Goal: Ask a question

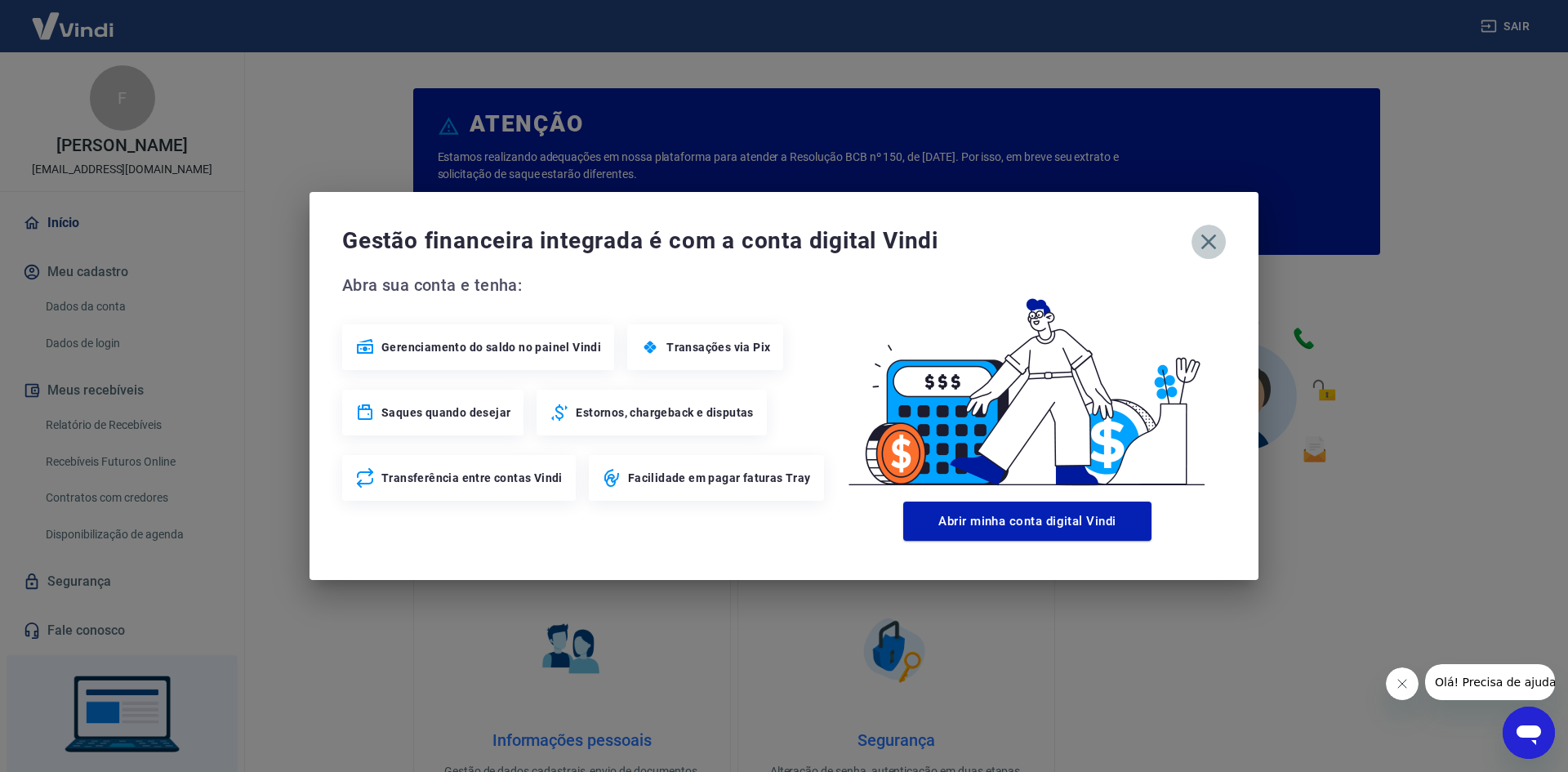
click at [1216, 240] on icon "button" at bounding box center [1209, 242] width 26 height 26
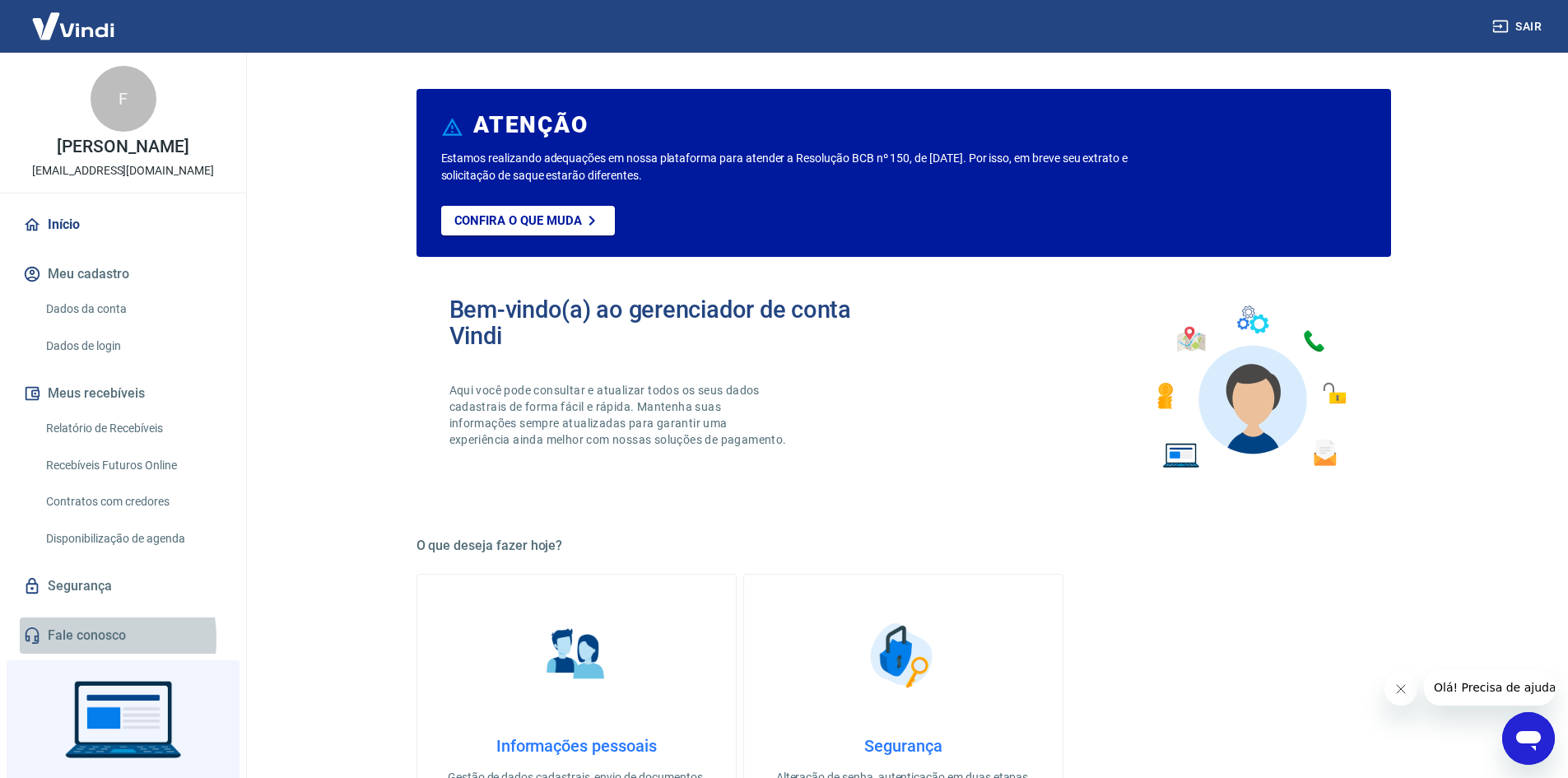
click at [66, 654] on link "Fale conosco" at bounding box center [122, 635] width 206 height 36
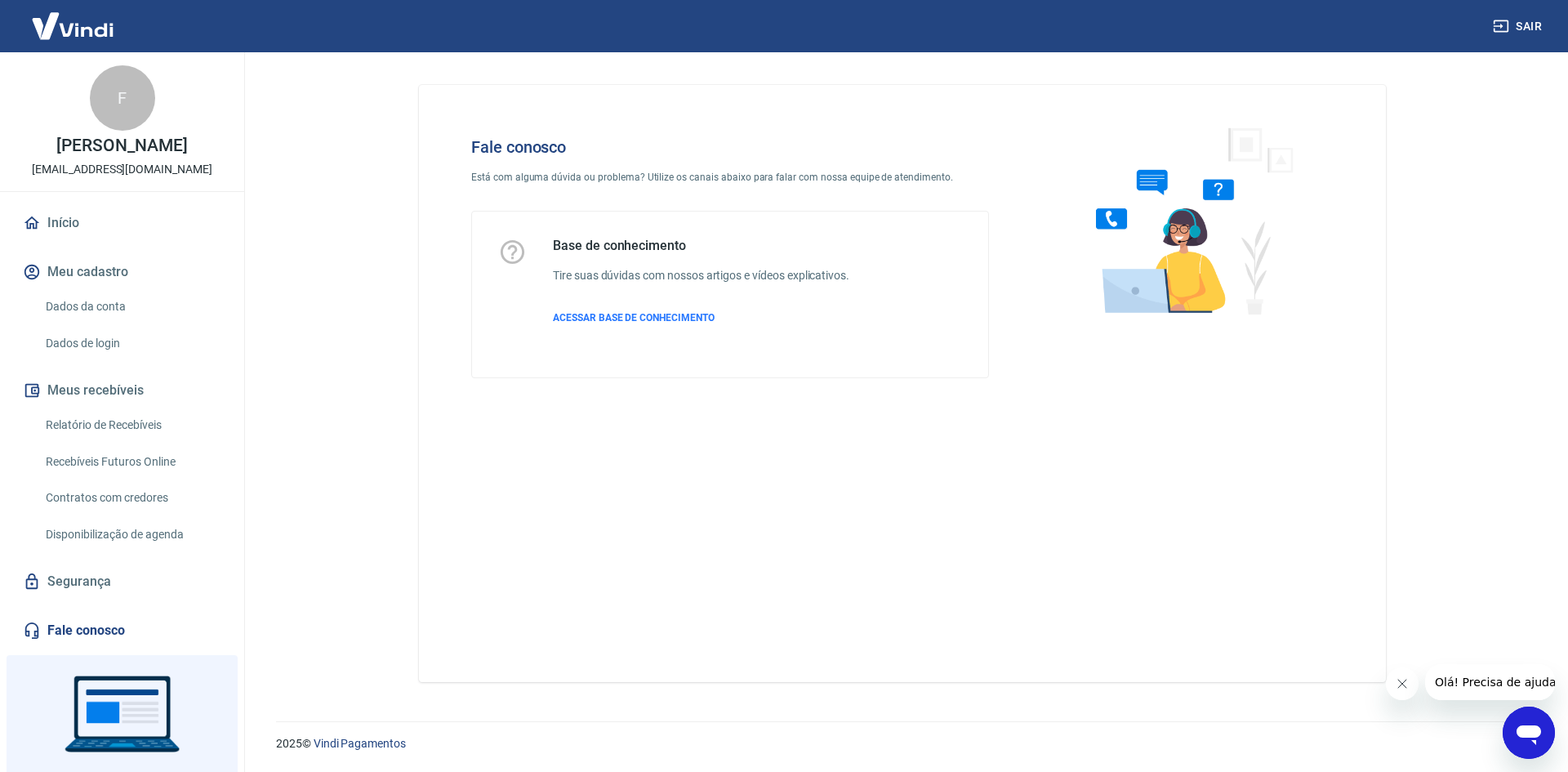
click at [1528, 731] on icon "Abrir janela de mensagens" at bounding box center [1529, 735] width 24 height 20
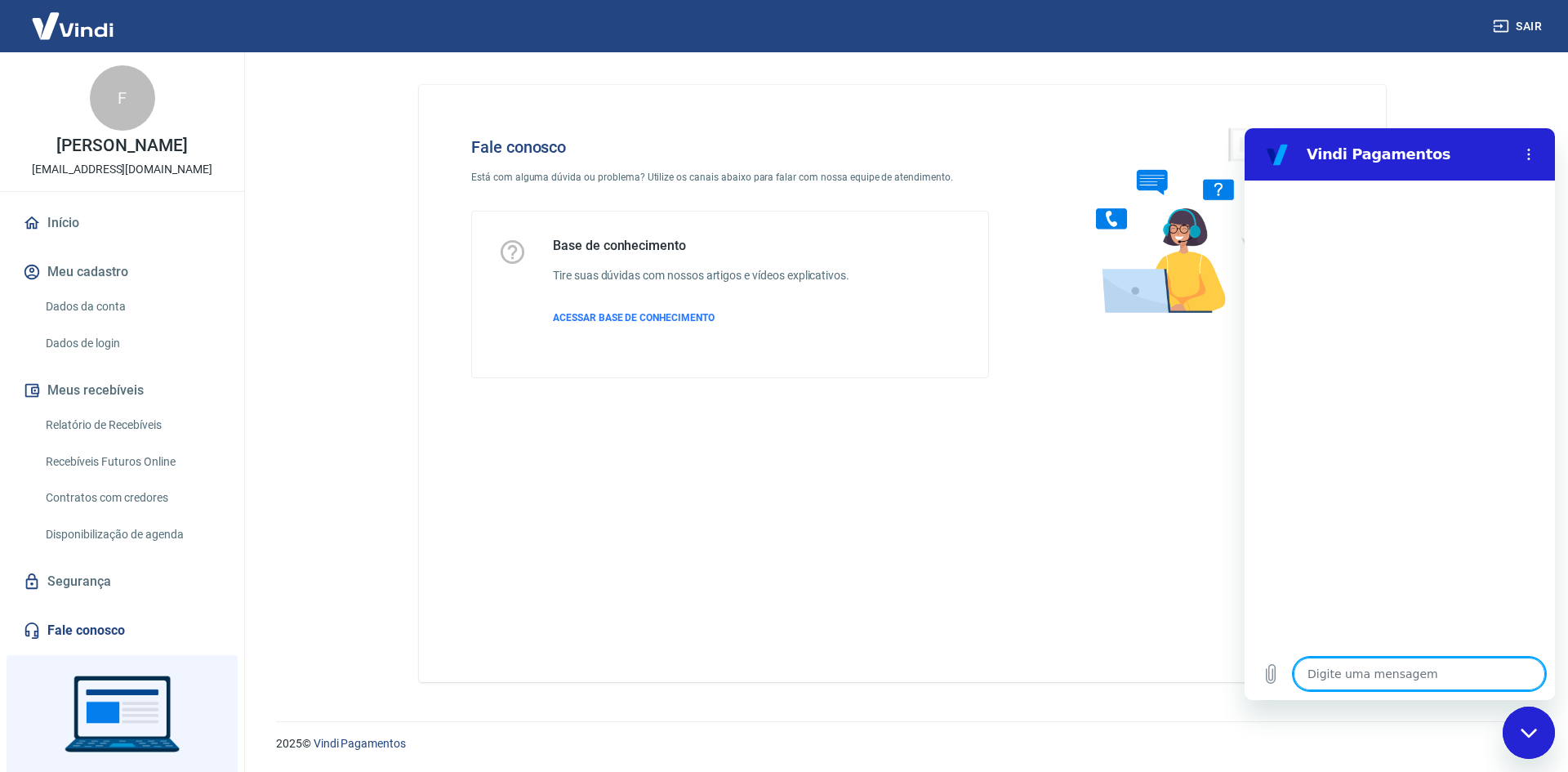
type textarea "c"
type textarea "x"
type textarea "co"
type textarea "x"
type textarea "con"
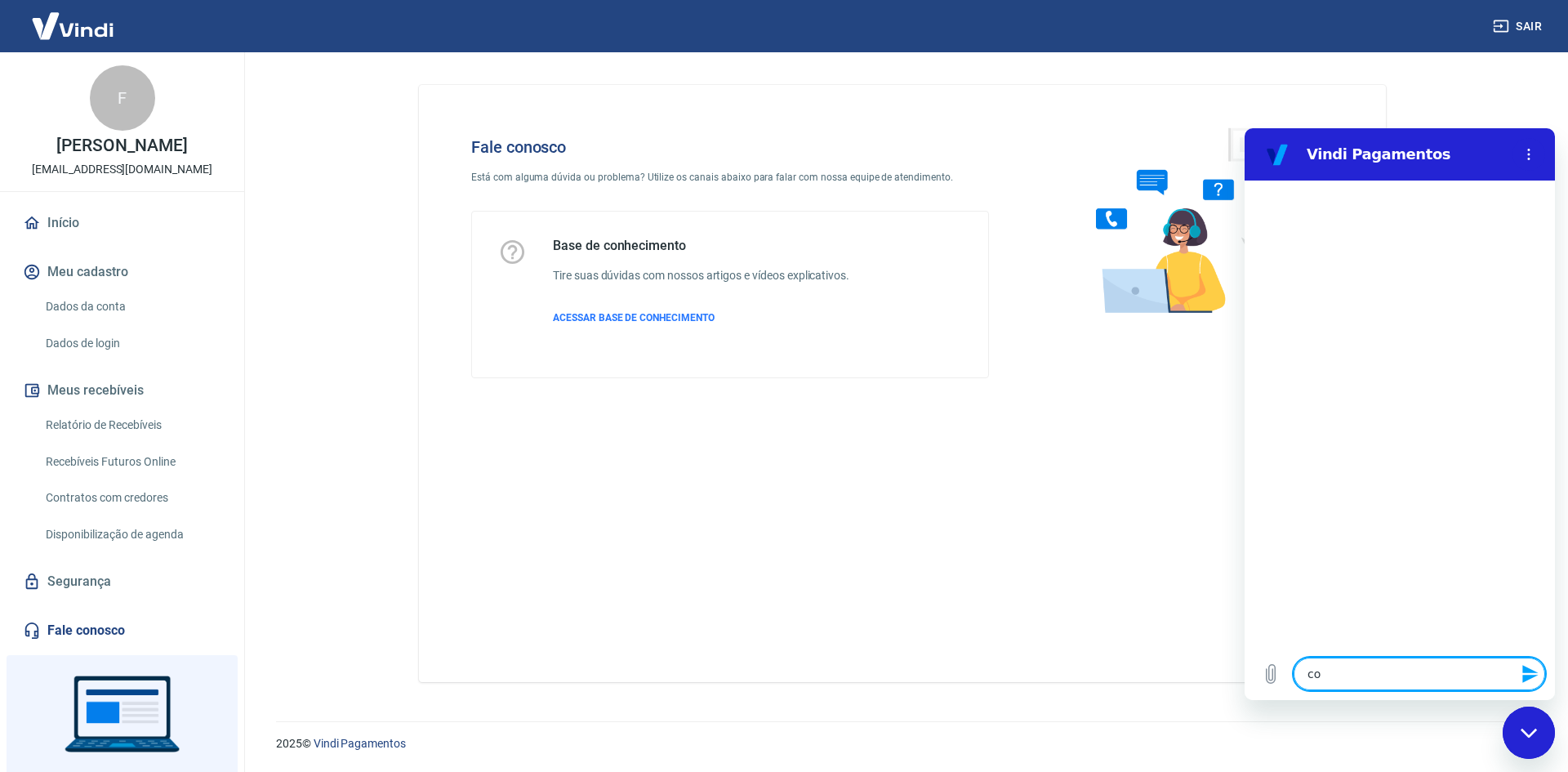
type textarea "x"
type textarea "conv"
type textarea "x"
type textarea "conve"
type textarea "x"
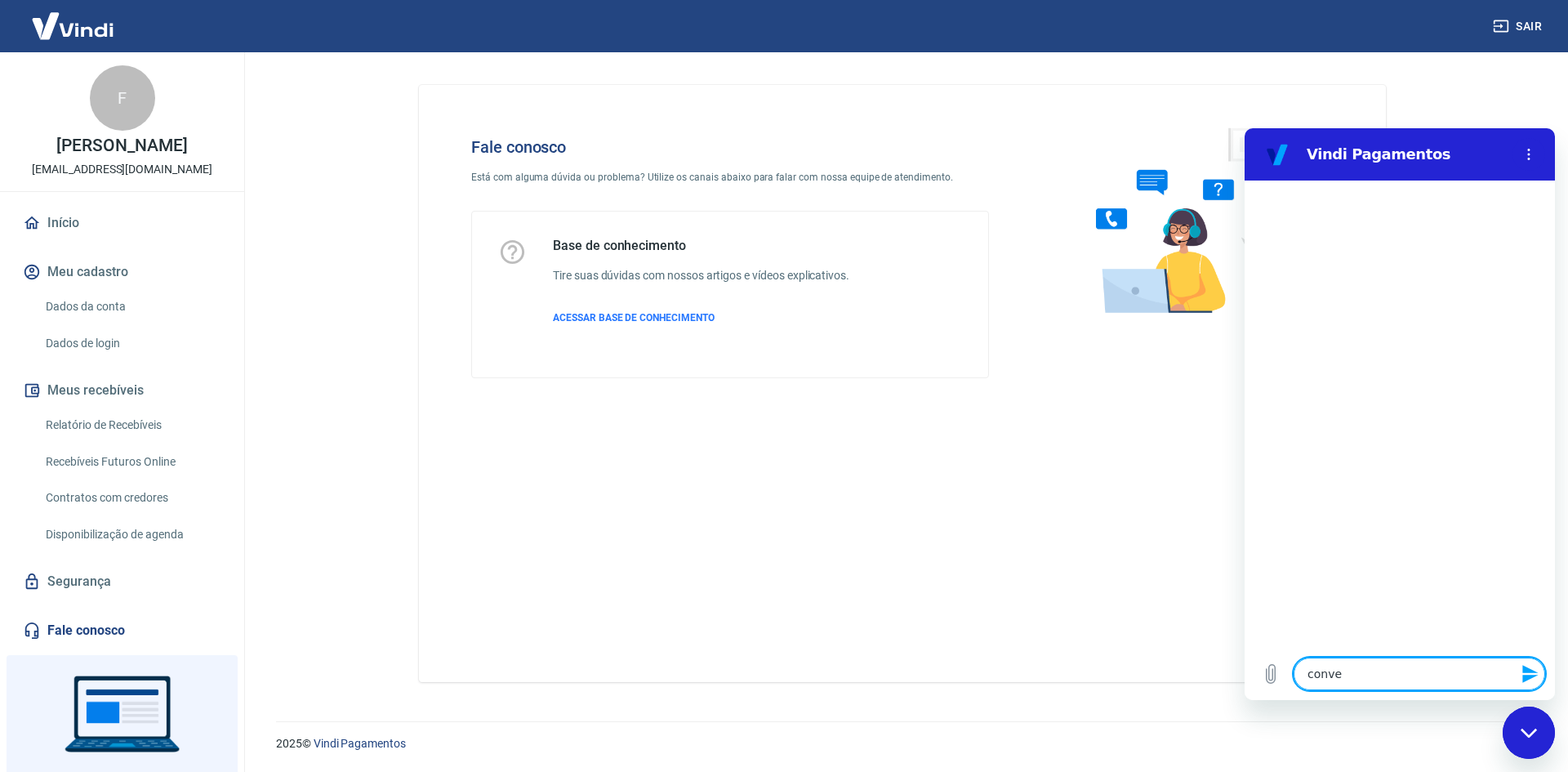
type textarea "conves"
type textarea "x"
type textarea "convesa"
type textarea "x"
type textarea "convesar"
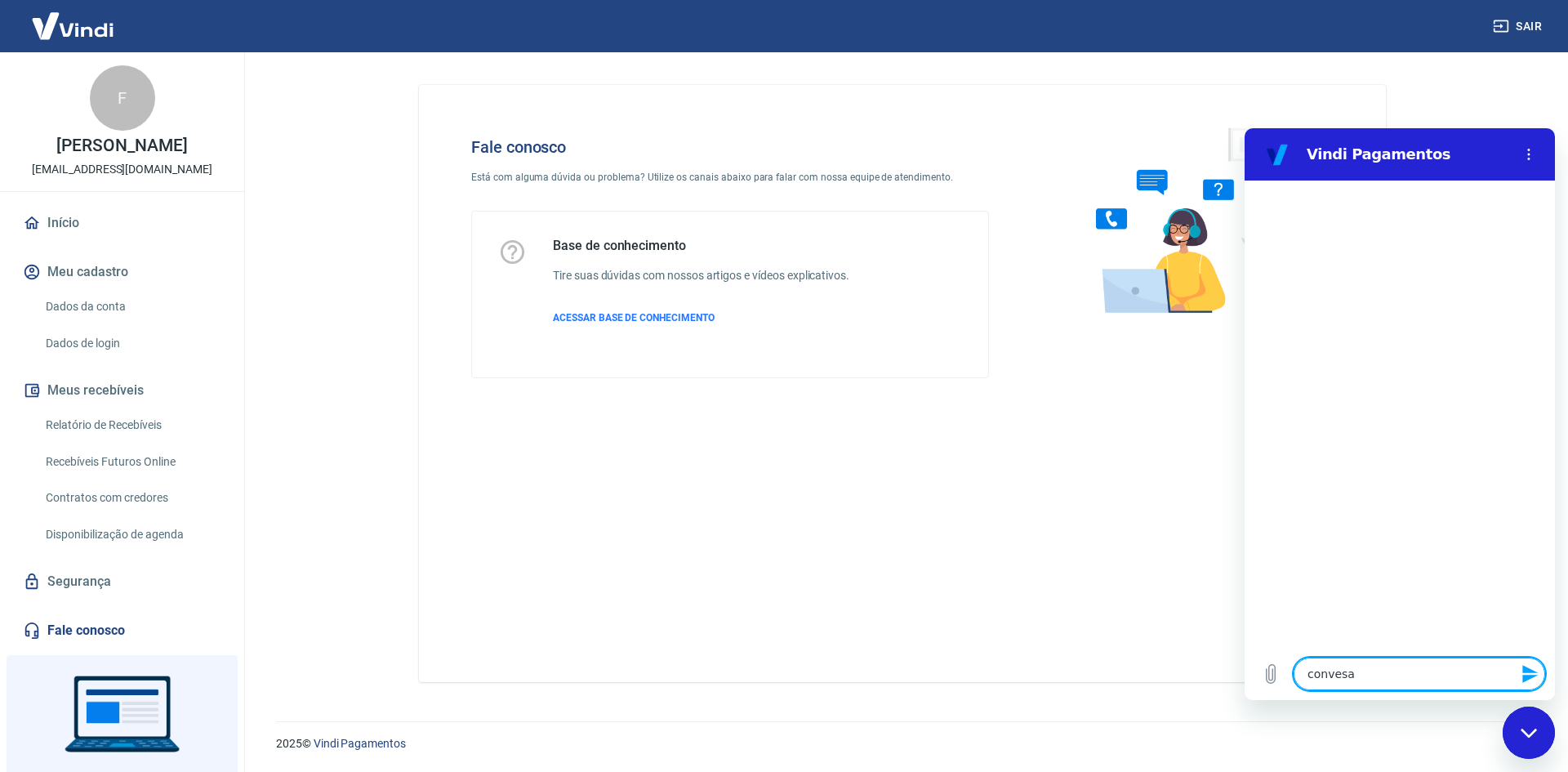
type textarea "x"
type textarea "convesar"
type textarea "x"
type textarea "convesar c"
type textarea "x"
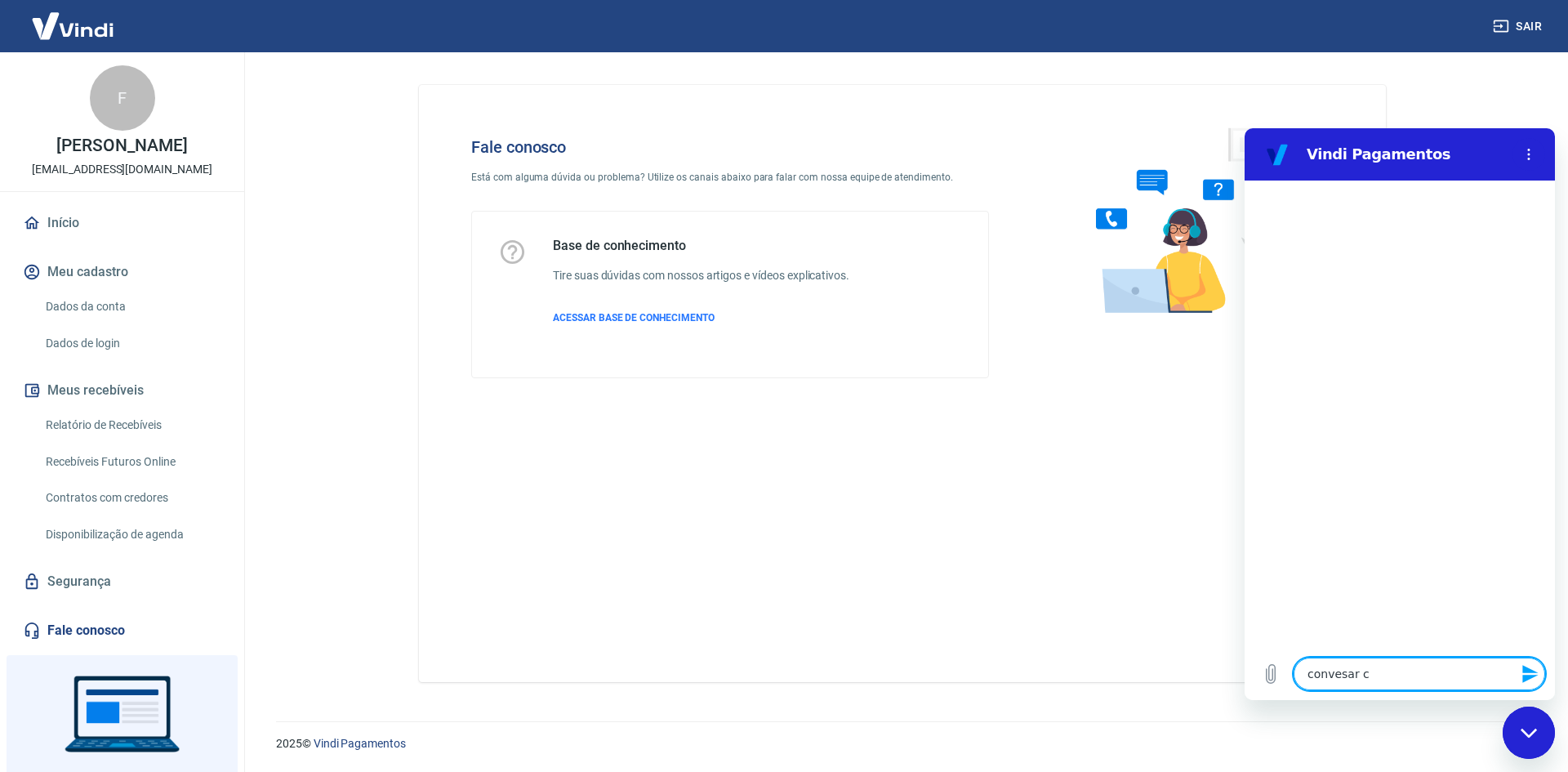
type textarea "convesar co"
type textarea "x"
type textarea "convesar com"
type textarea "x"
type textarea "convesar com"
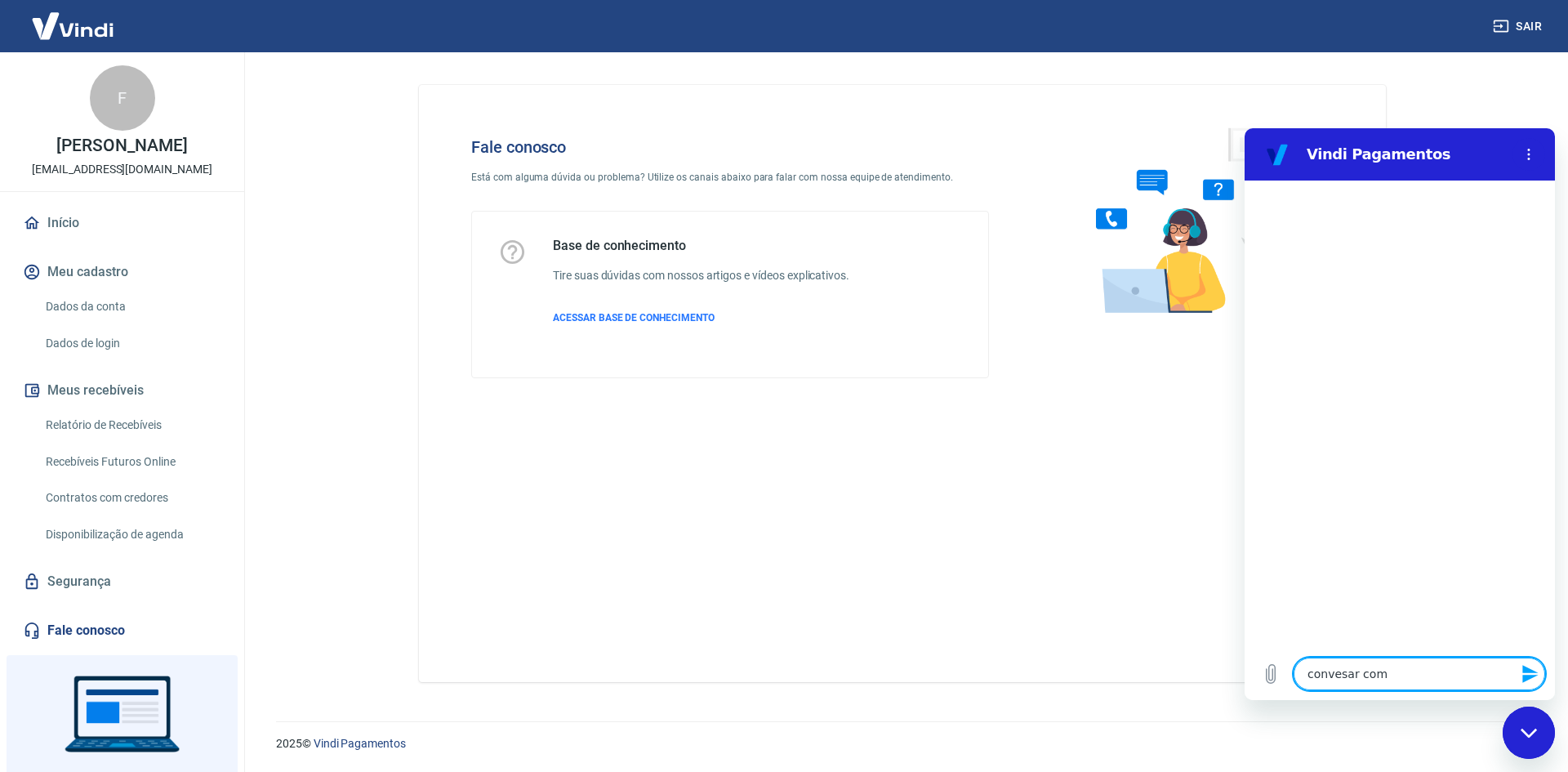
type textarea "x"
type textarea "convesar com e"
type textarea "x"
type textarea "convesar com es"
type textarea "x"
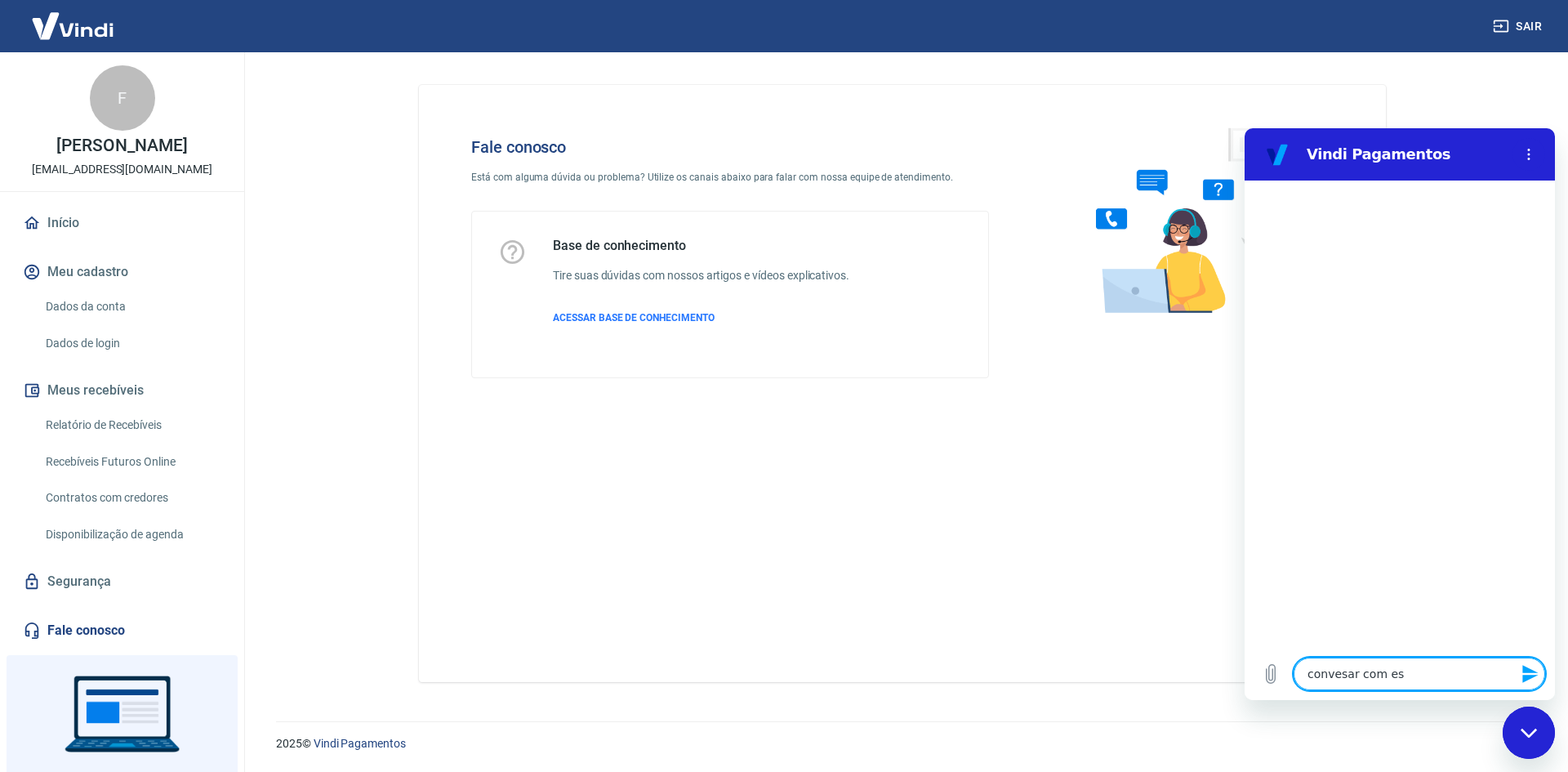
type textarea "convesar com esp"
type textarea "x"
type textarea "convesar com espe"
type textarea "x"
type textarea "convesar com espec"
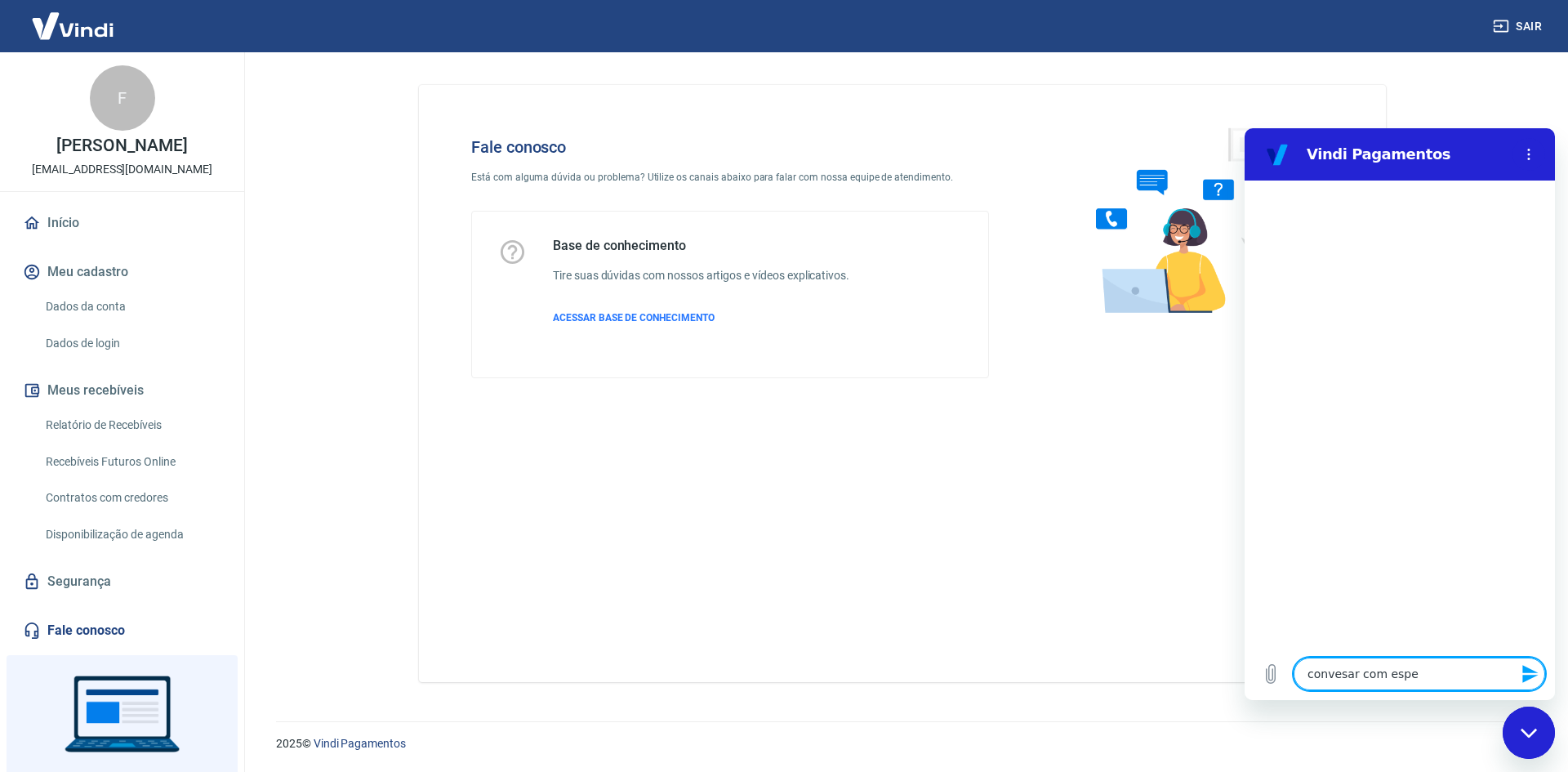
type textarea "x"
type textarea "convesar com especi"
type textarea "x"
type textarea "convesar com especia"
type textarea "x"
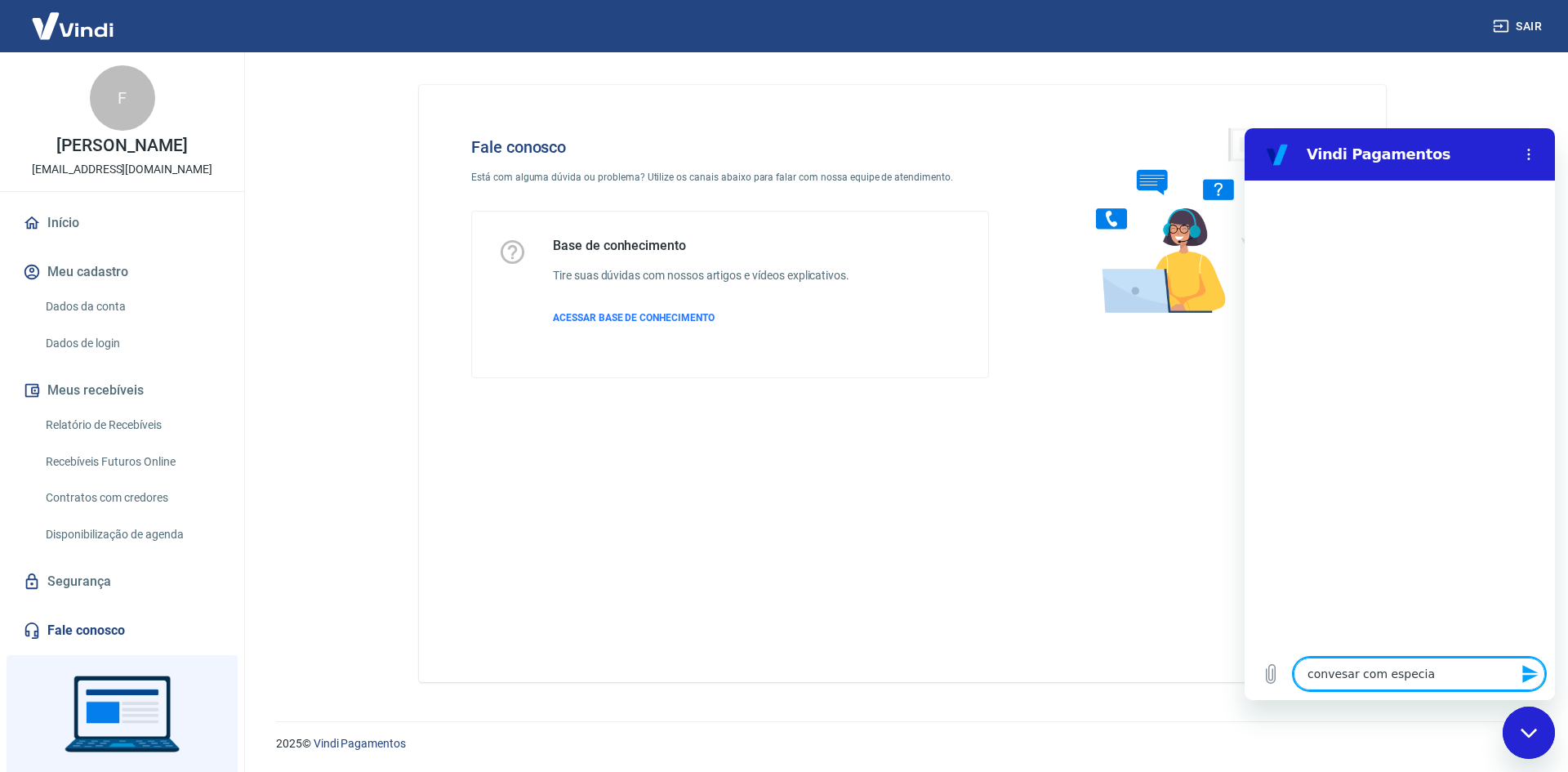
type textarea "convesar com especial"
type textarea "x"
type textarea "convesar com especiali"
type textarea "x"
type textarea "convesar com especialis"
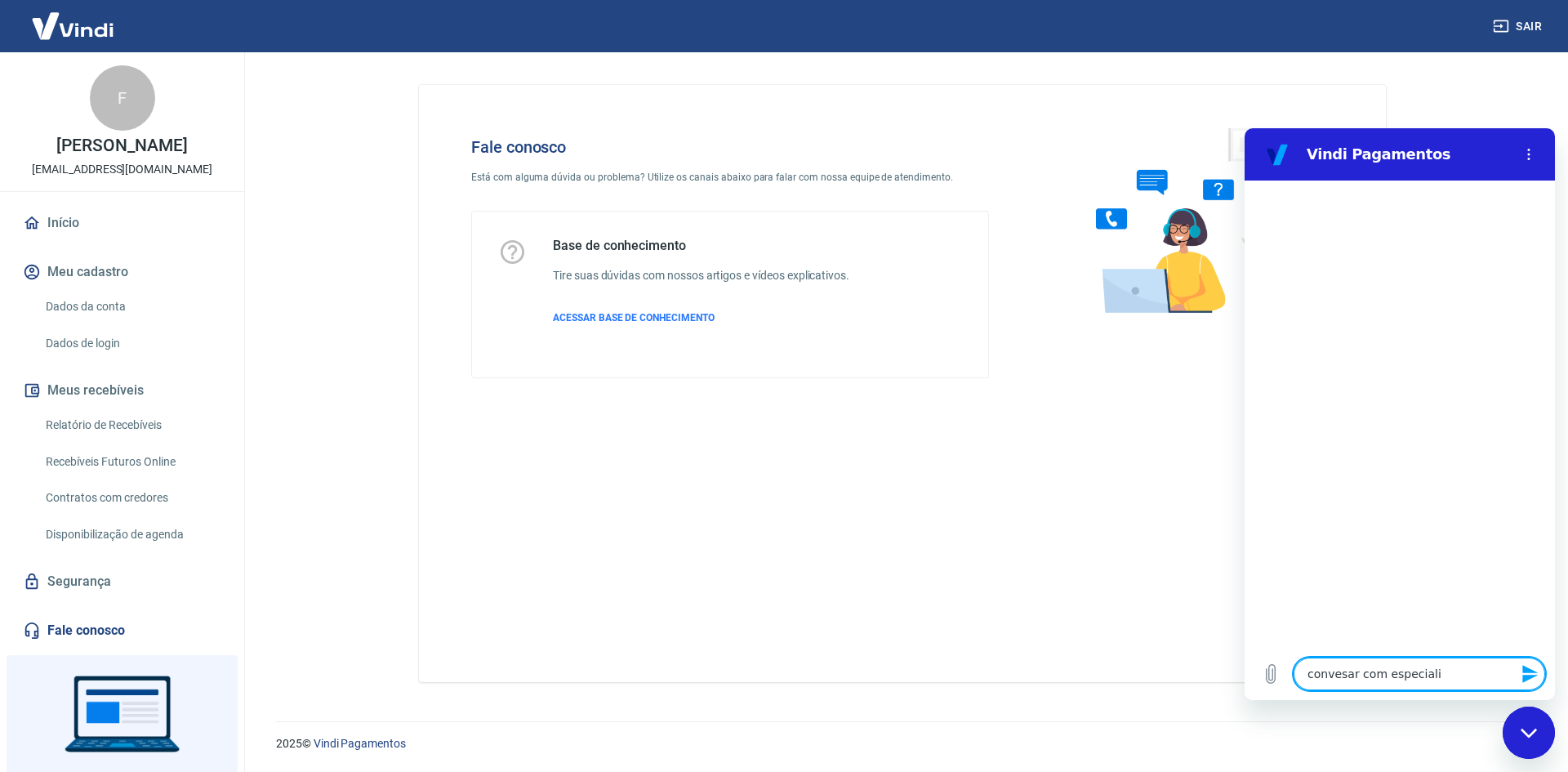
type textarea "x"
type textarea "convesar com especialist"
type textarea "x"
type textarea "convesar com especialista"
type textarea "x"
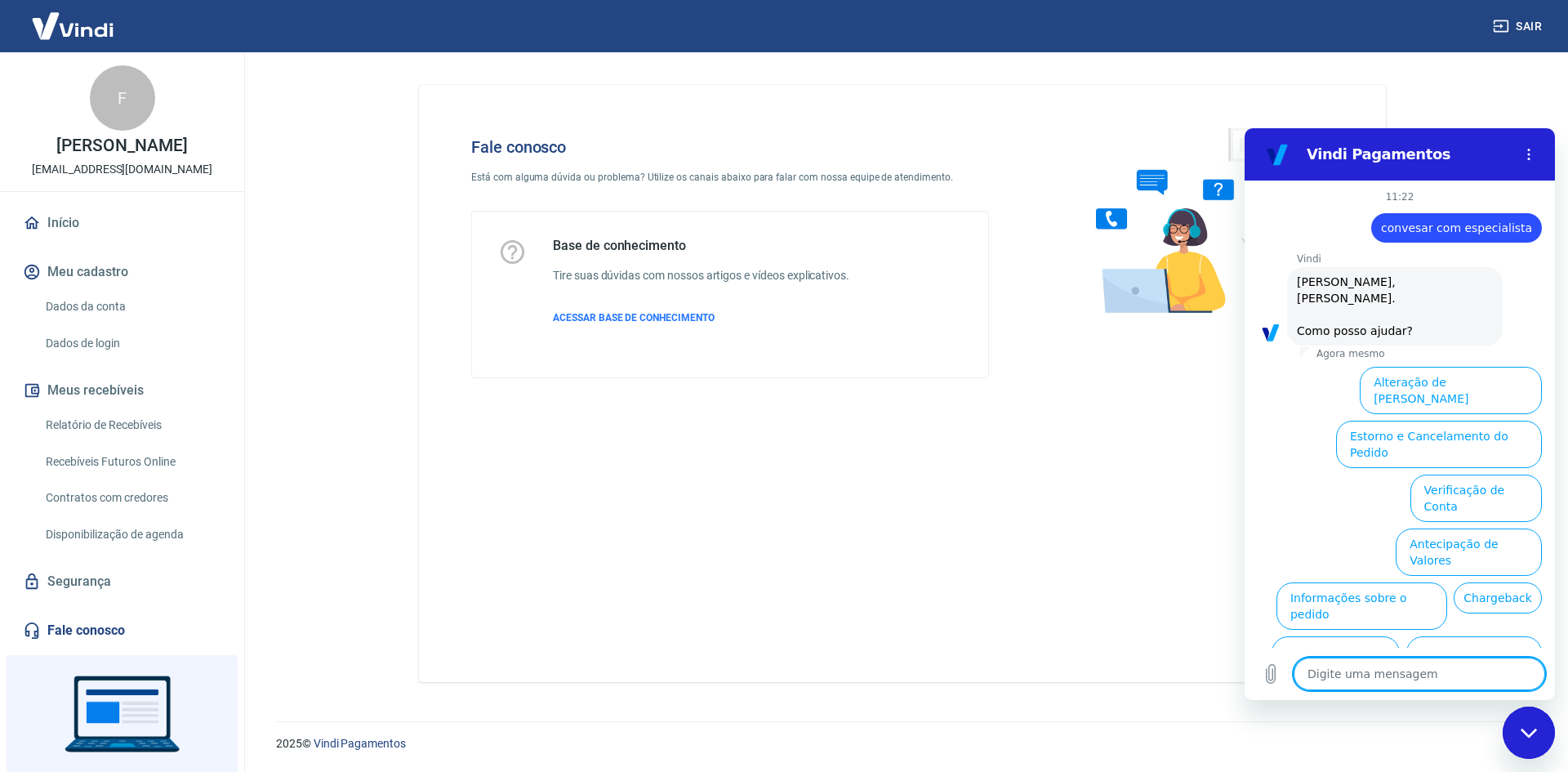
scroll to position [55, 0]
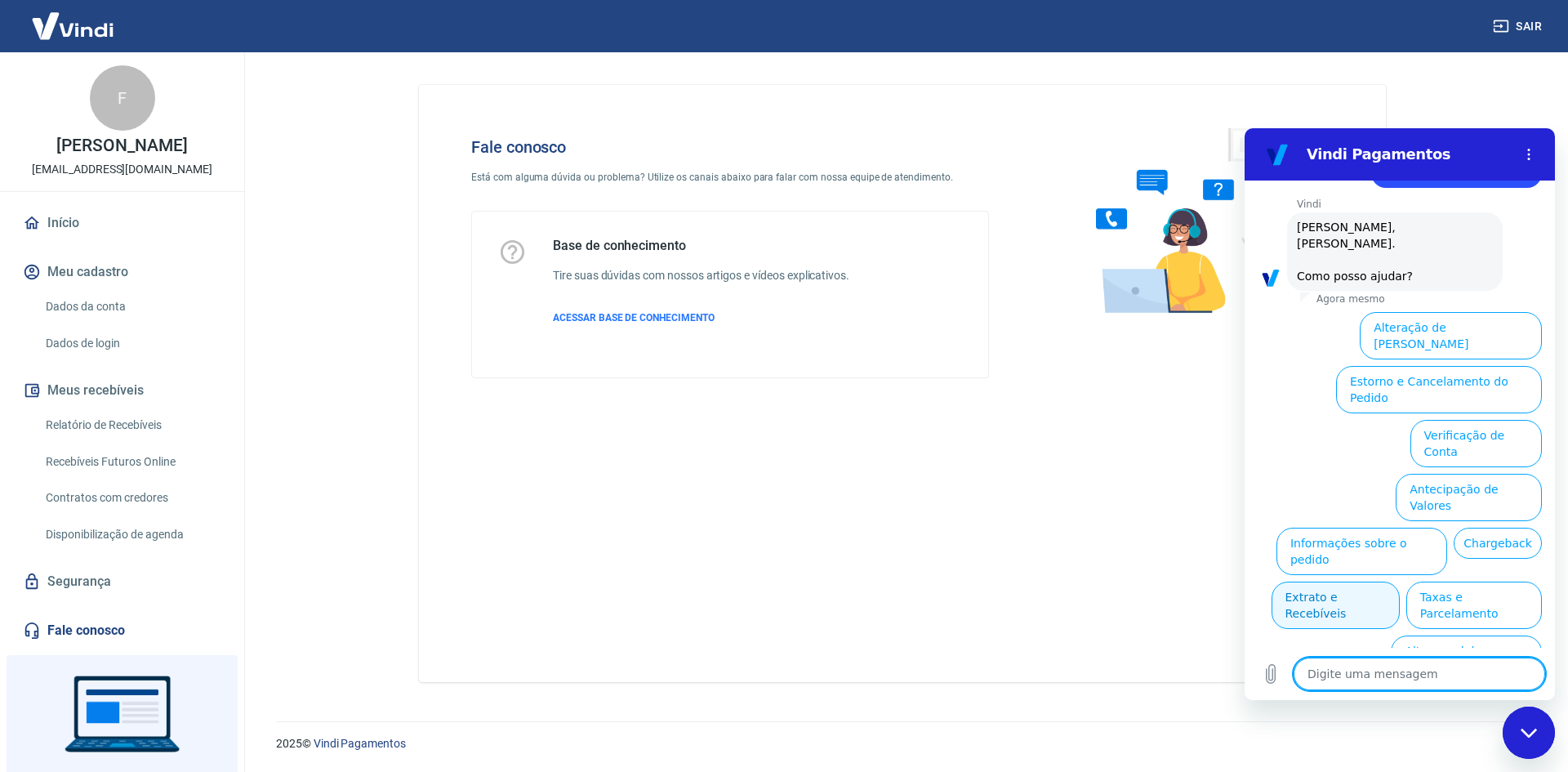
click at [1400, 581] on button "Extrato e Recebíveis" at bounding box center [1335, 605] width 128 height 47
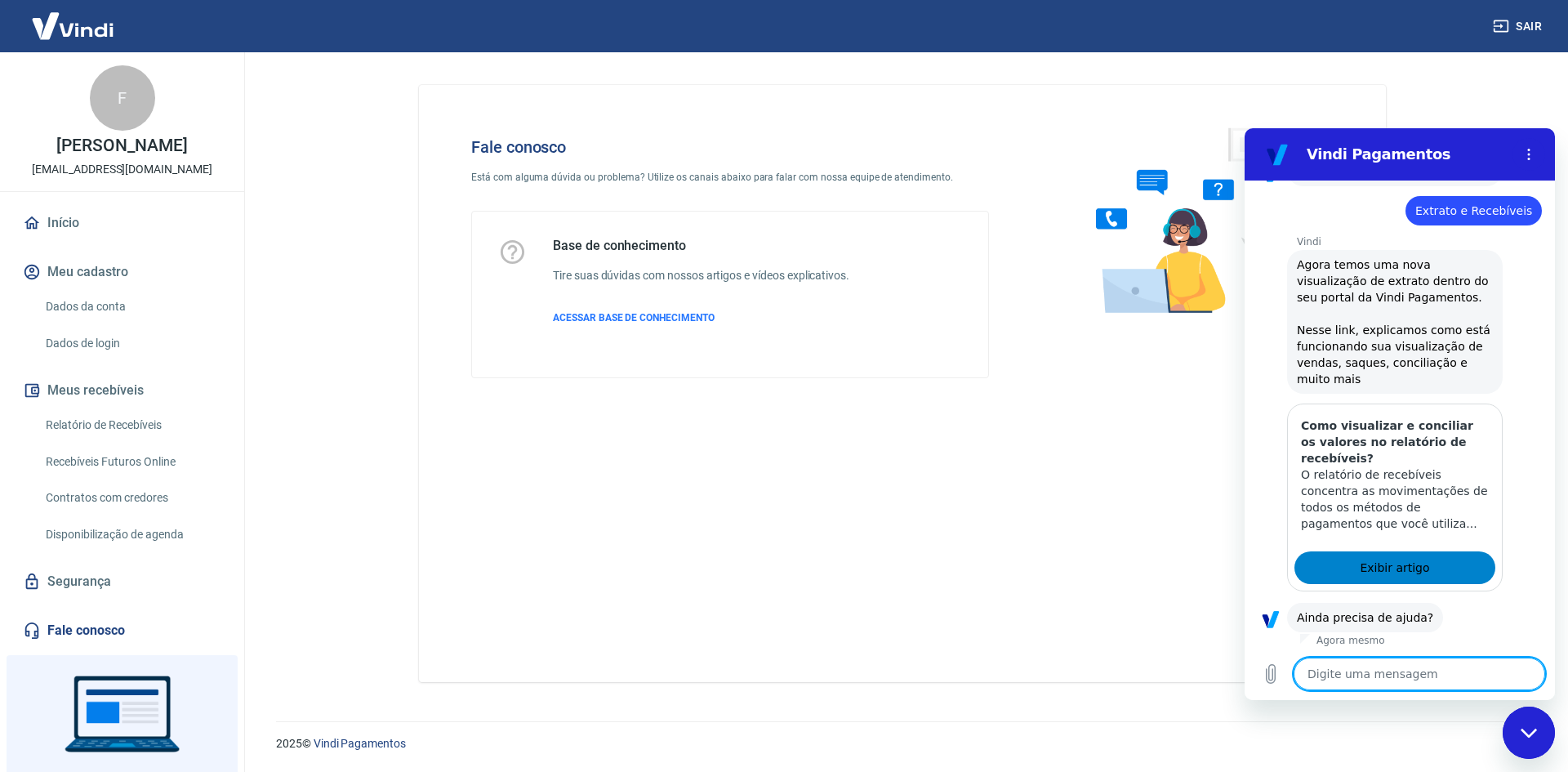
scroll to position [200, 0]
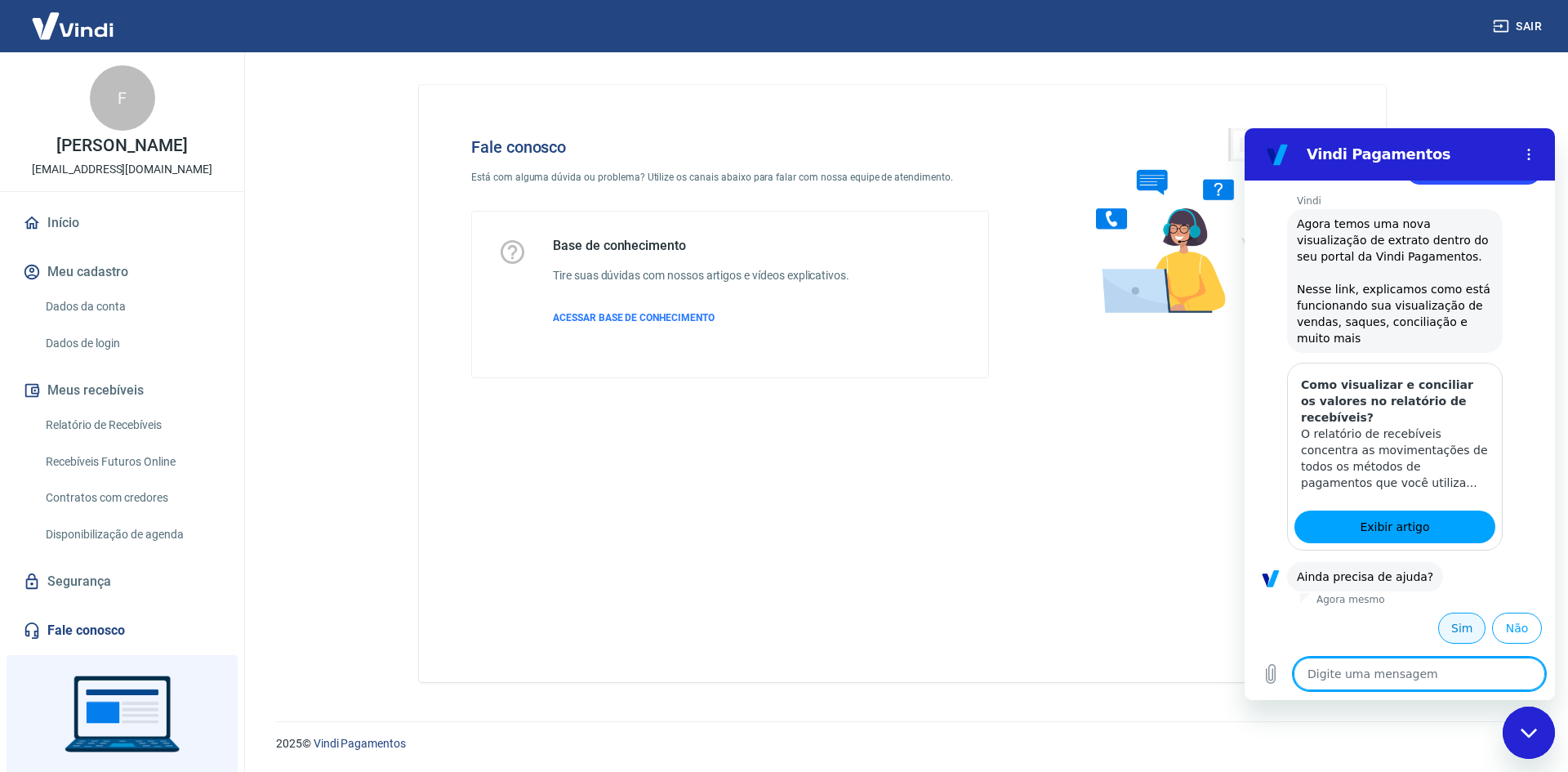
click at [1438, 634] on button "Sim" at bounding box center [1461, 628] width 47 height 31
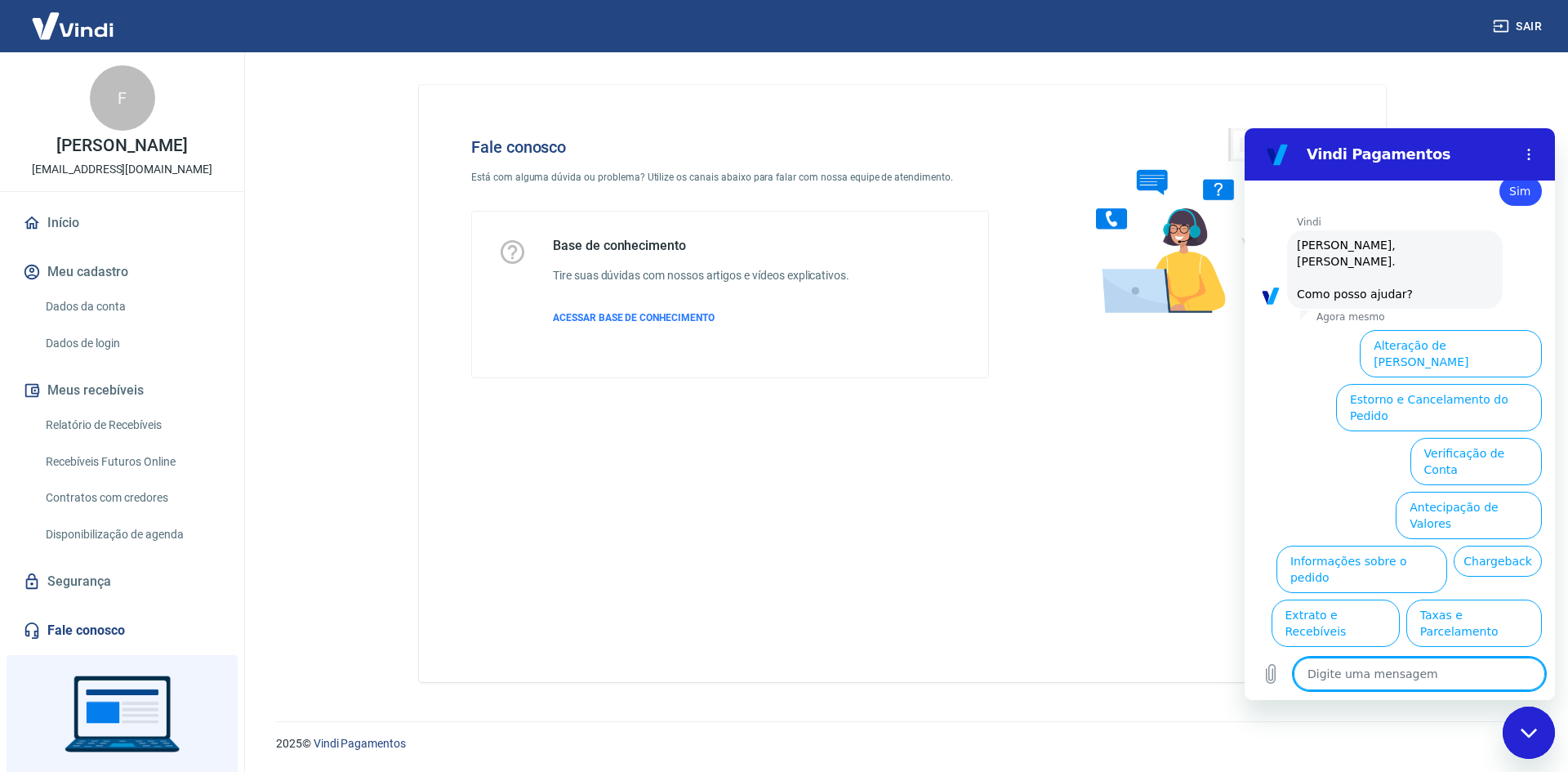
scroll to position [643, 0]
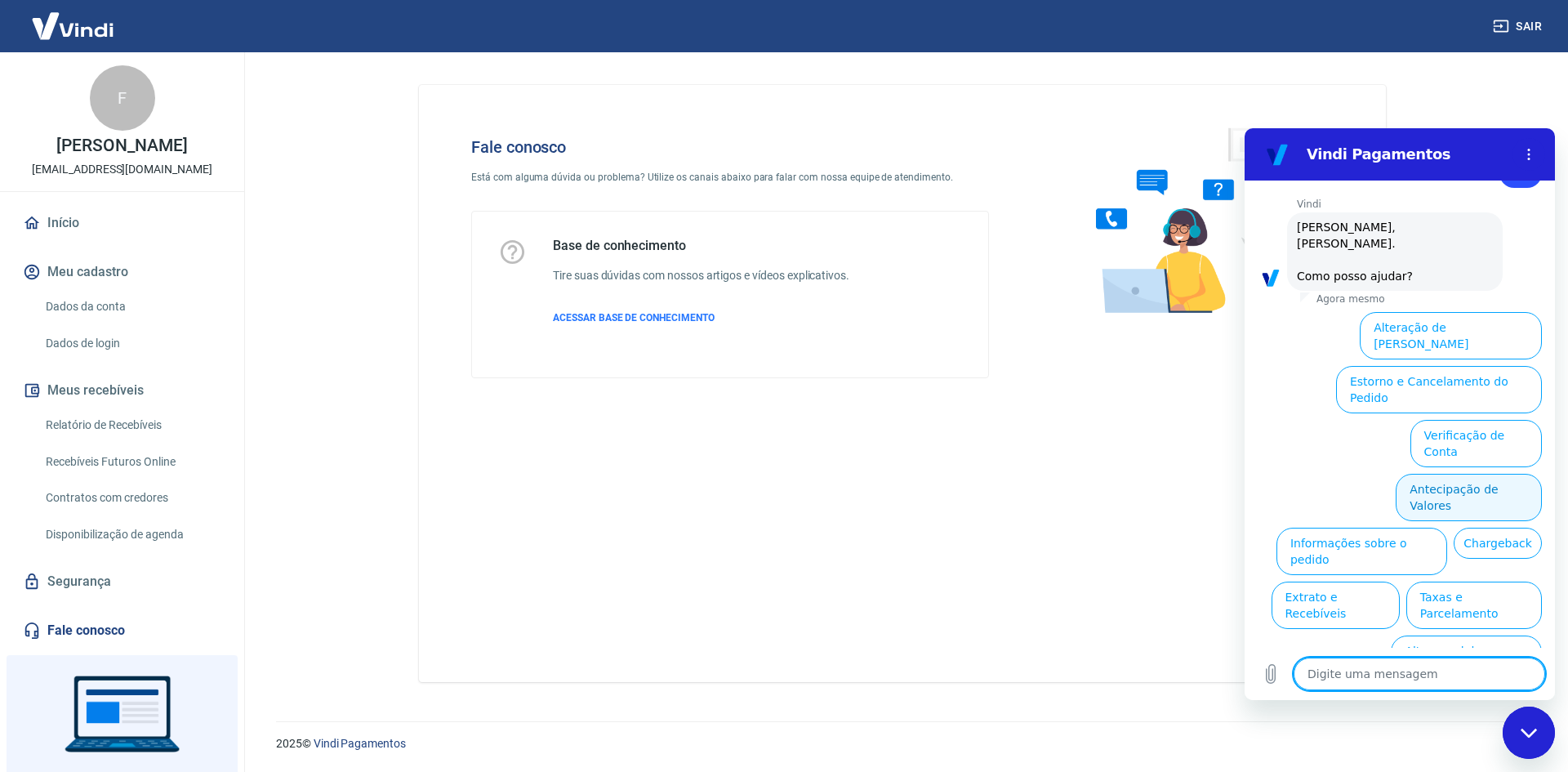
click at [1423, 474] on button "Antecipação de Valores" at bounding box center [1468, 497] width 146 height 47
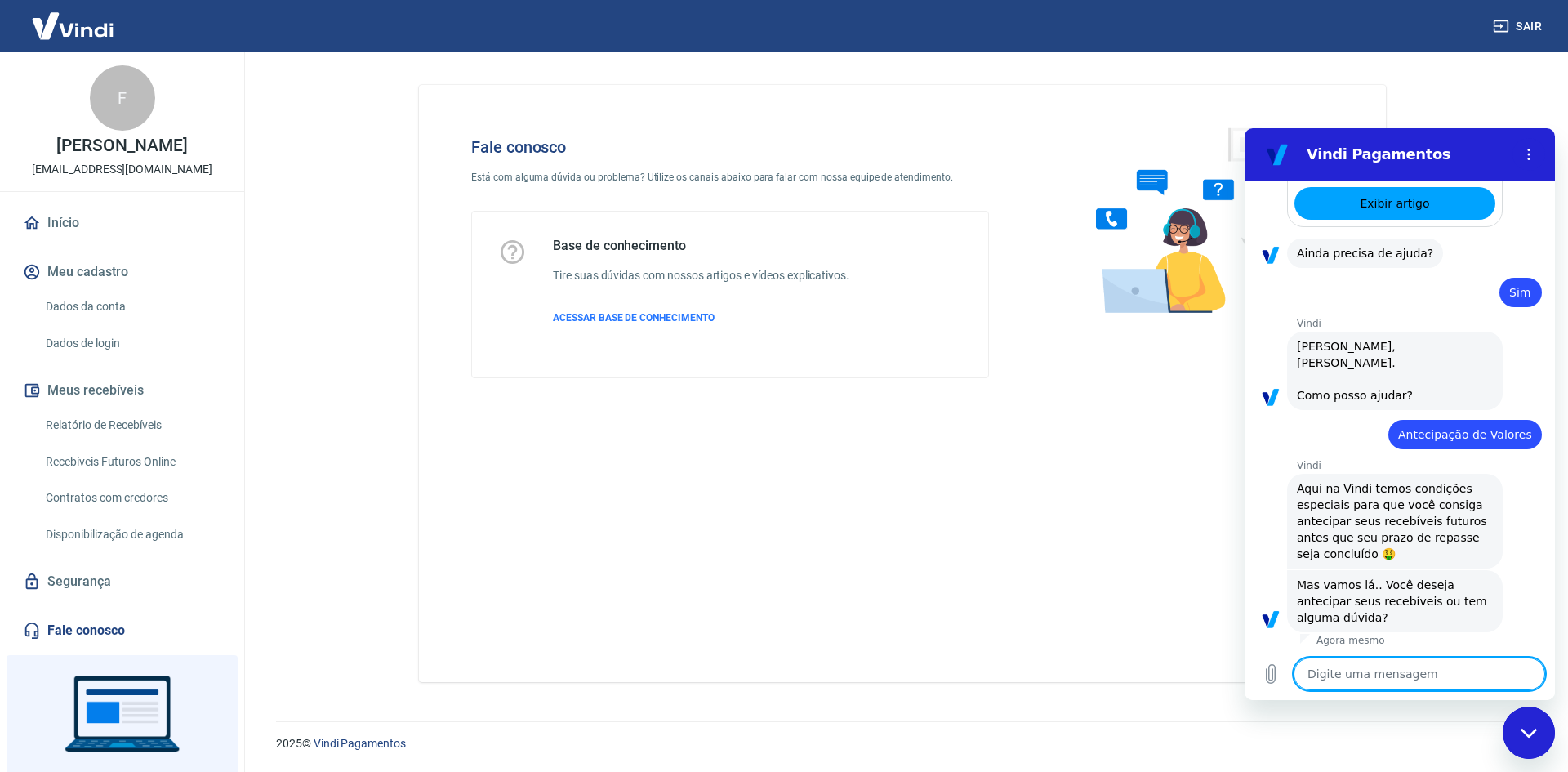
scroll to position [602, 0]
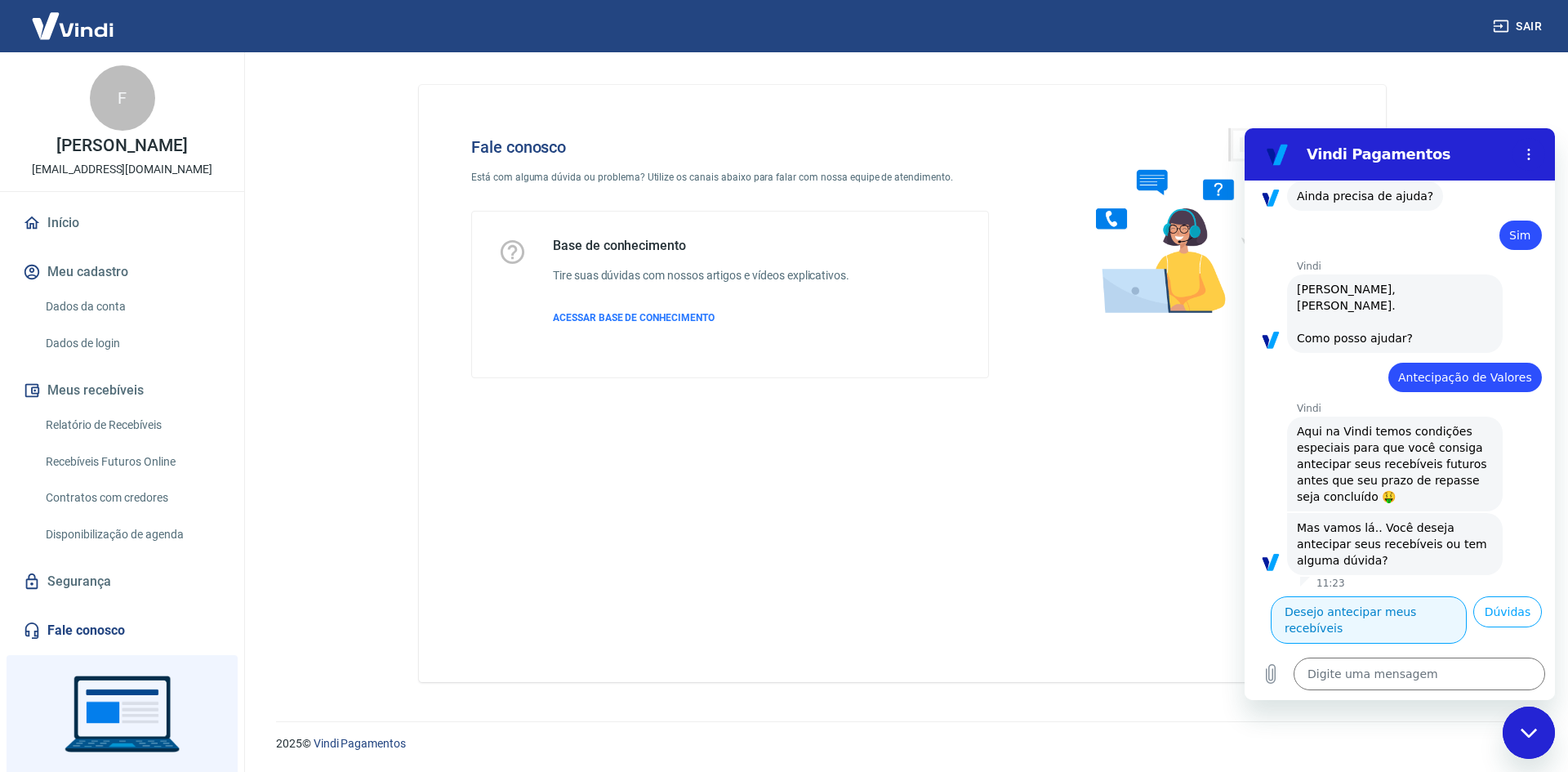
click at [1368, 599] on button "Desejo antecipar meus recebíveis" at bounding box center [1368, 619] width 196 height 47
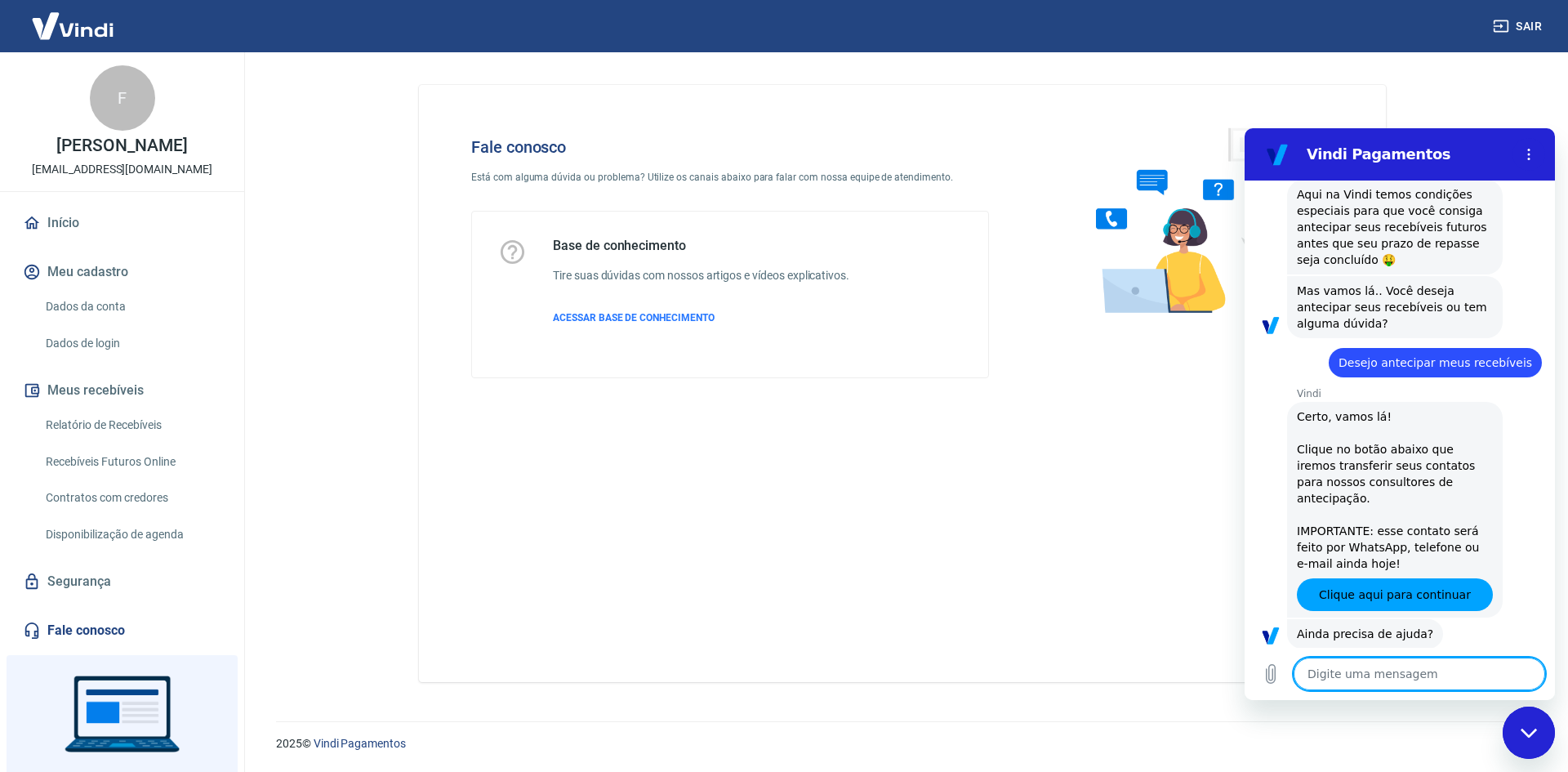
scroll to position [858, 0]
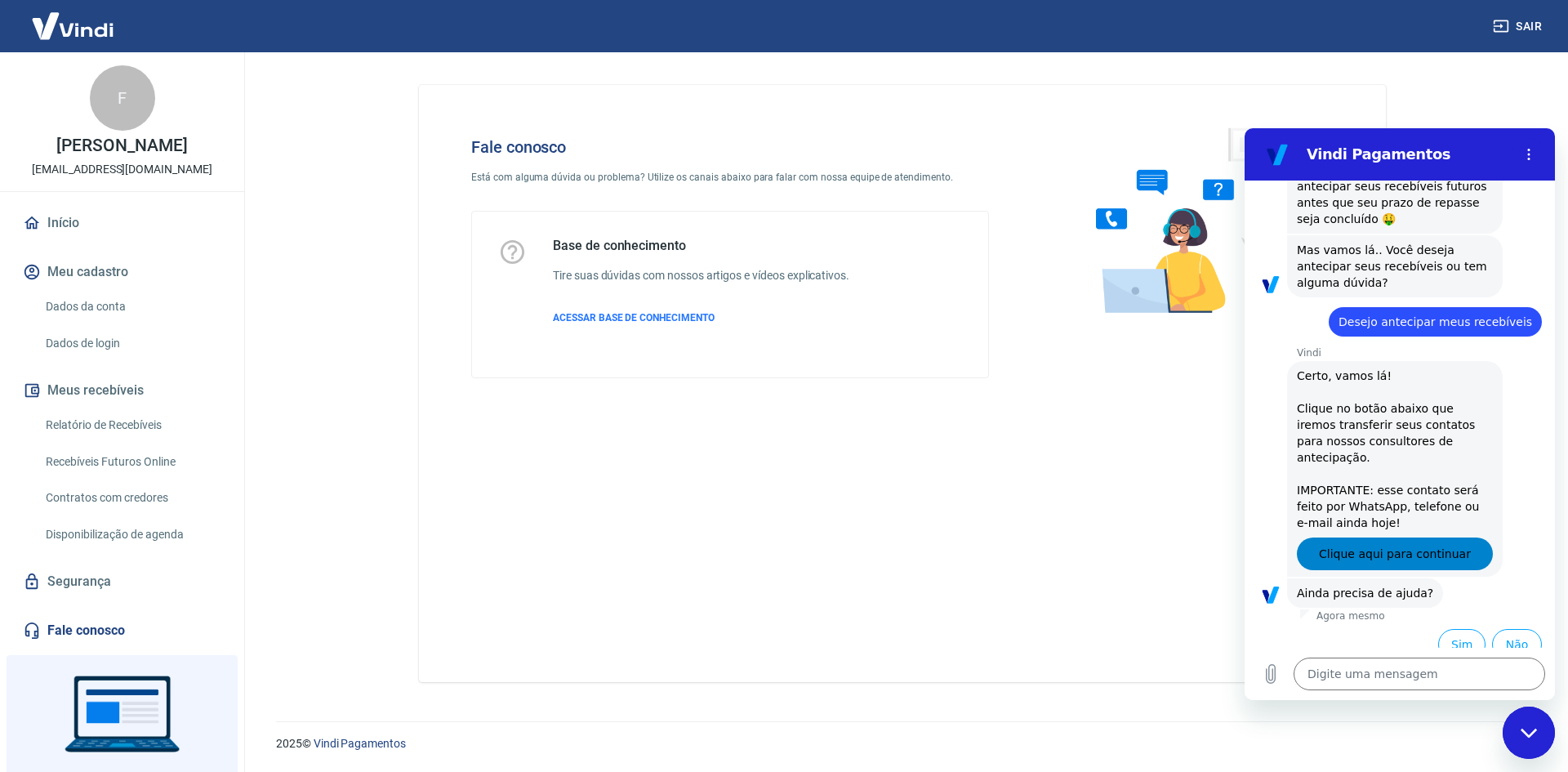
click at [1376, 550] on link "Clique aqui para continuar" at bounding box center [1395, 553] width 196 height 32
click at [1455, 629] on button "Sim" at bounding box center [1461, 645] width 47 height 31
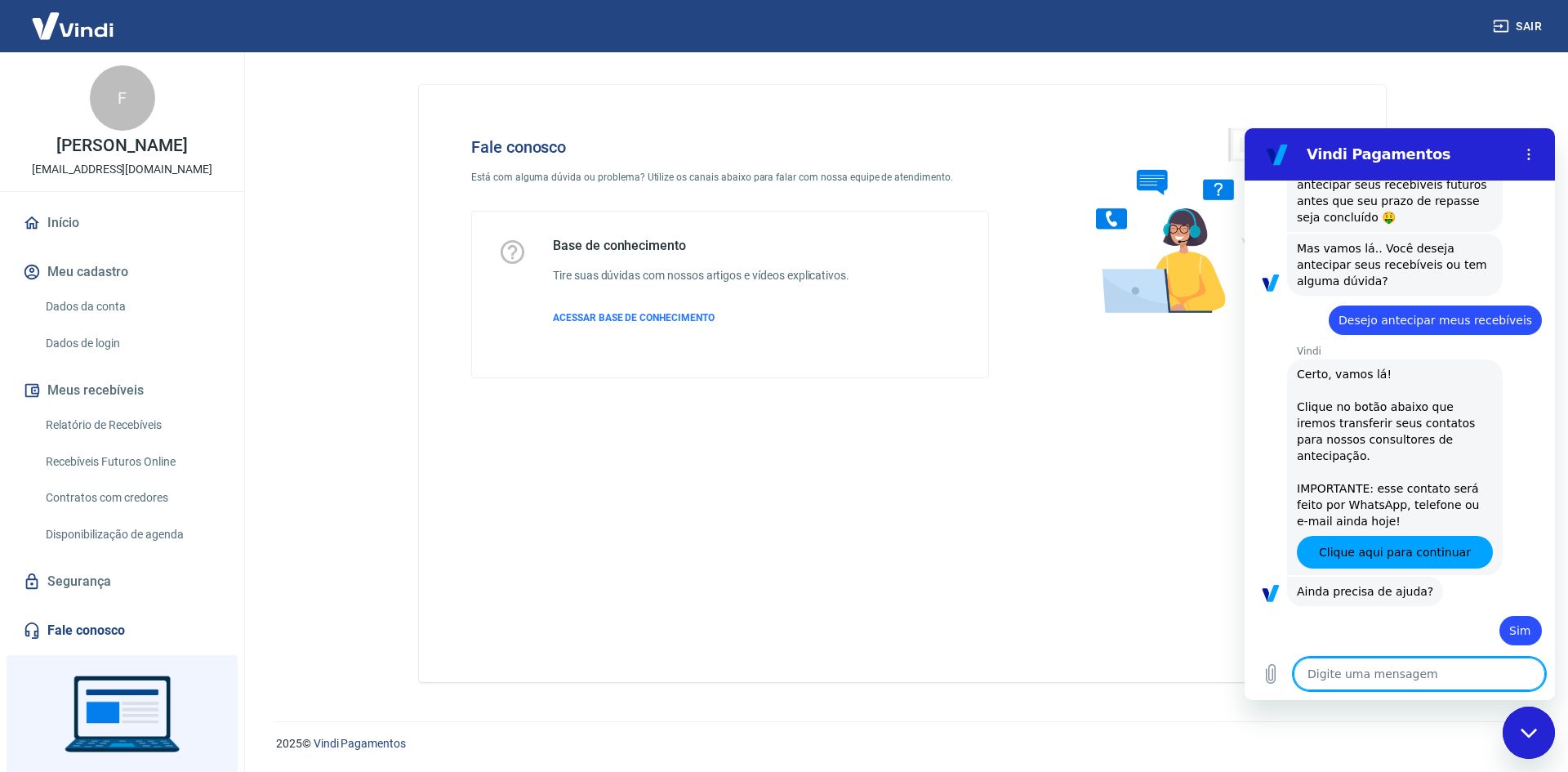
type textarea "x"
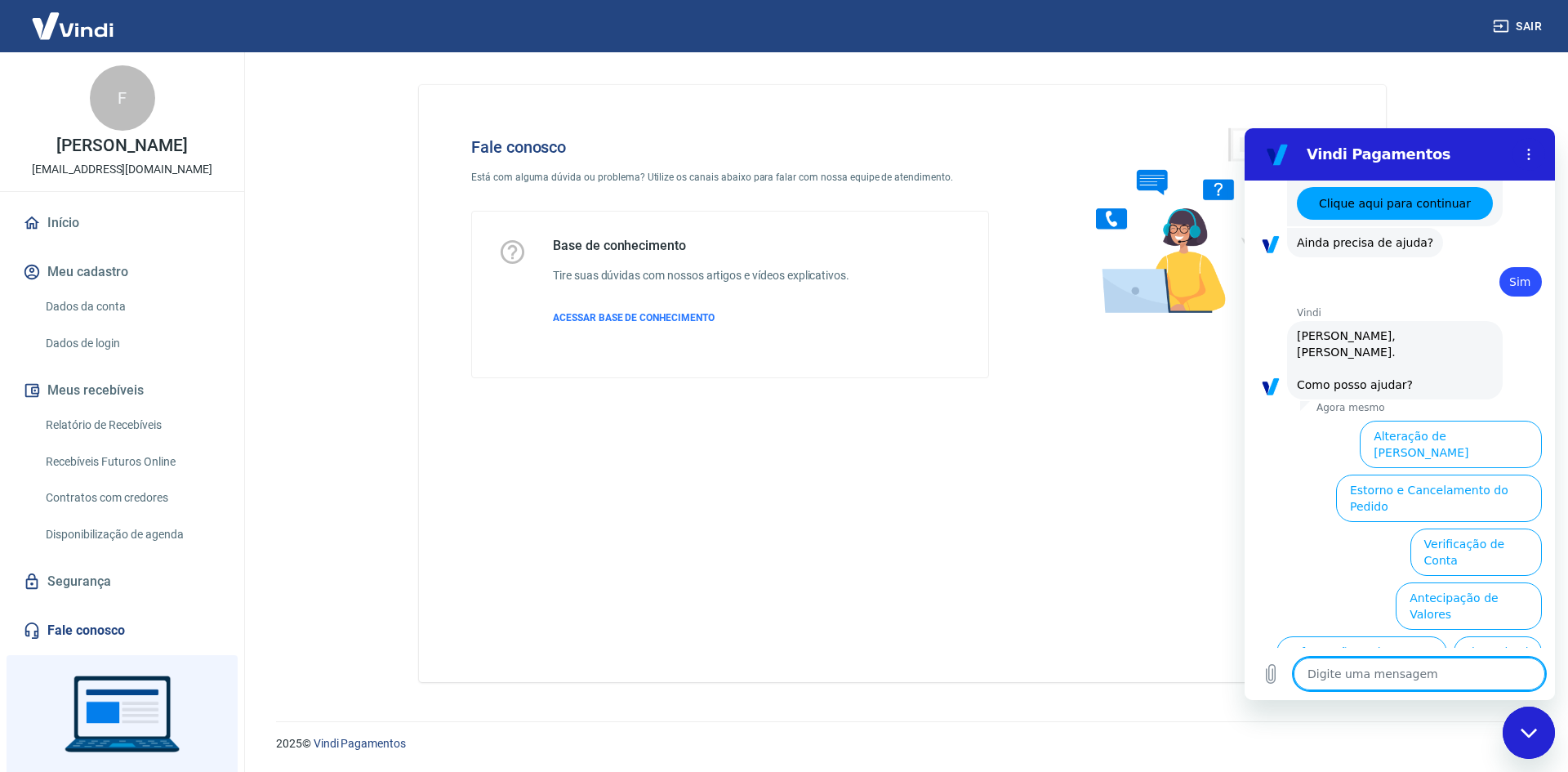
scroll to position [1300, 0]
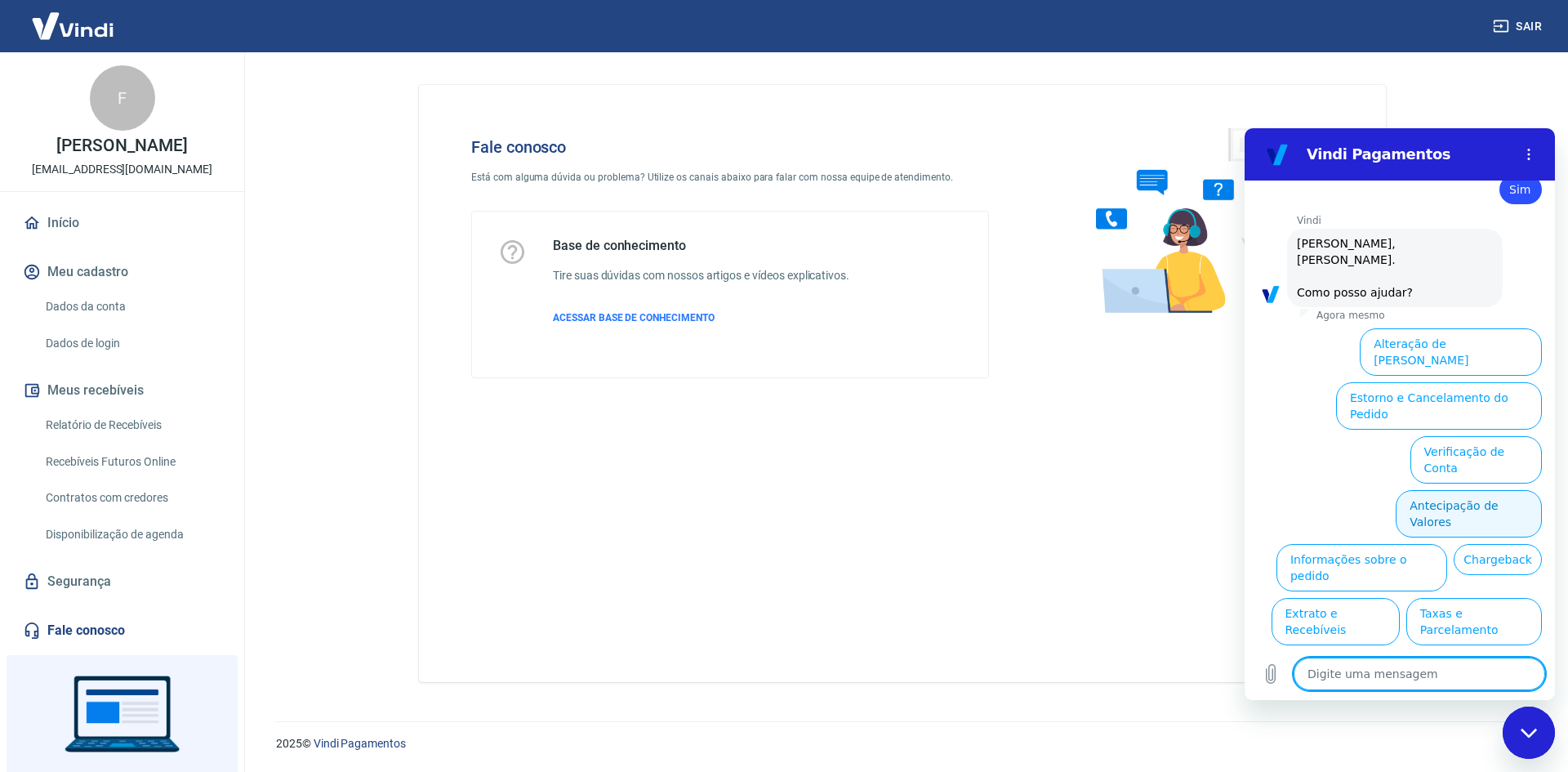
type textarea "n"
type textarea "x"
type textarea "na"
type textarea "x"
type textarea "nao"
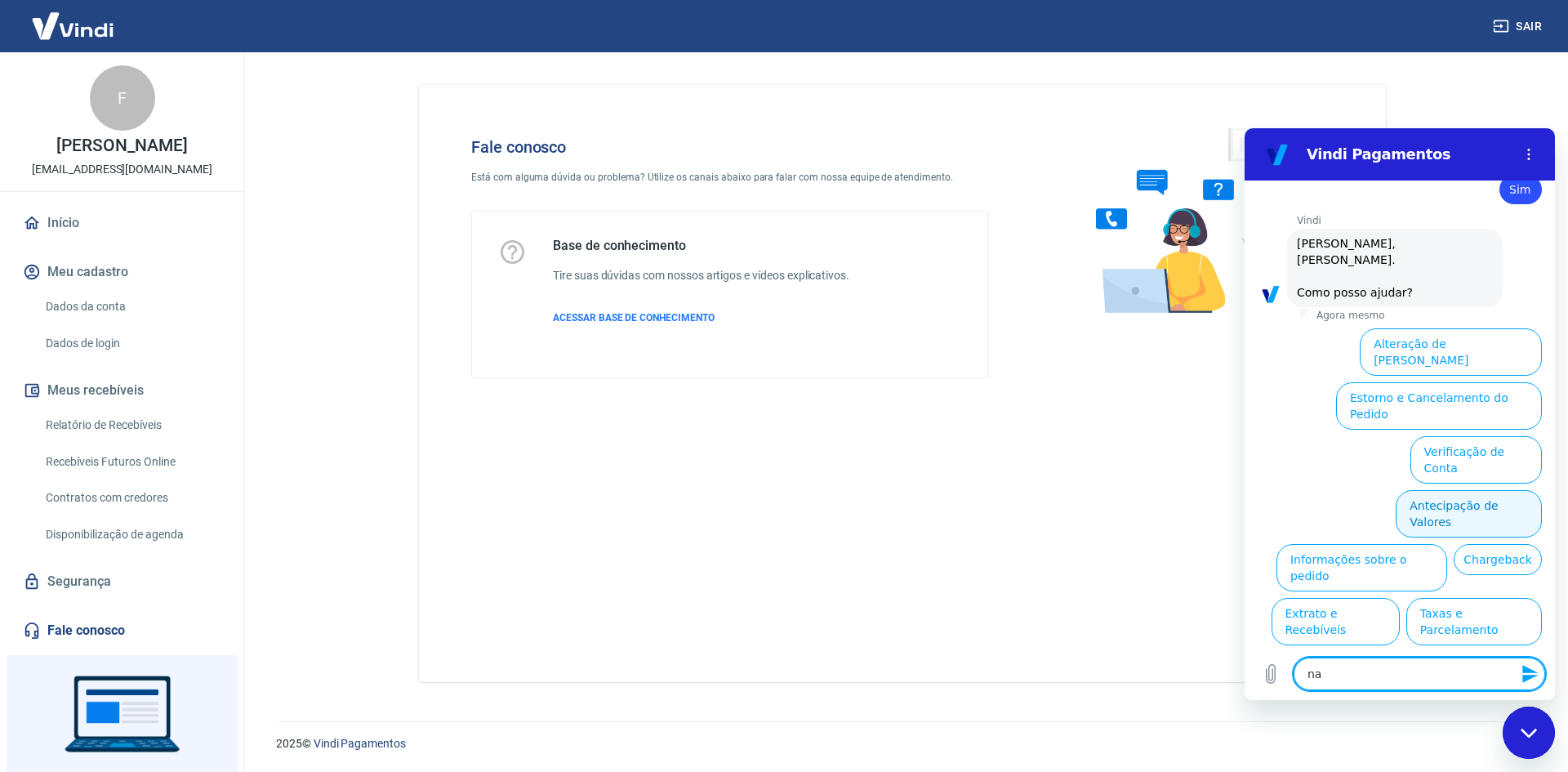
type textarea "x"
type textarea "nao"
type textarea "x"
type textarea "[PERSON_NAME]"
type textarea "x"
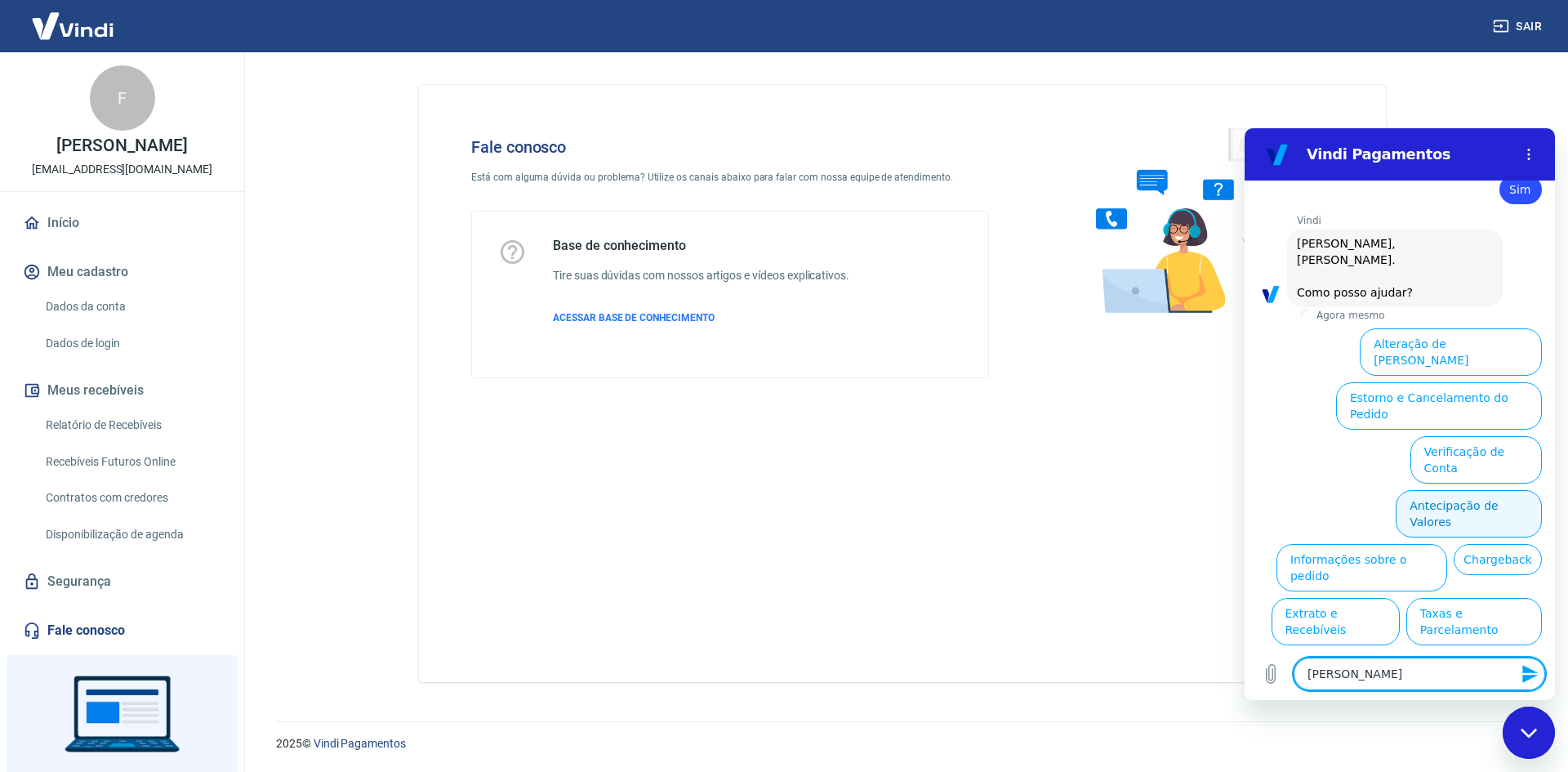
type textarea "nao re"
type textarea "x"
type textarea "nao rec"
type textarea "x"
type textarea "nao rece"
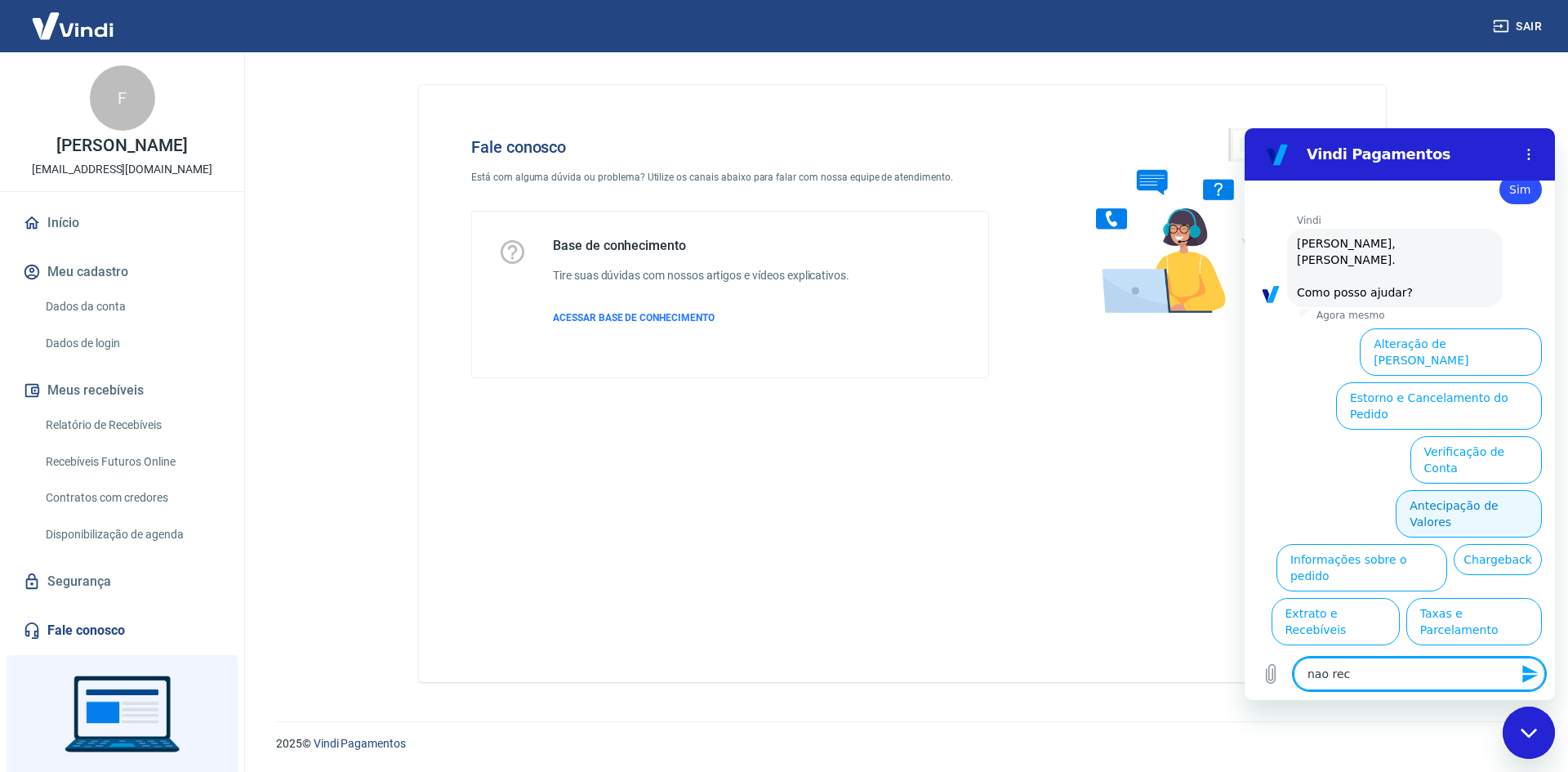
type textarea "x"
type textarea "[PERSON_NAME]"
type textarea "x"
type textarea "[PERSON_NAME]"
type textarea "x"
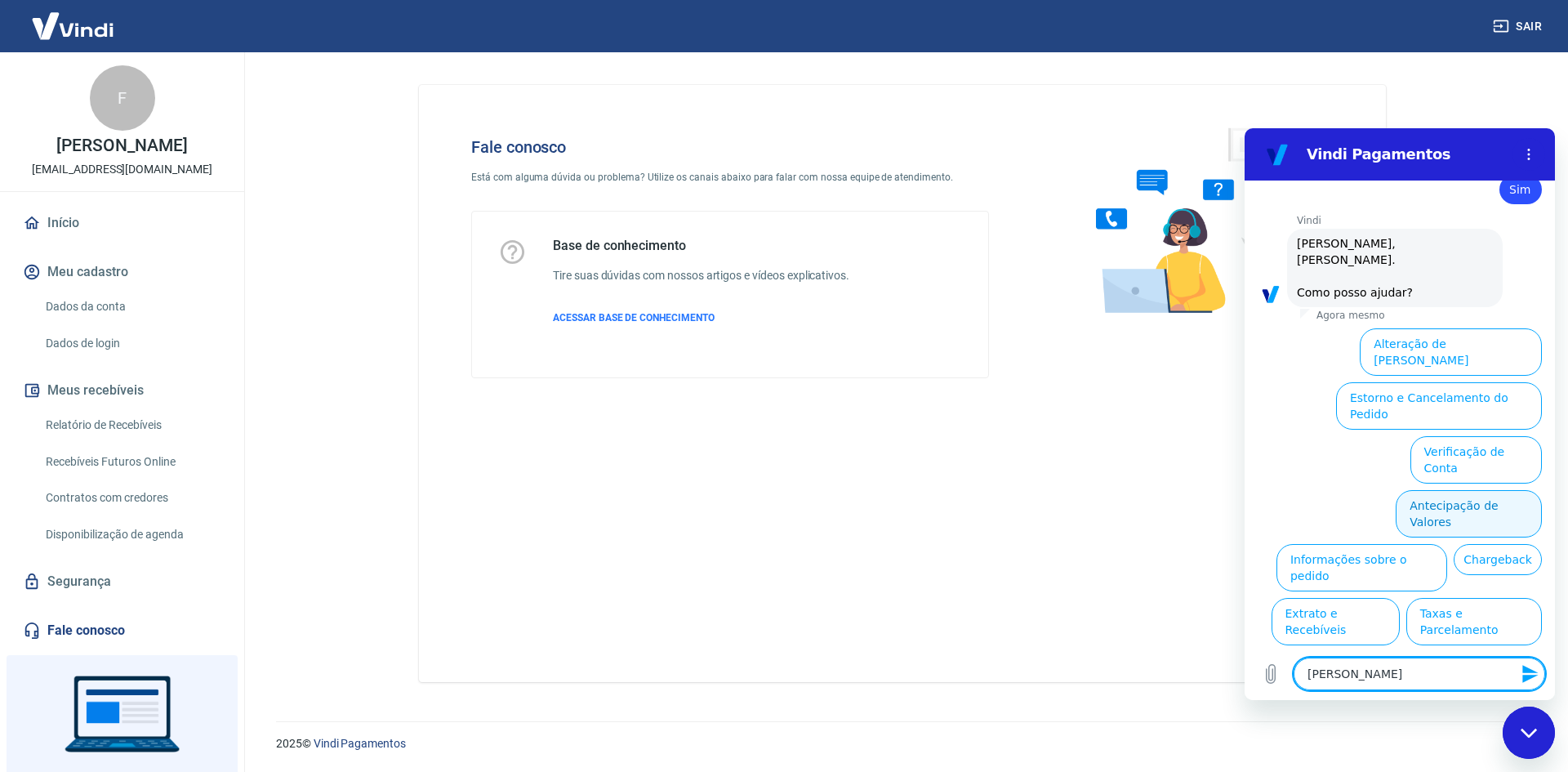
type textarea "[PERSON_NAME]"
type textarea "x"
type textarea "nao recebi m"
type textarea "x"
type textarea "nao recebi me"
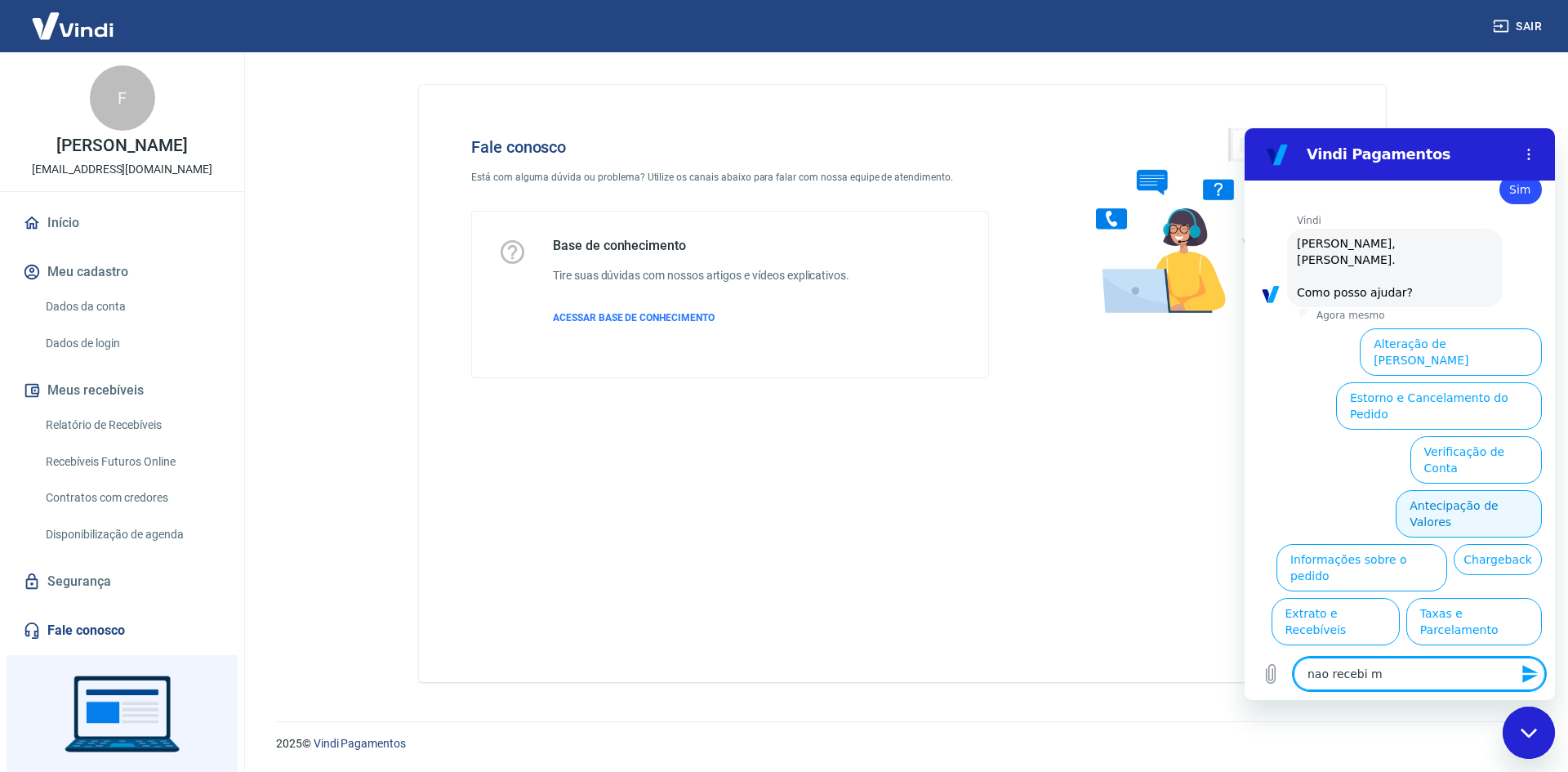
type textarea "x"
type textarea "nao recebi meu"
type textarea "x"
type textarea "nao recebi meus"
type textarea "x"
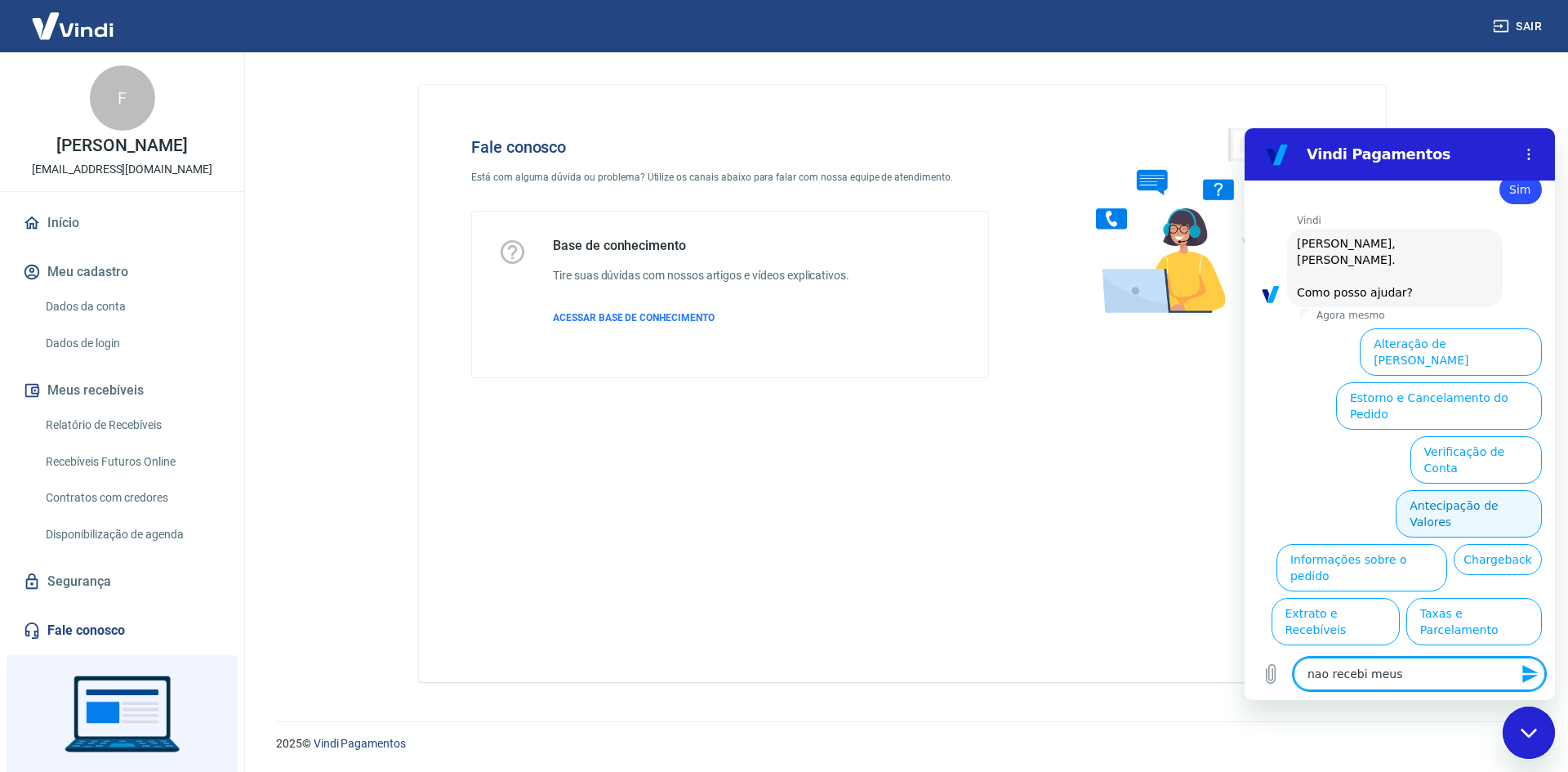
type textarea "nao recebi meus"
type textarea "x"
type textarea "nao recebi meus v"
type textarea "x"
type textarea "nao recebi meus va"
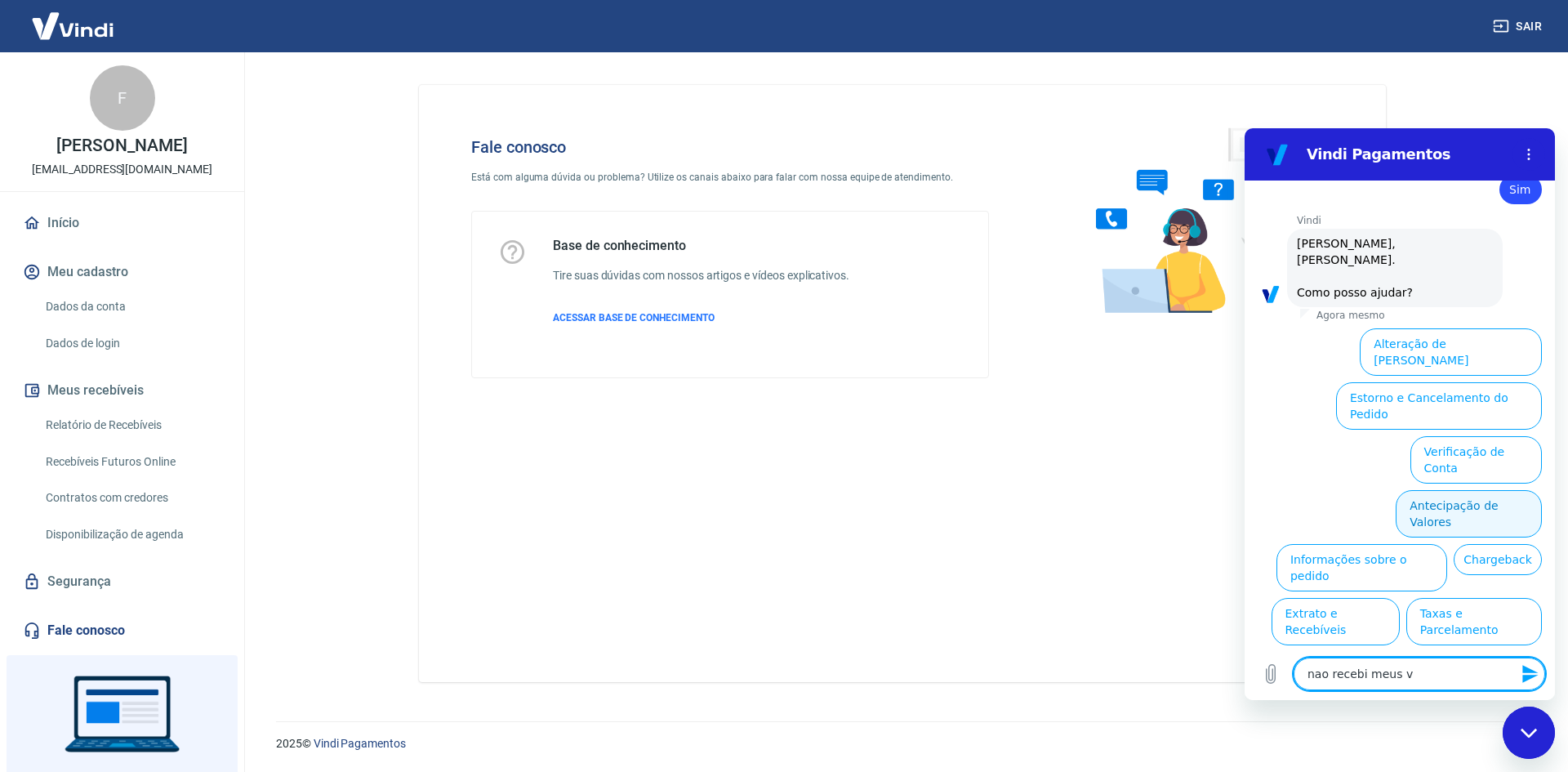
type textarea "x"
type textarea "nao recebi meus val"
type textarea "x"
type textarea "nao recebi meus valo"
type textarea "x"
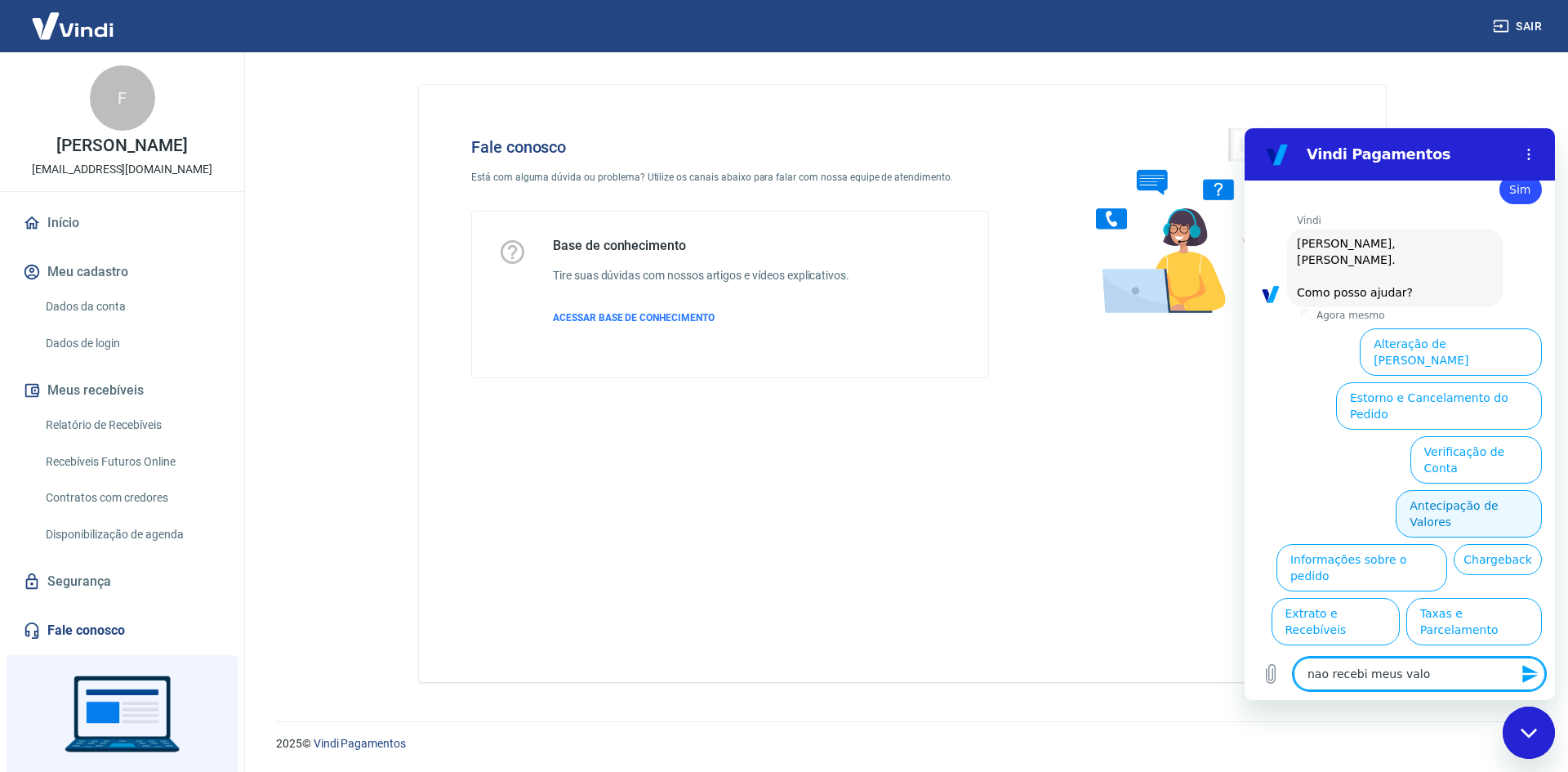
type textarea "nao recebi meus valor"
type textarea "x"
type textarea "nao recebi meus valore"
type textarea "x"
type textarea "nao recebi meus valores"
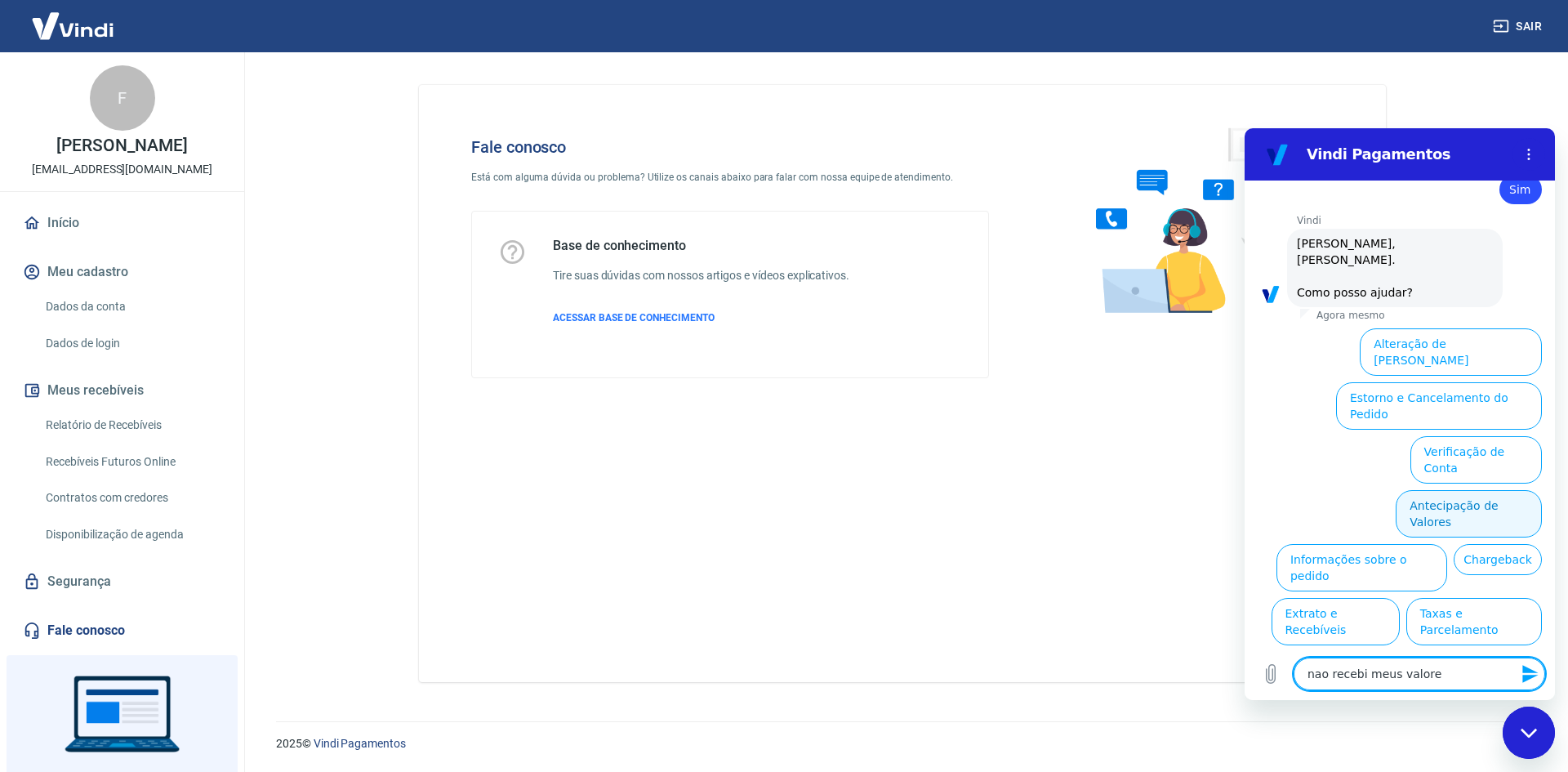
type textarea "x"
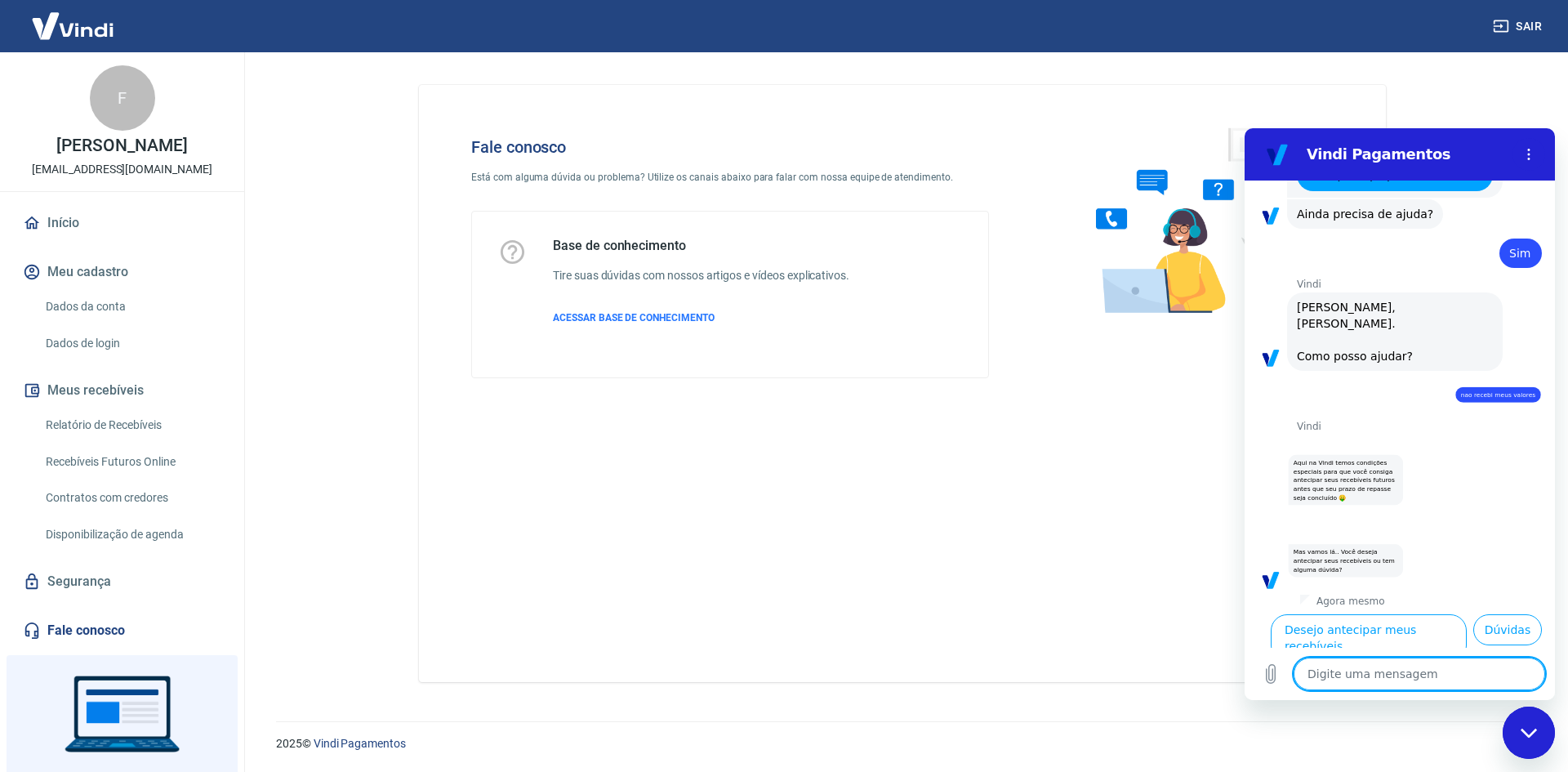
scroll to position [1260, 0]
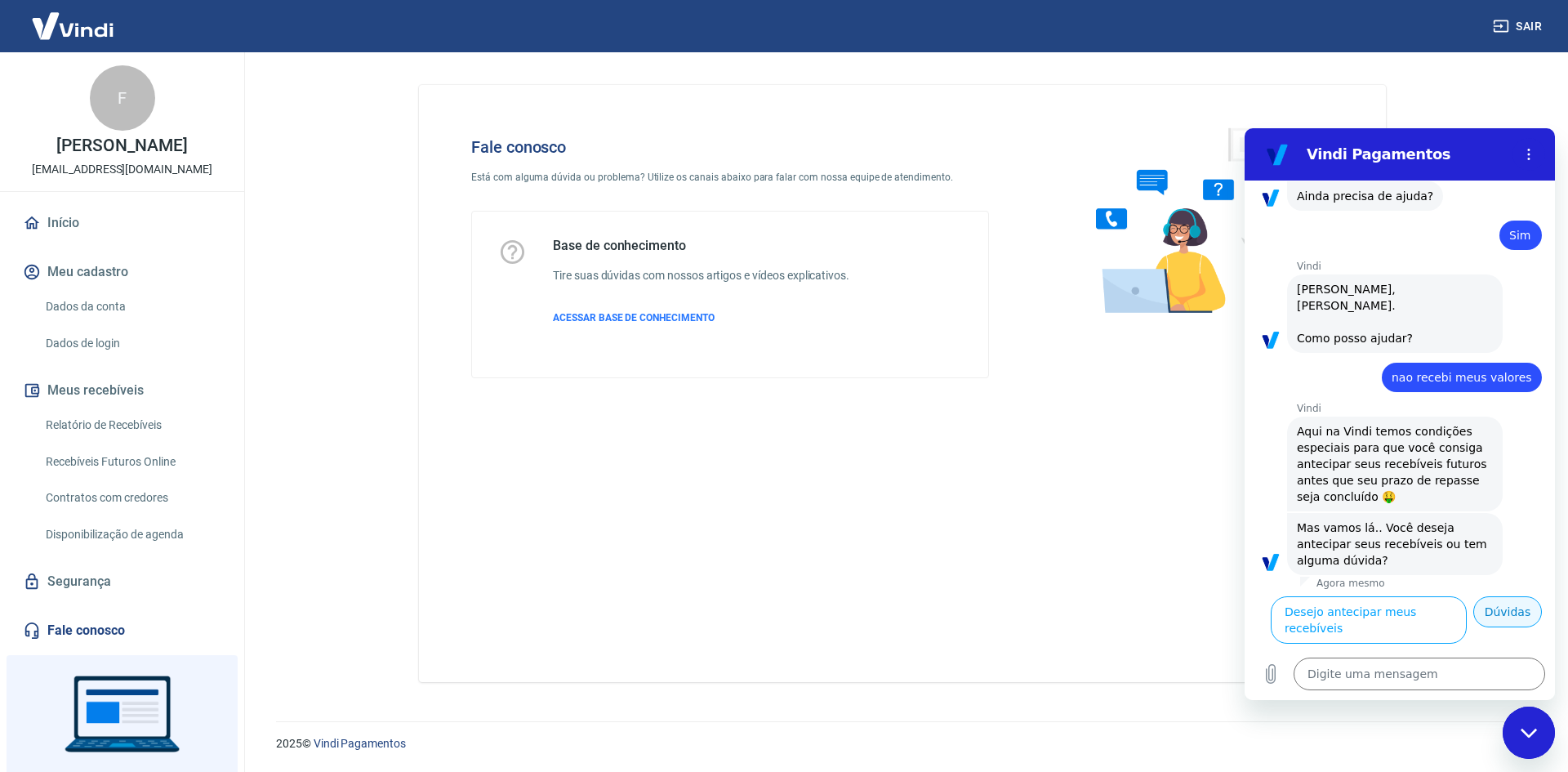
click at [1502, 627] on button "Dúvidas" at bounding box center [1507, 612] width 69 height 31
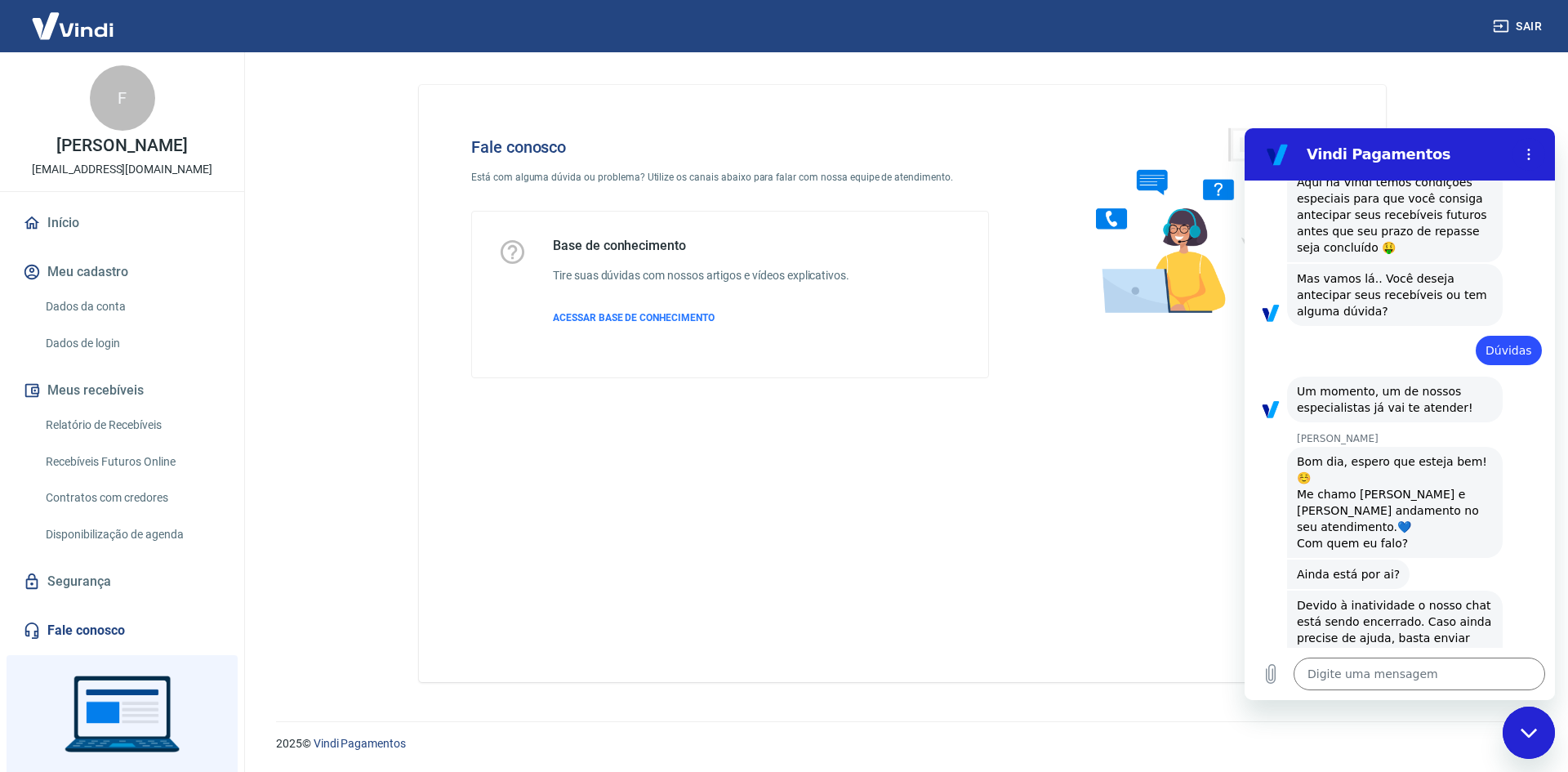
scroll to position [1544, 0]
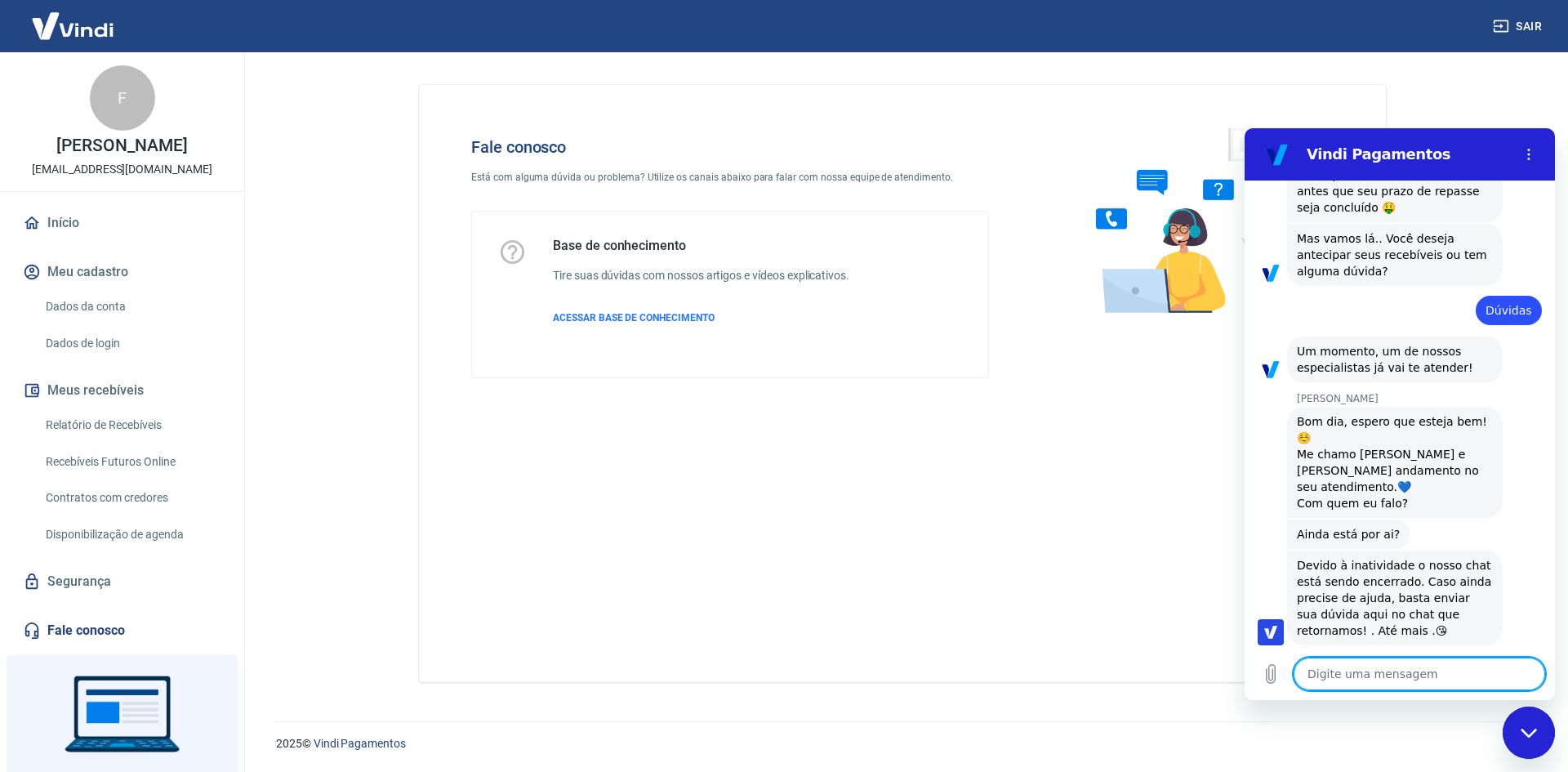
type textarea "x"
type textarea "o"
type textarea "x"
type textarea "ol"
type textarea "x"
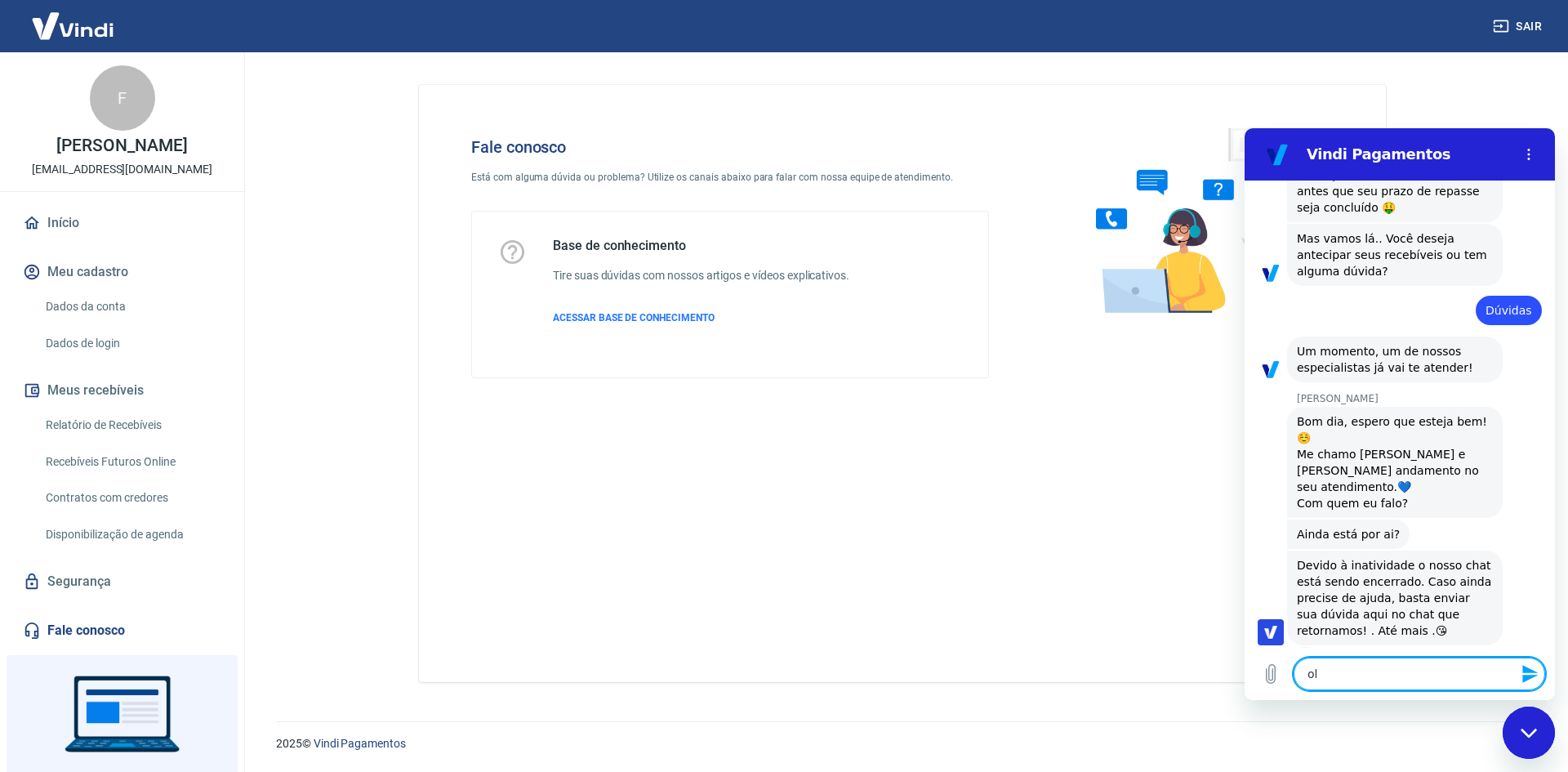
type textarea "olá"
type textarea "x"
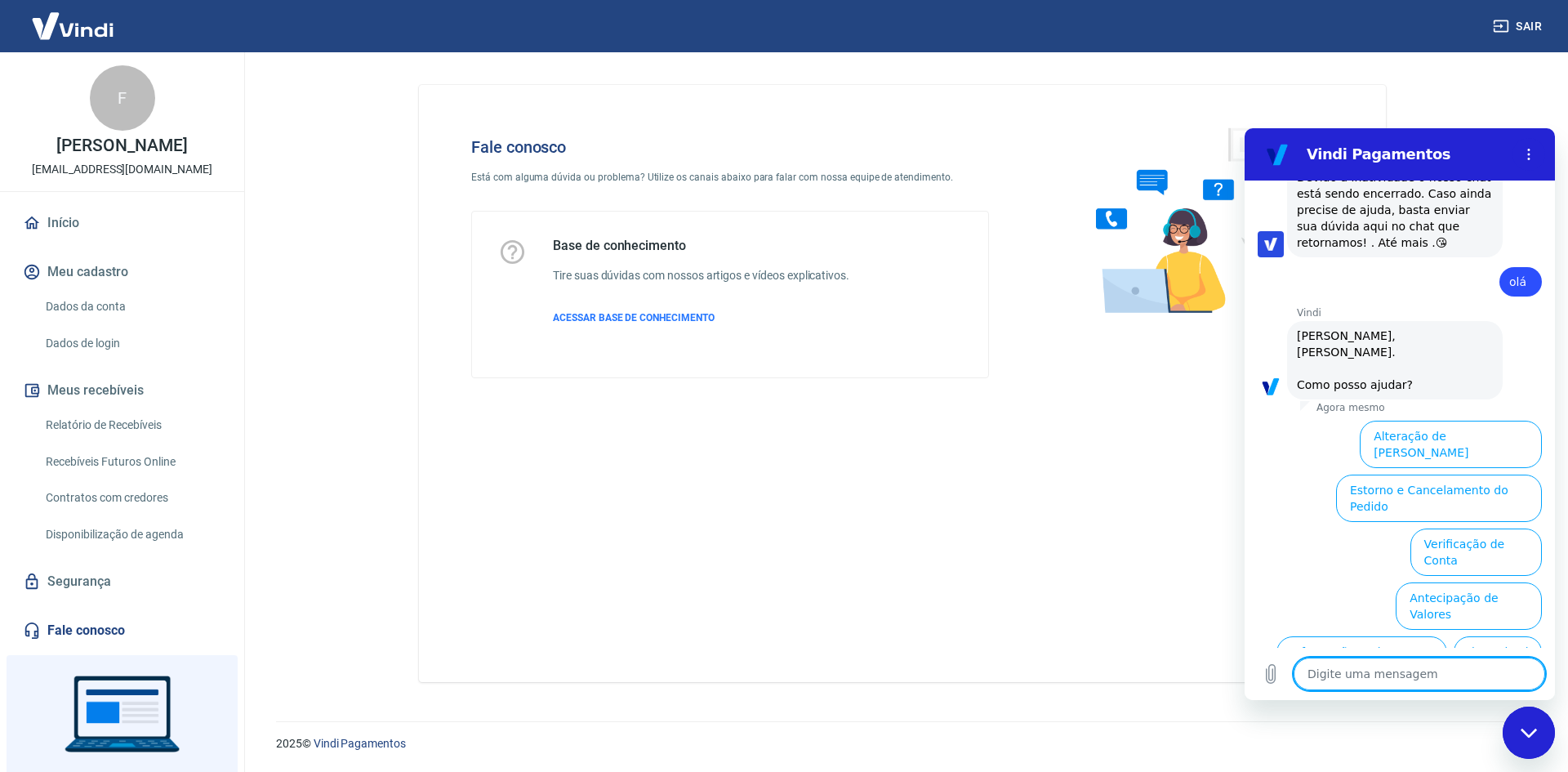
scroll to position [2024, 0]
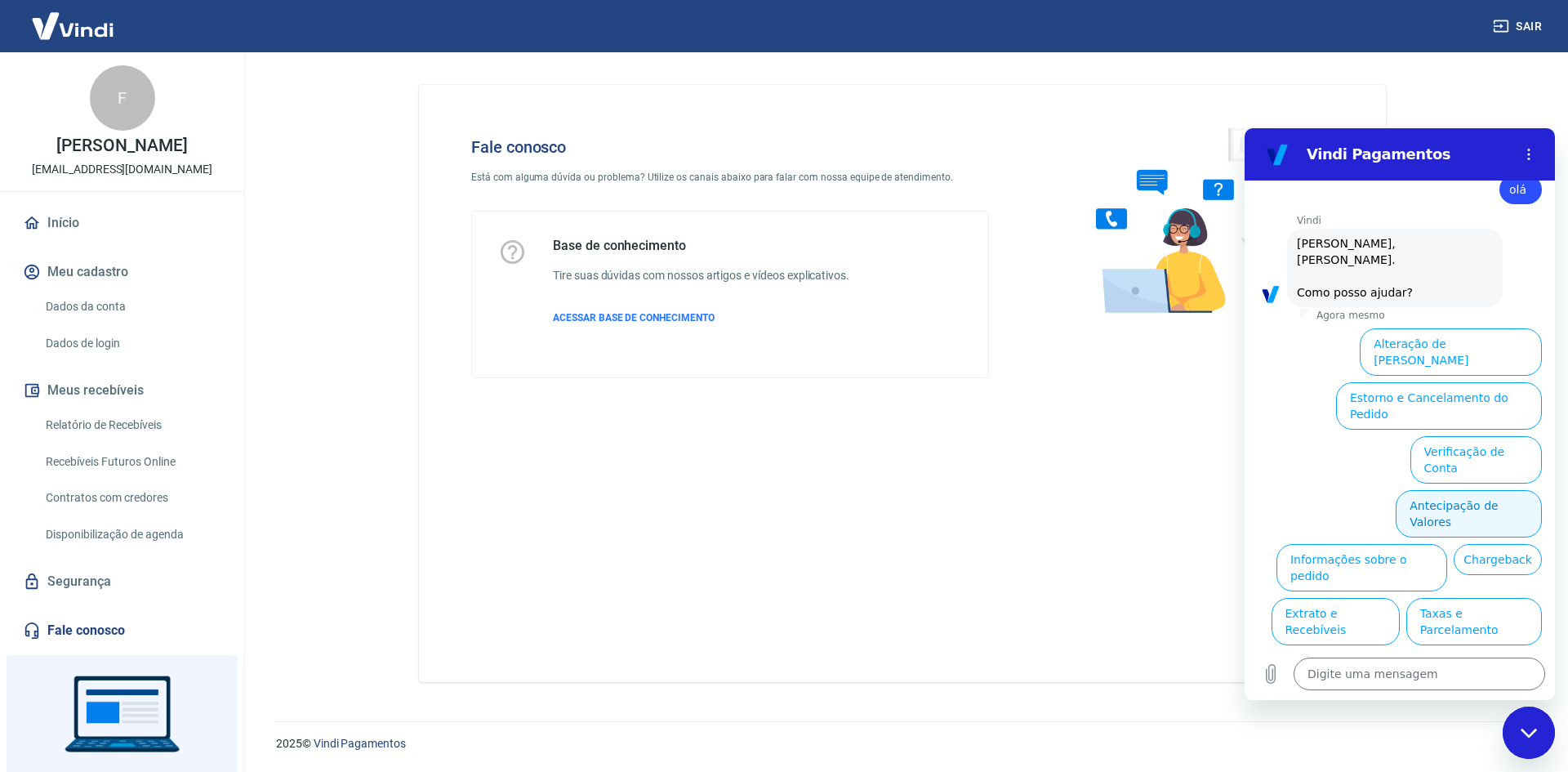
click at [1456, 490] on button "Antecipação de Valores" at bounding box center [1468, 514] width 146 height 47
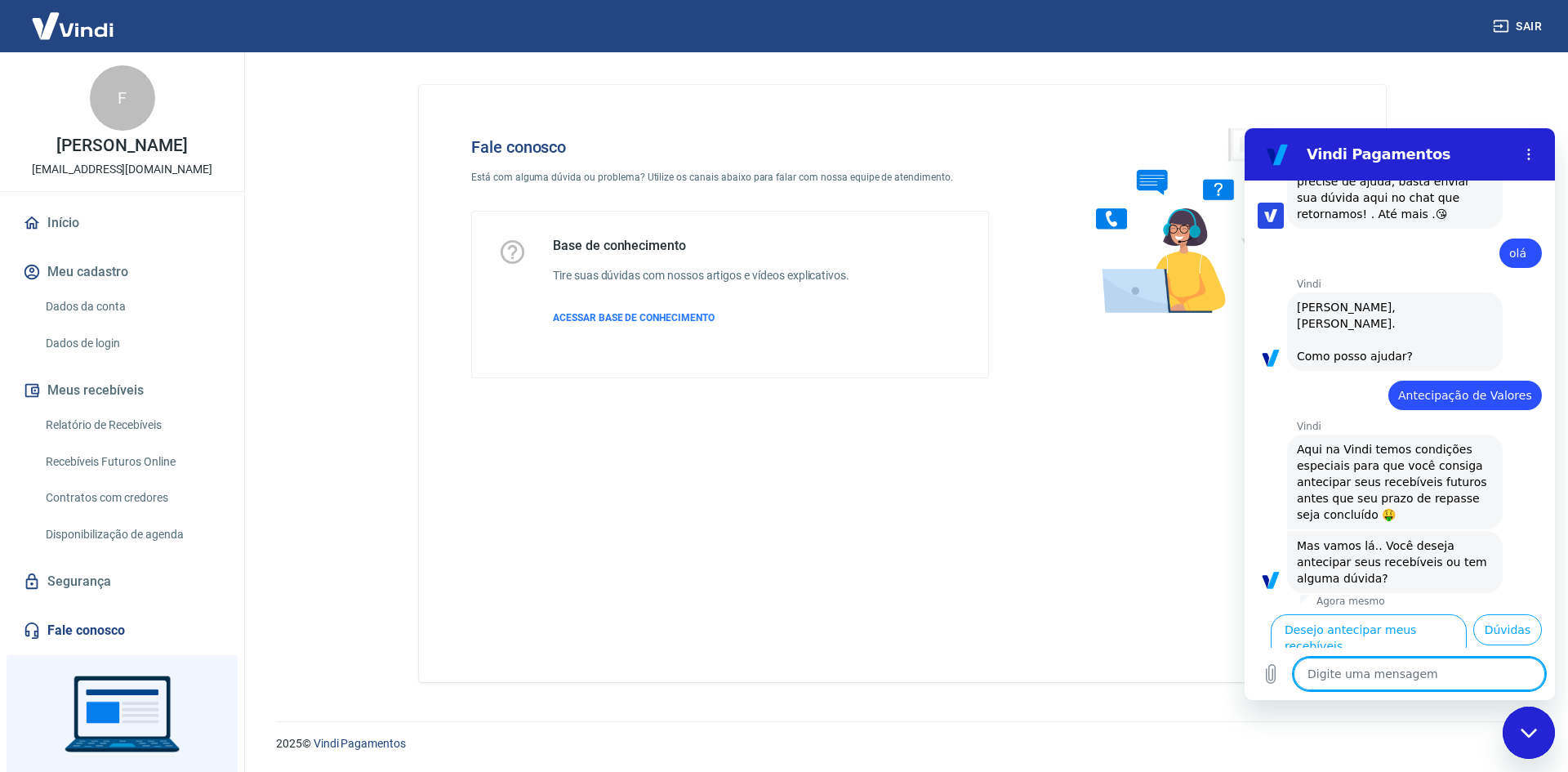
scroll to position [1983, 0]
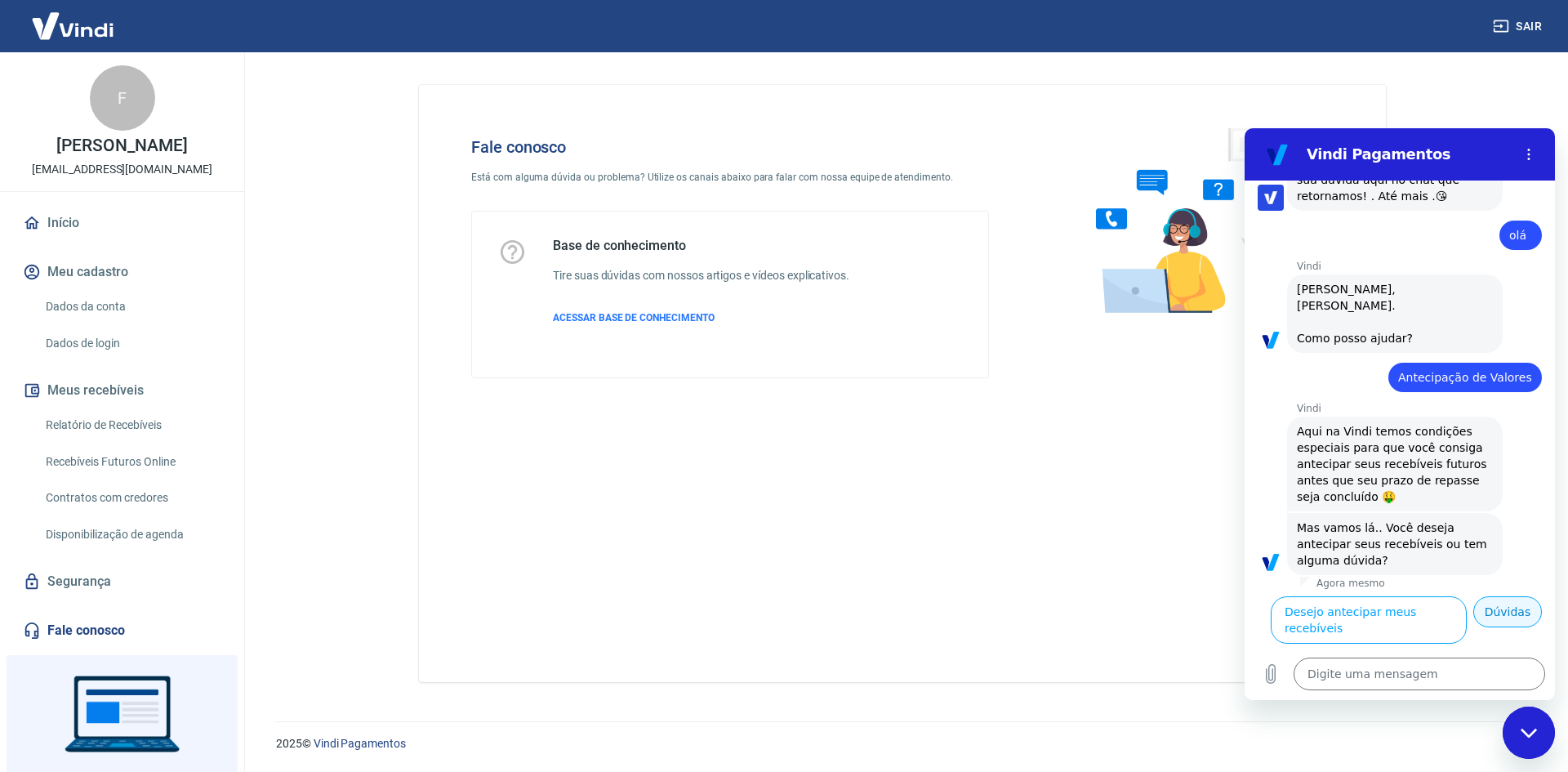
click at [1482, 621] on button "Dúvidas" at bounding box center [1507, 612] width 69 height 31
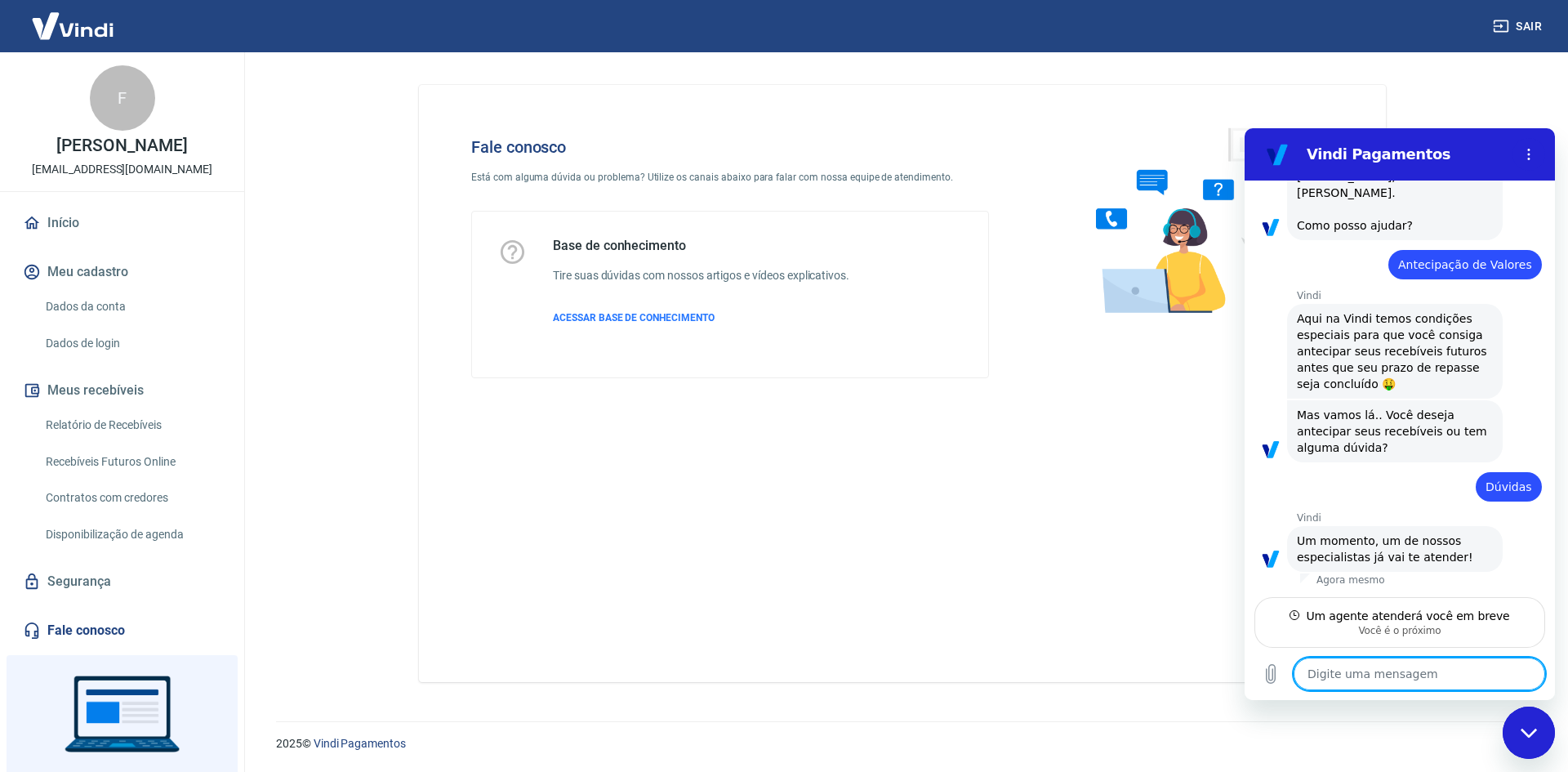
scroll to position [2074, 0]
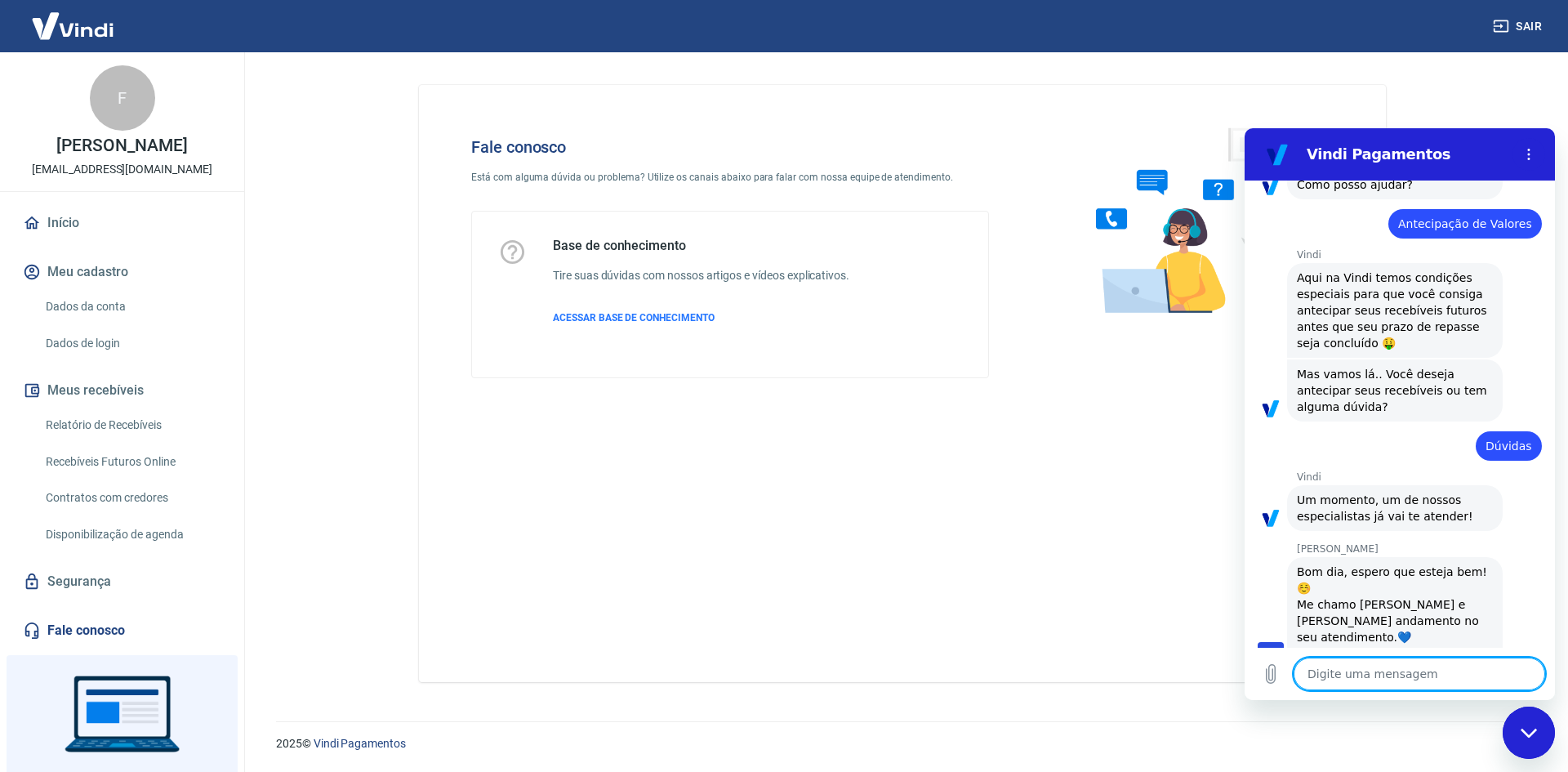
type textarea "x"
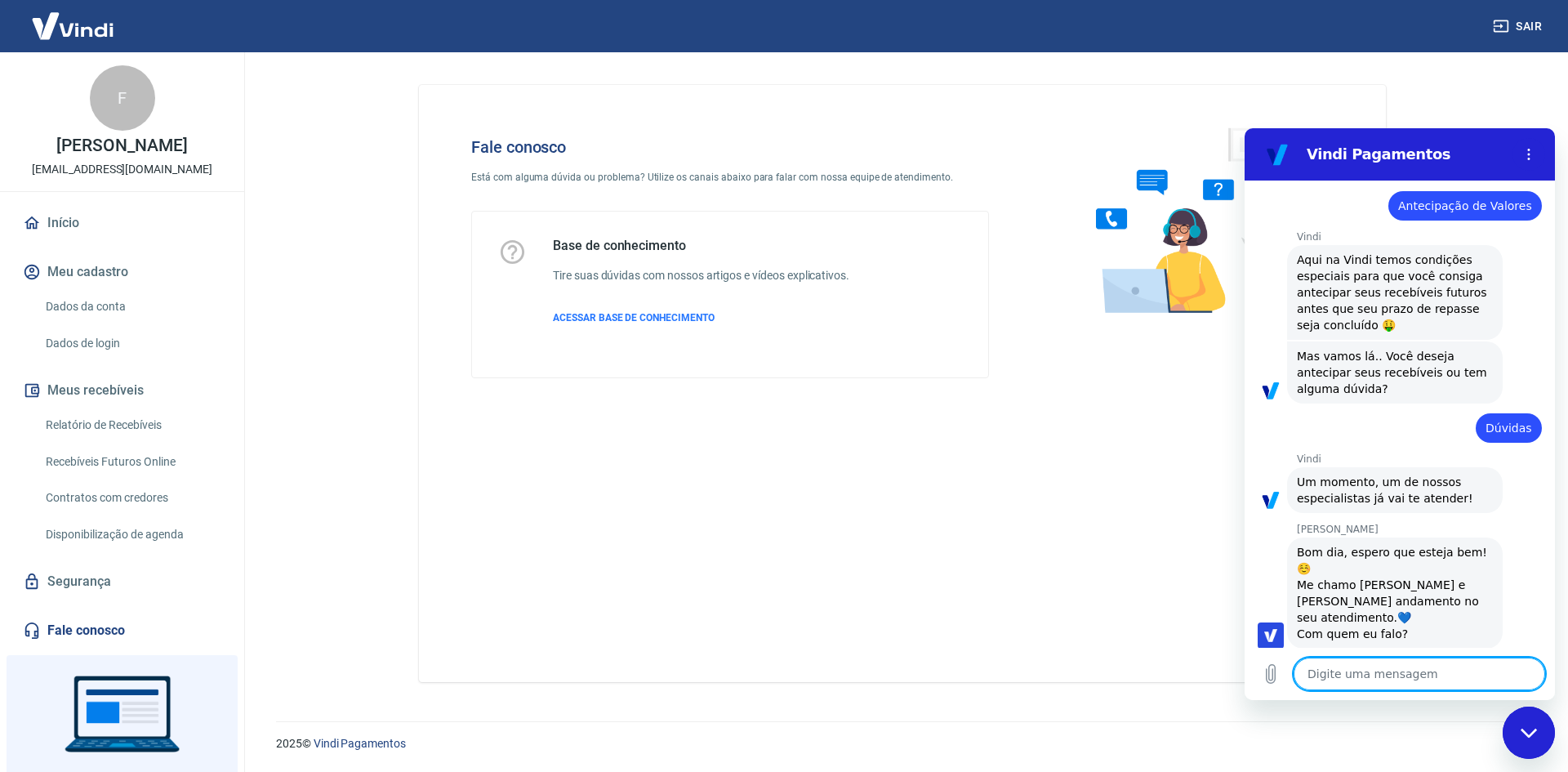
scroll to position [2153, 0]
type textarea "o"
type textarea "x"
type textarea "ol"
type textarea "x"
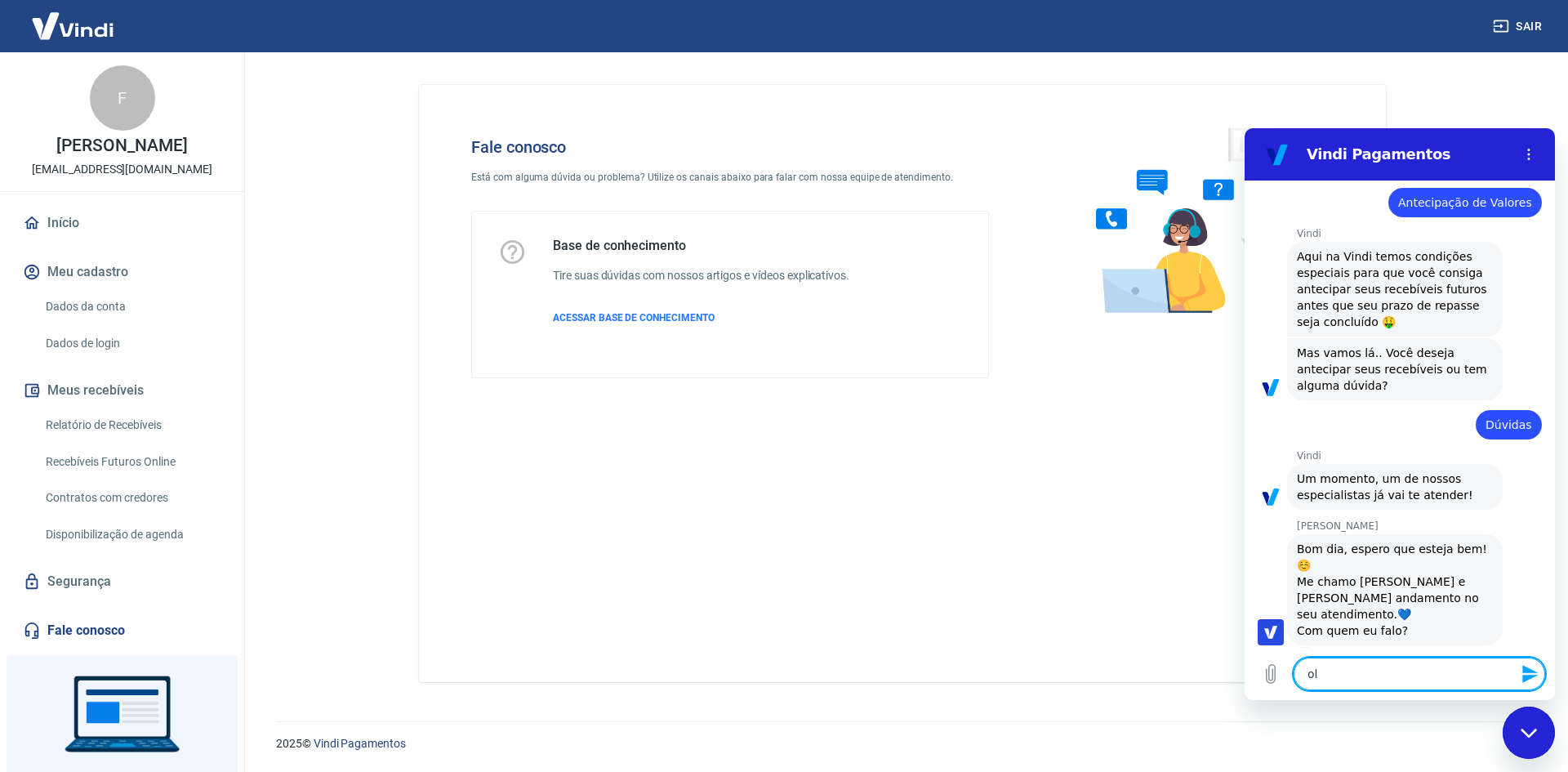
type textarea "olá"
type textarea "x"
type textarea "olá"
type textarea "x"
type textarea "olá g"
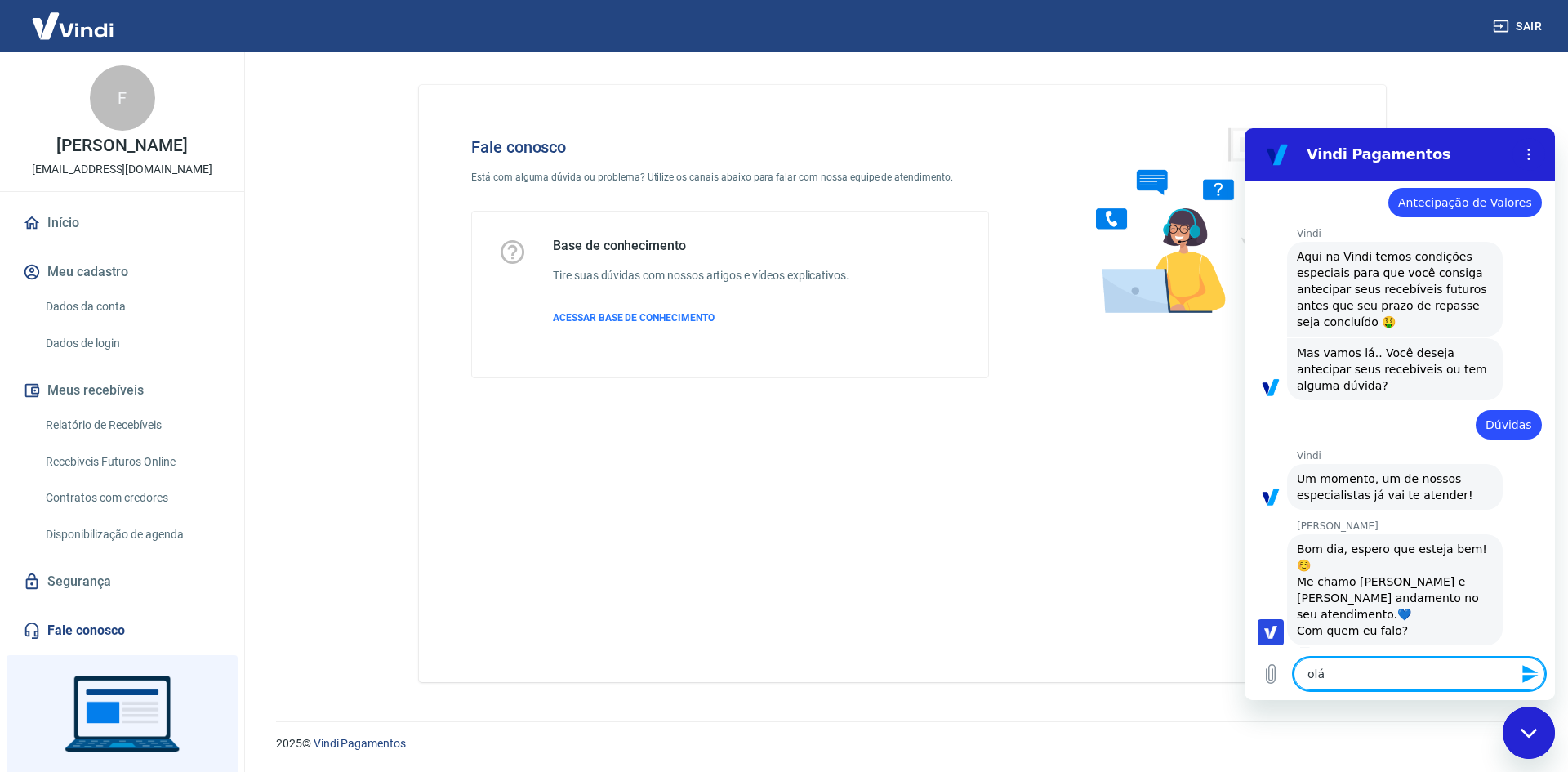
type textarea "x"
type textarea "olá ga"
type textarea "x"
type textarea "olá gab"
type textarea "x"
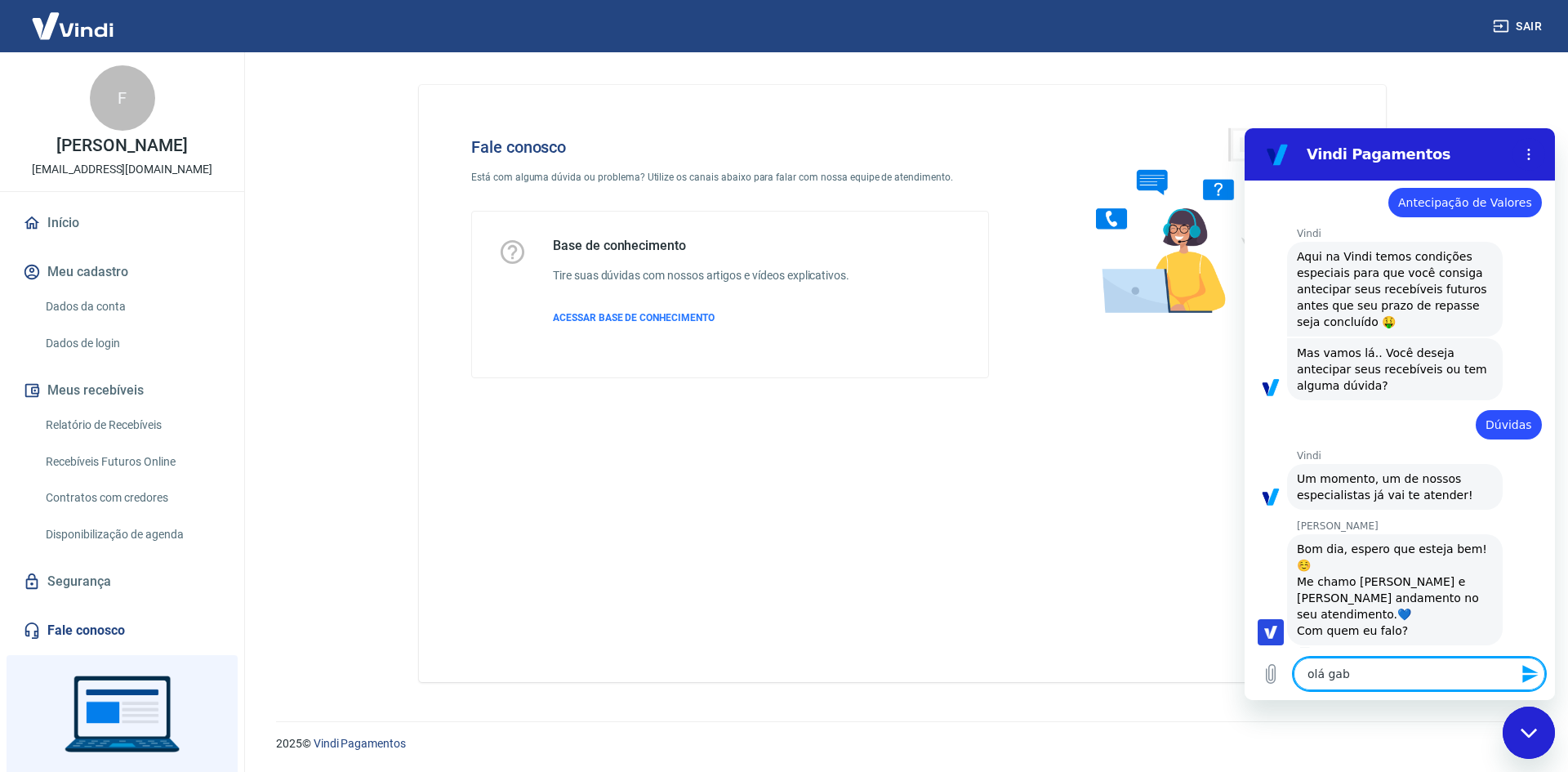
type textarea "olá gabr"
type textarea "x"
type textarea "olá gabri"
type textarea "x"
type textarea "olá gabrie"
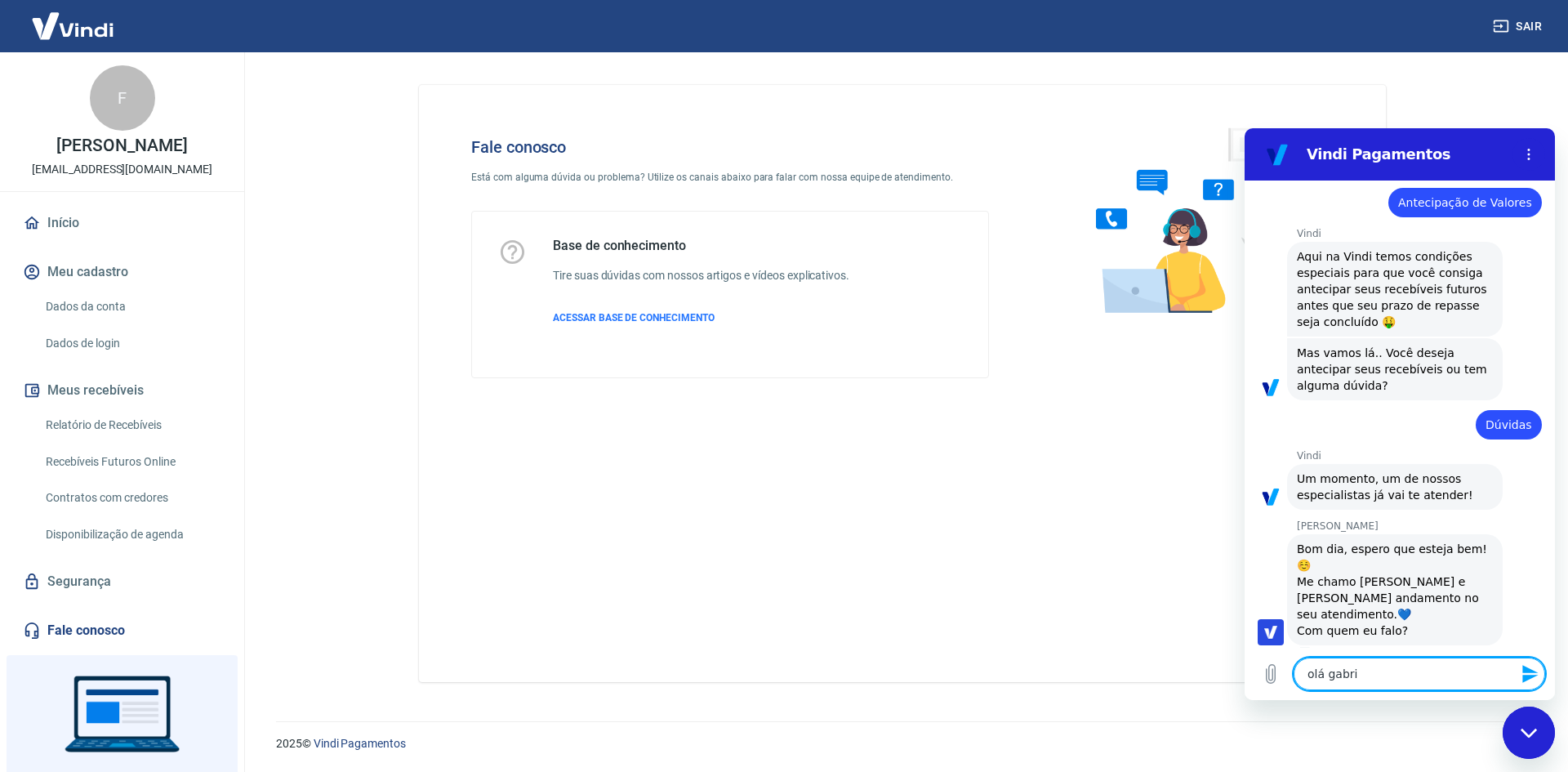
type textarea "x"
type textarea "[PERSON_NAME]"
type textarea "x"
type textarea "[PERSON_NAME]"
type textarea "x"
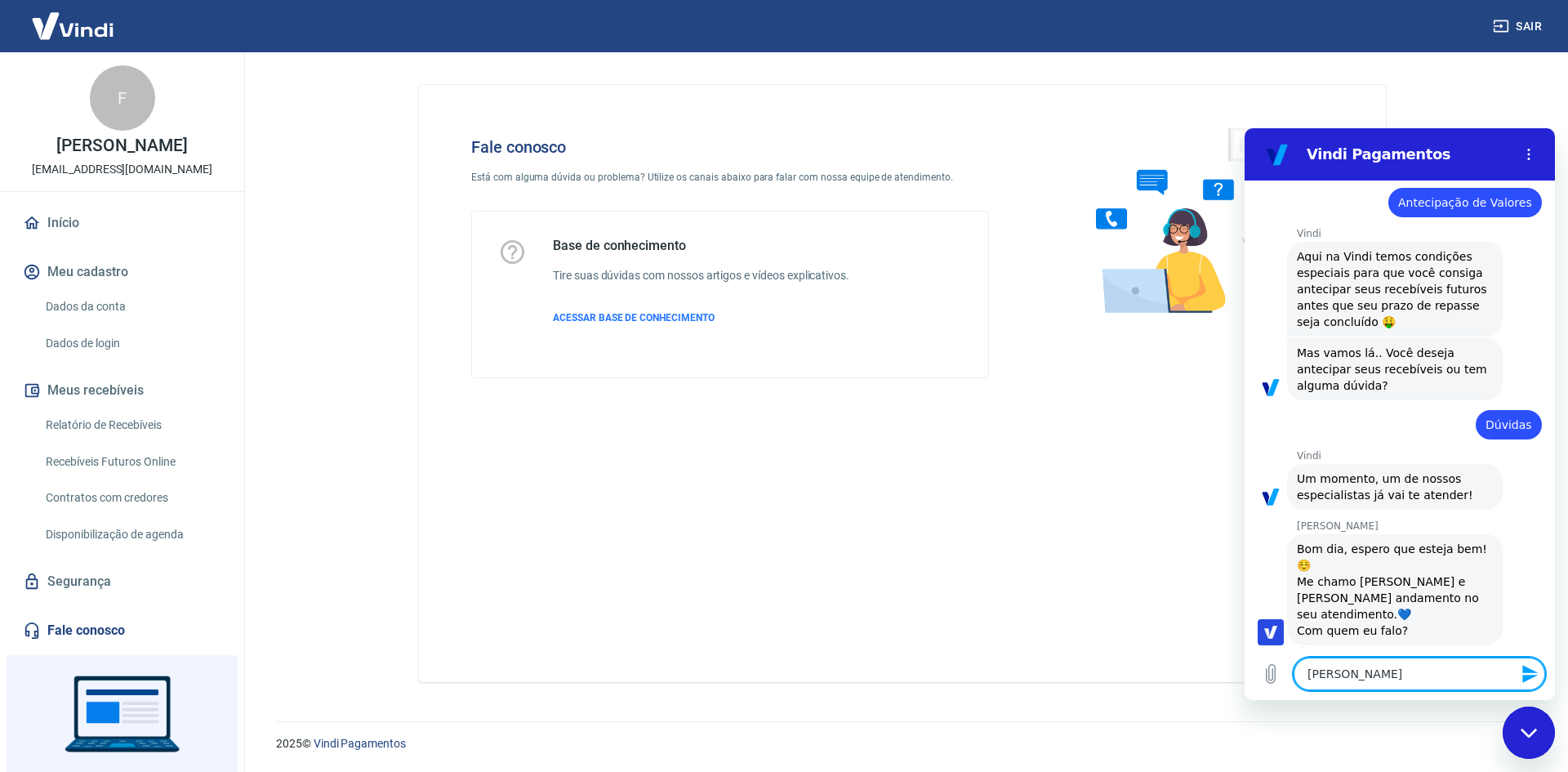
type textarea "[PERSON_NAME]"
type textarea "x"
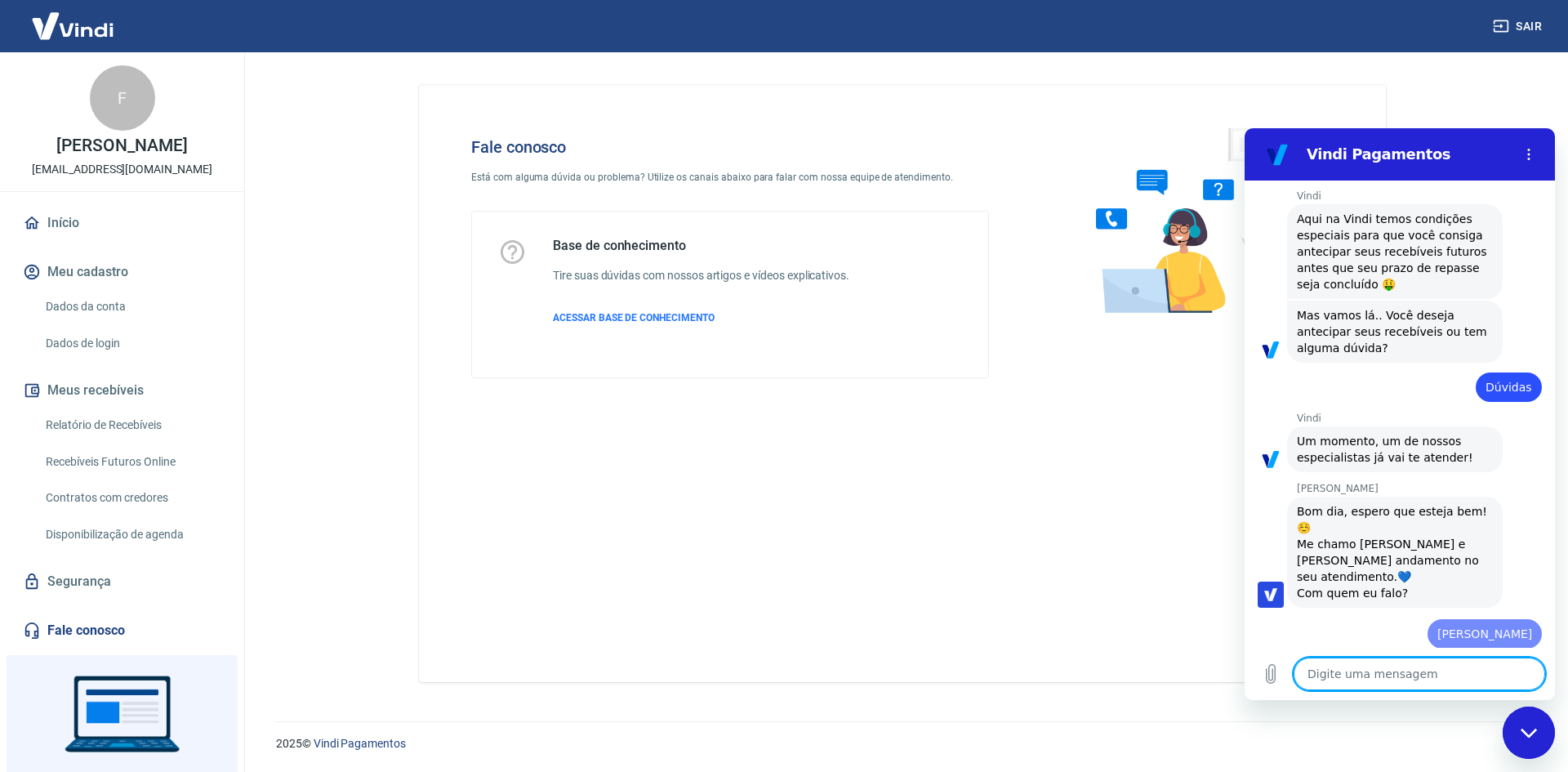
type textarea "x"
type textarea "b"
type textarea "x"
type textarea "bo"
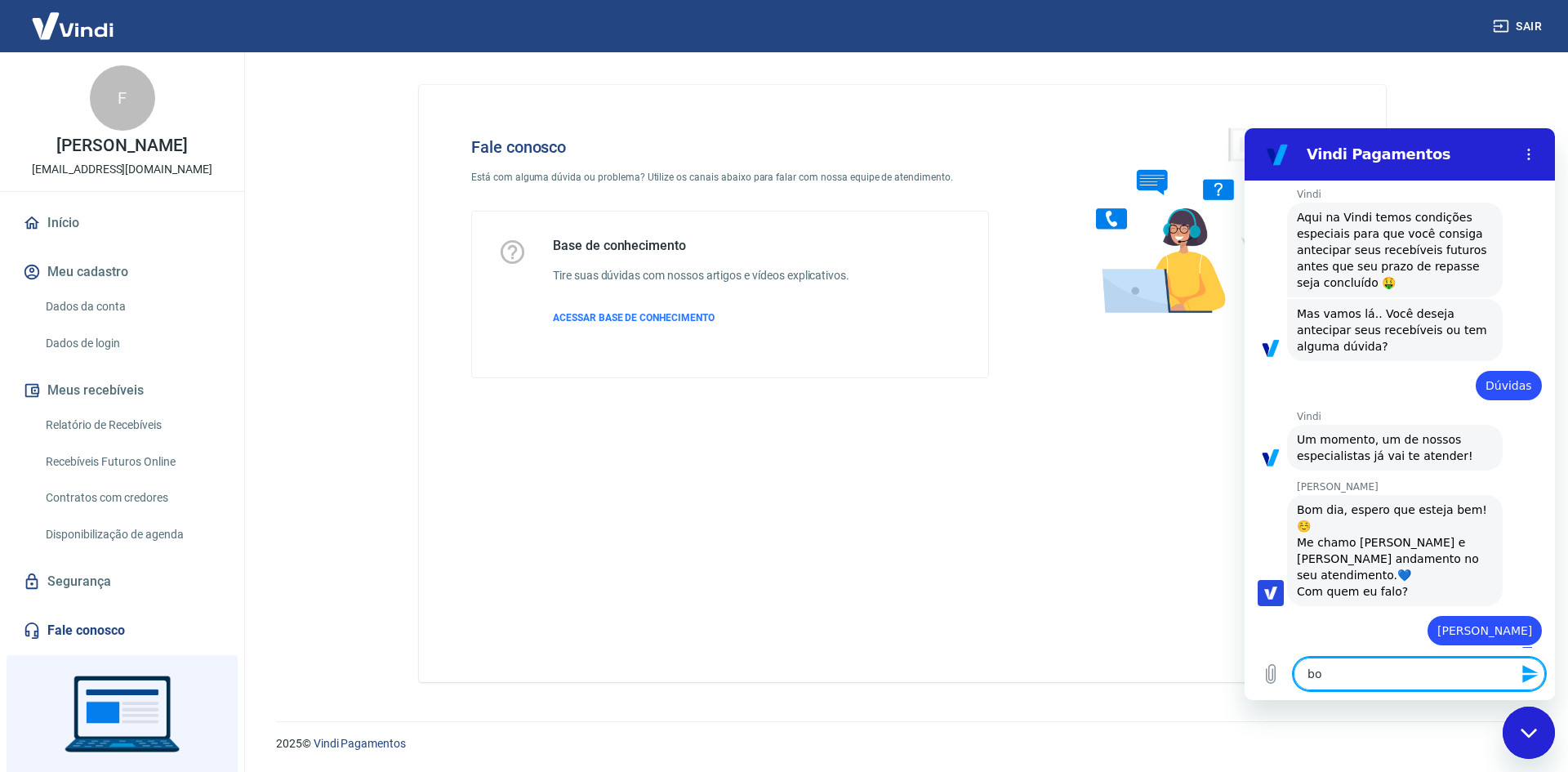
type textarea "x"
type textarea "bom"
type textarea "x"
type textarea "bom"
type textarea "x"
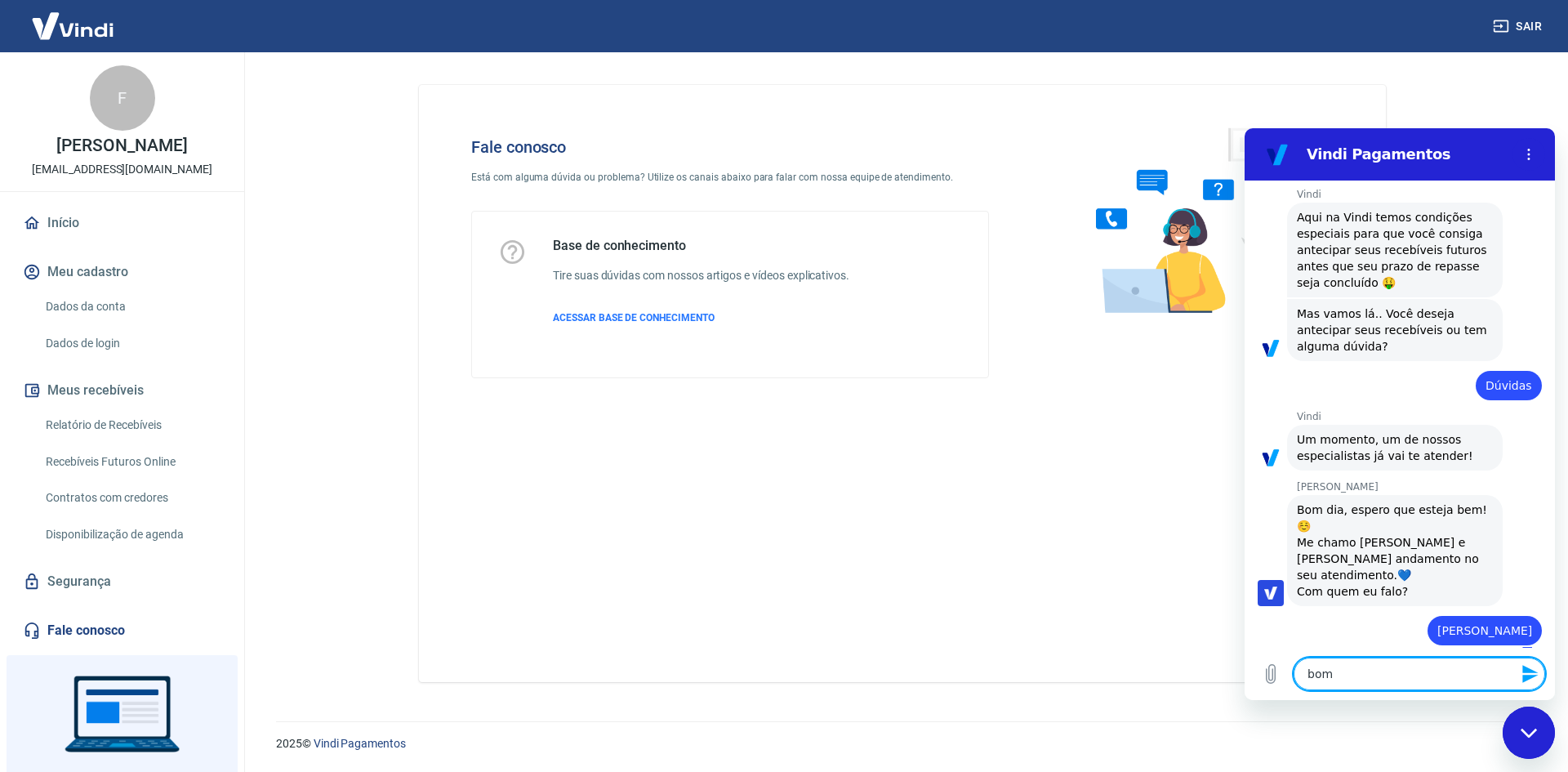
type textarea "bom d"
type textarea "x"
type textarea "bom di"
type textarea "x"
type textarea "bom dia"
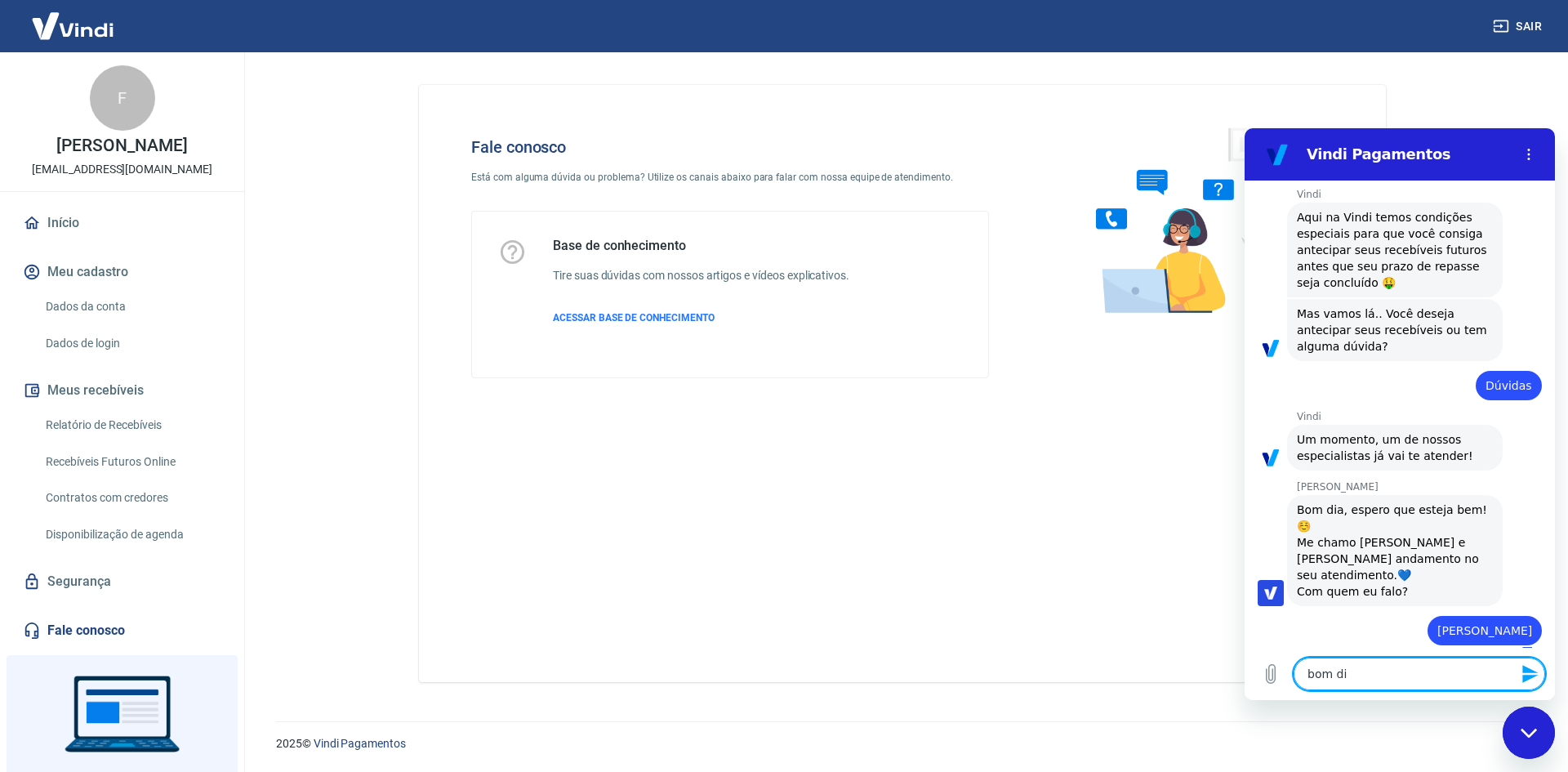
type textarea "x"
type textarea "bom dia"
type textarea "x"
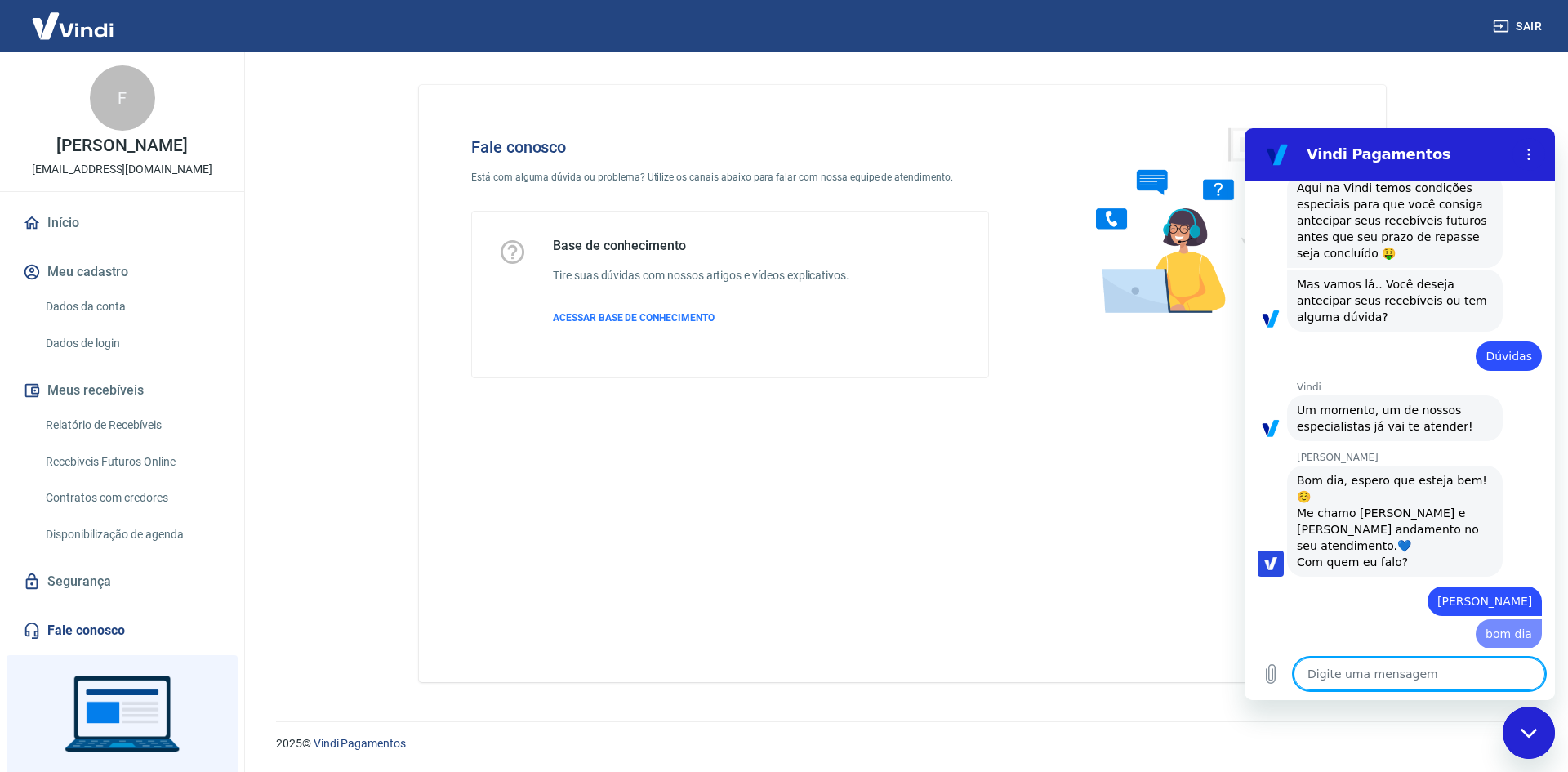
type textarea "x"
type textarea "m"
type textarea "x"
type textarea "mi"
type textarea "x"
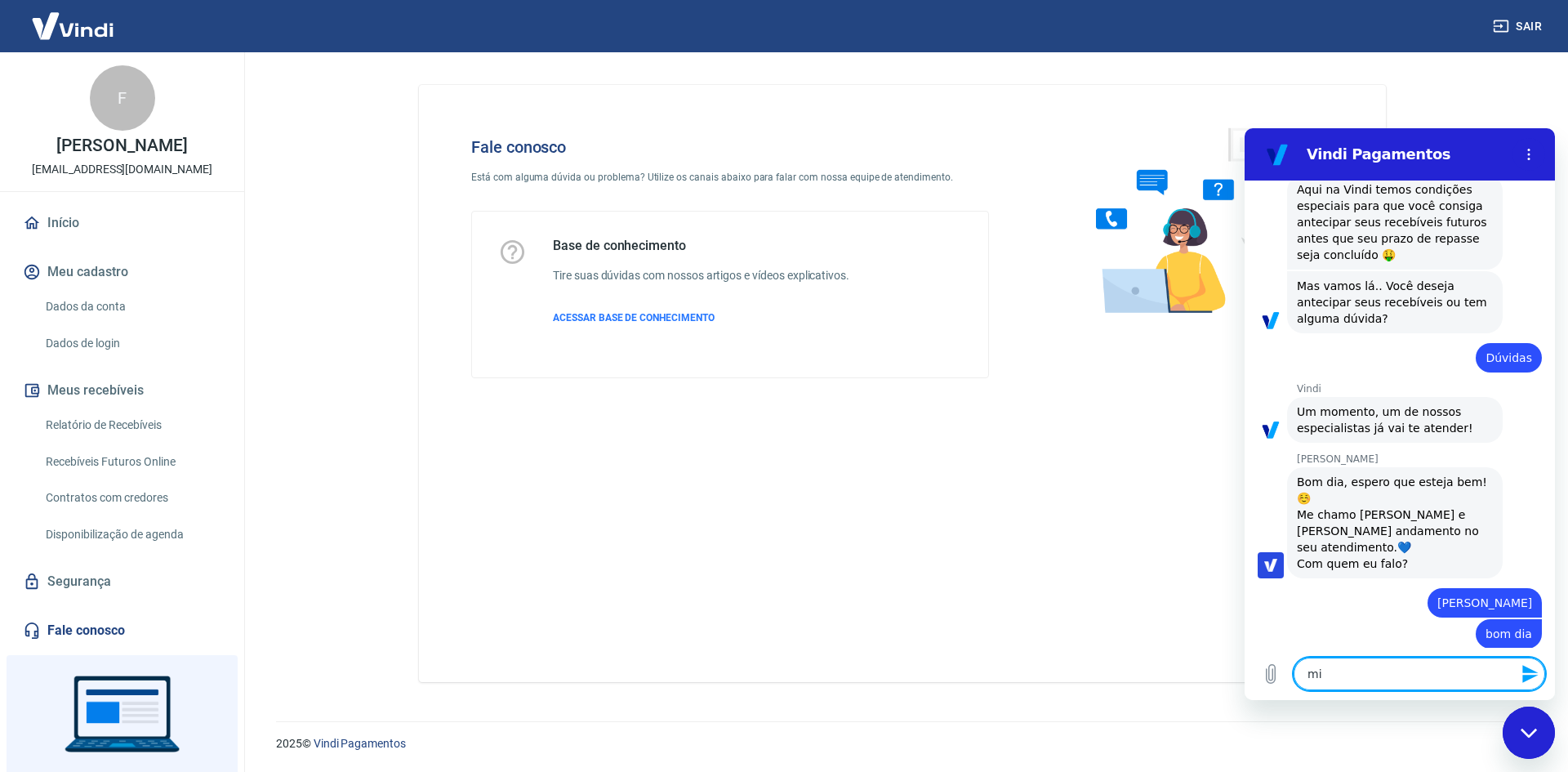
type textarea "min"
type textarea "x"
type textarea "minh"
type textarea "x"
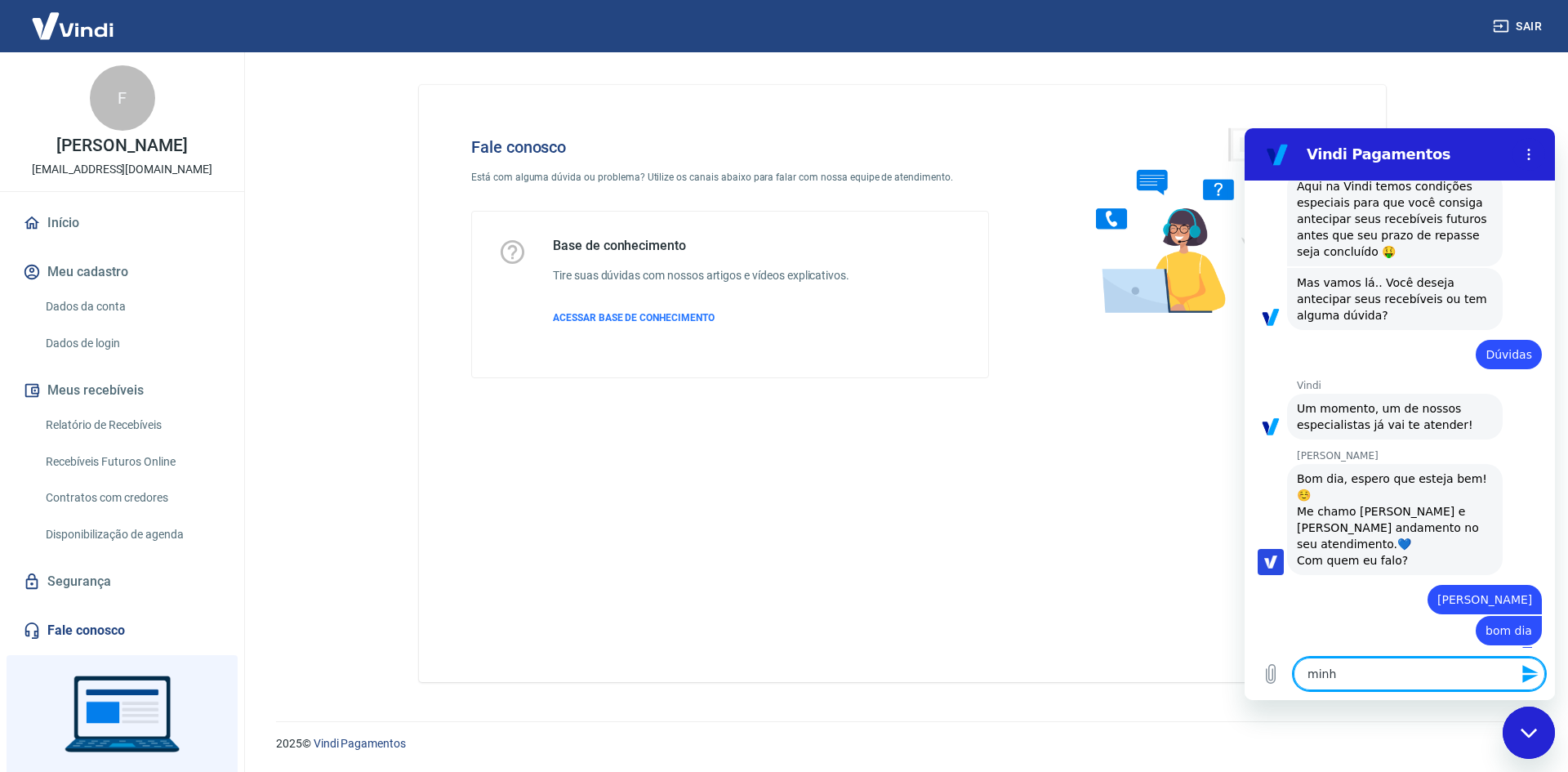
type textarea "minha"
type textarea "x"
type textarea "minha"
type textarea "x"
type textarea "minha q"
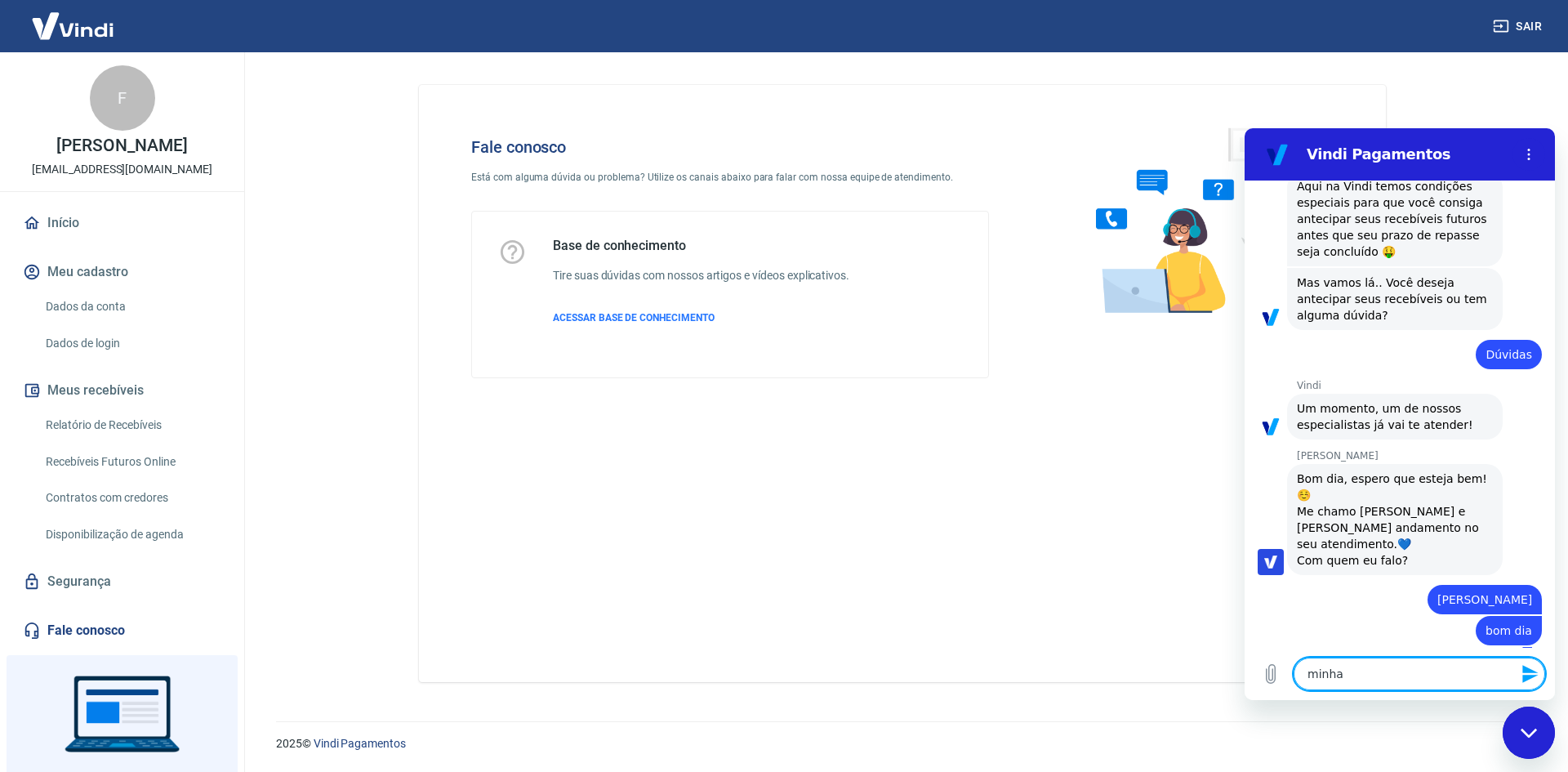
type textarea "x"
type textarea "minha qu"
type textarea "x"
type textarea "minha que"
type textarea "x"
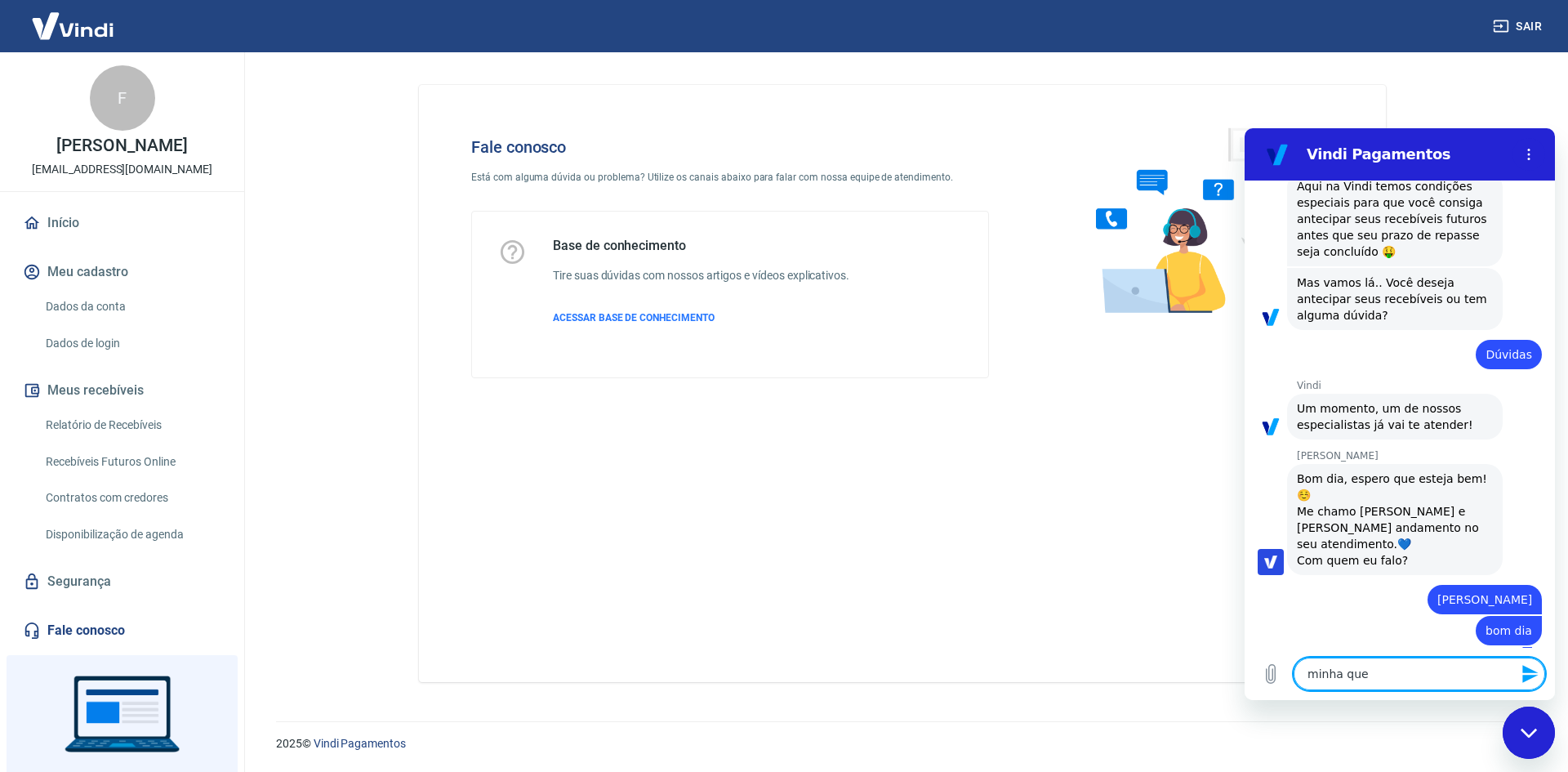
type textarea "minha quer"
type textarea "x"
type textarea "minha queri"
type textarea "x"
type textarea "minha querid"
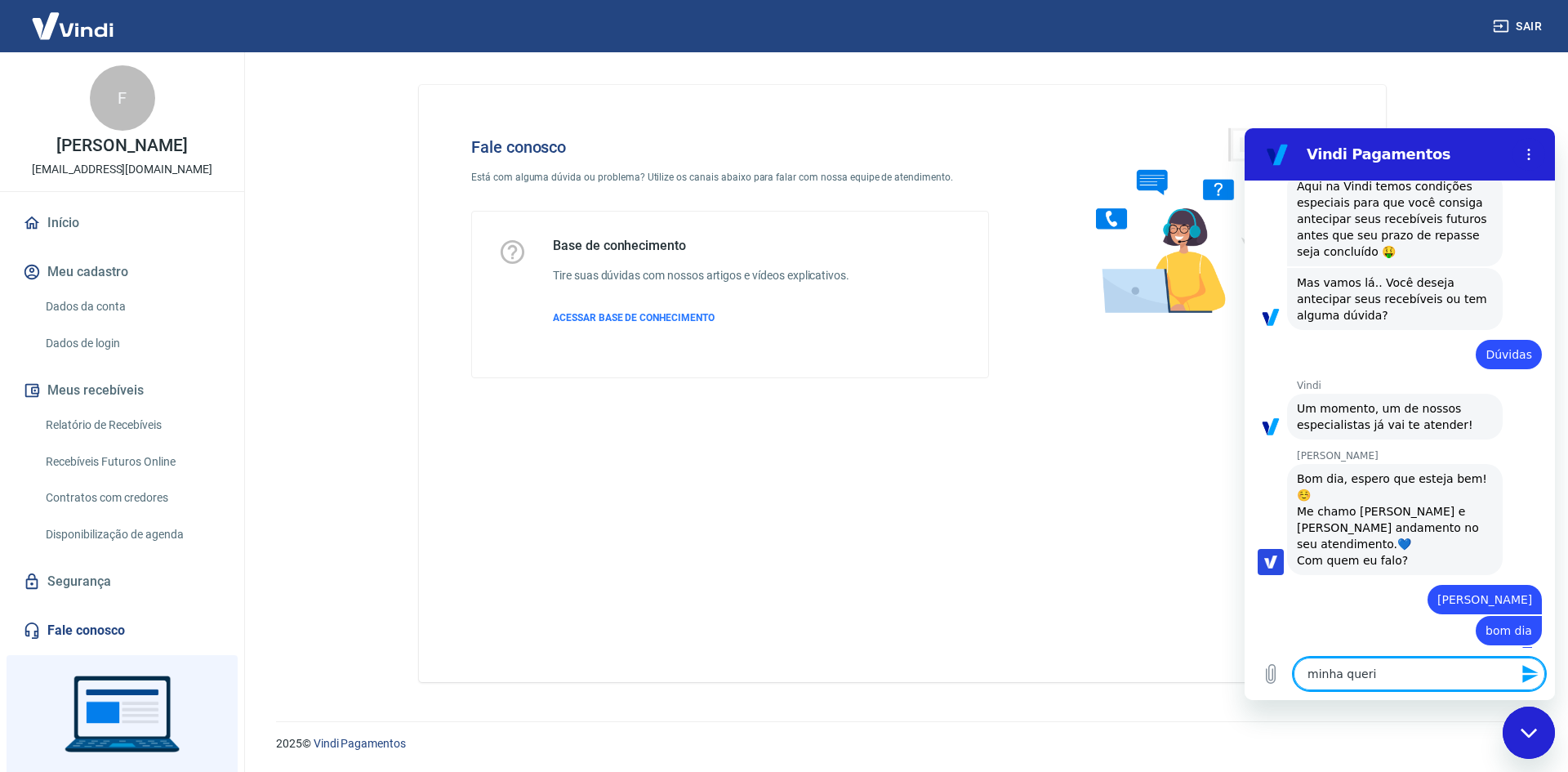
type textarea "x"
type textarea "minha querida"
type textarea "x"
type textarea "minha querida,"
type textarea "x"
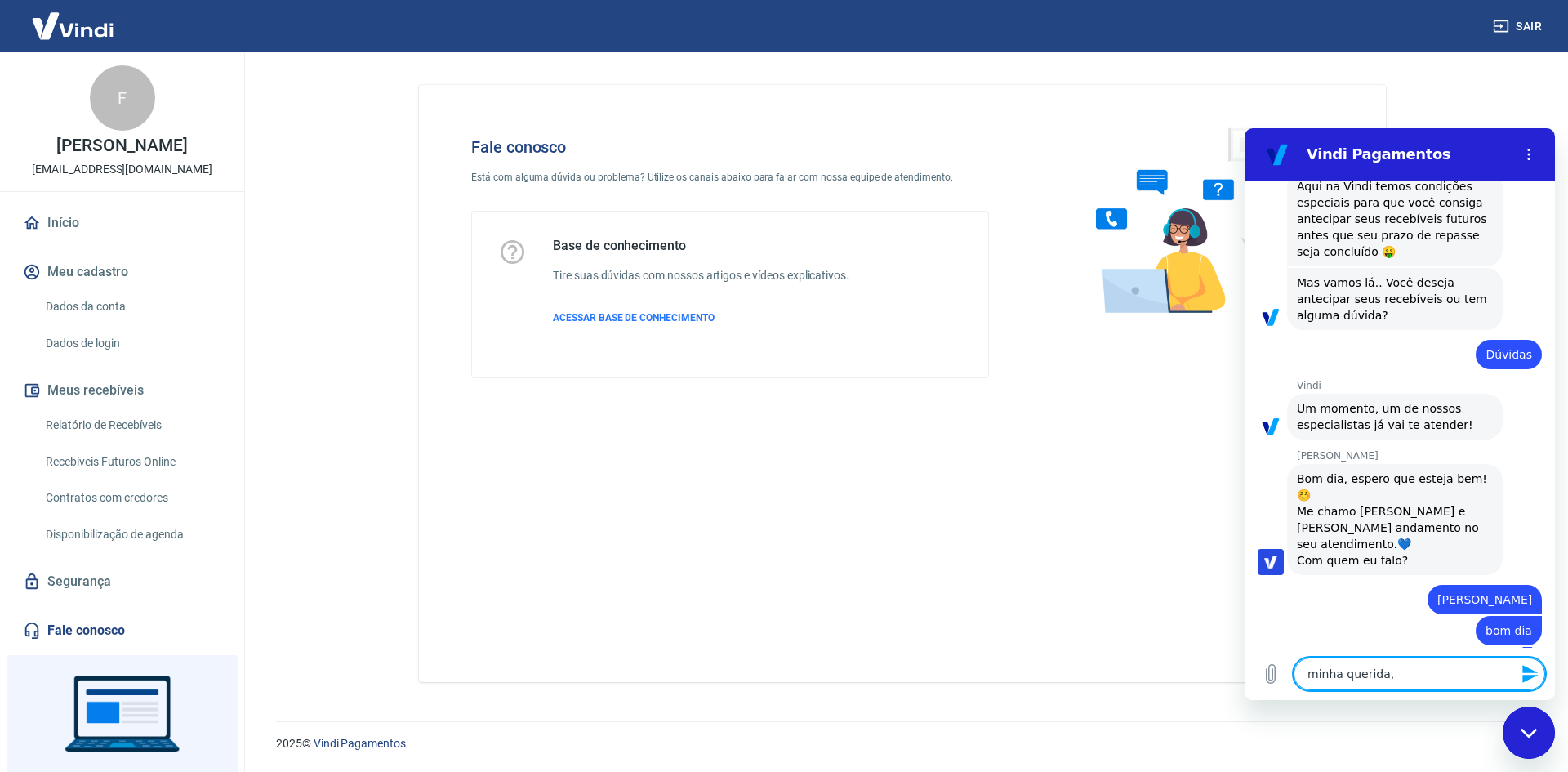
type textarea "minha querida,"
type textarea "x"
type textarea "minha querida, m"
type textarea "x"
type textarea "minha querida, mi"
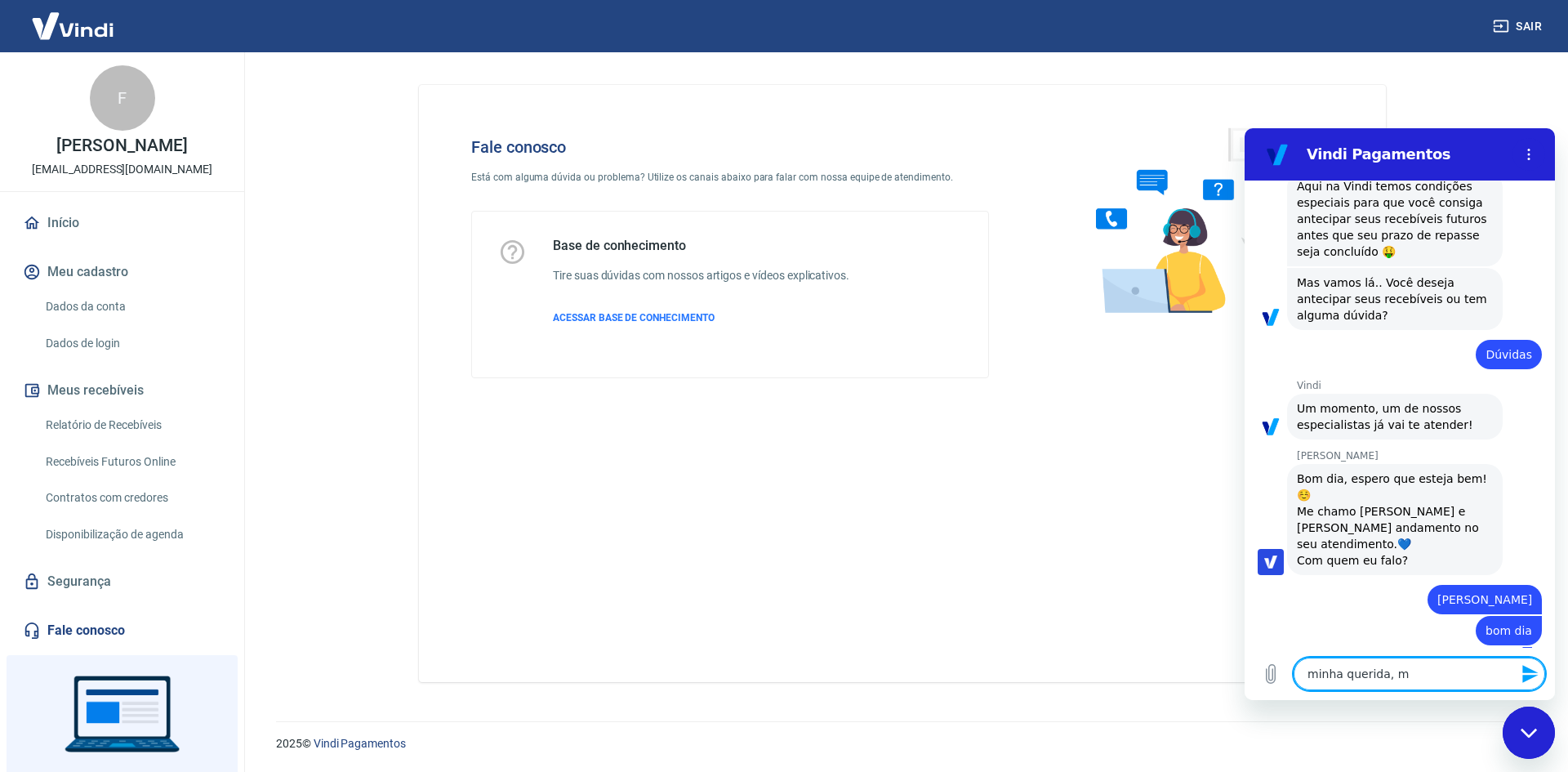
type textarea "x"
type textarea "minha querida, min"
type textarea "x"
type textarea "minha querida, minh"
type textarea "x"
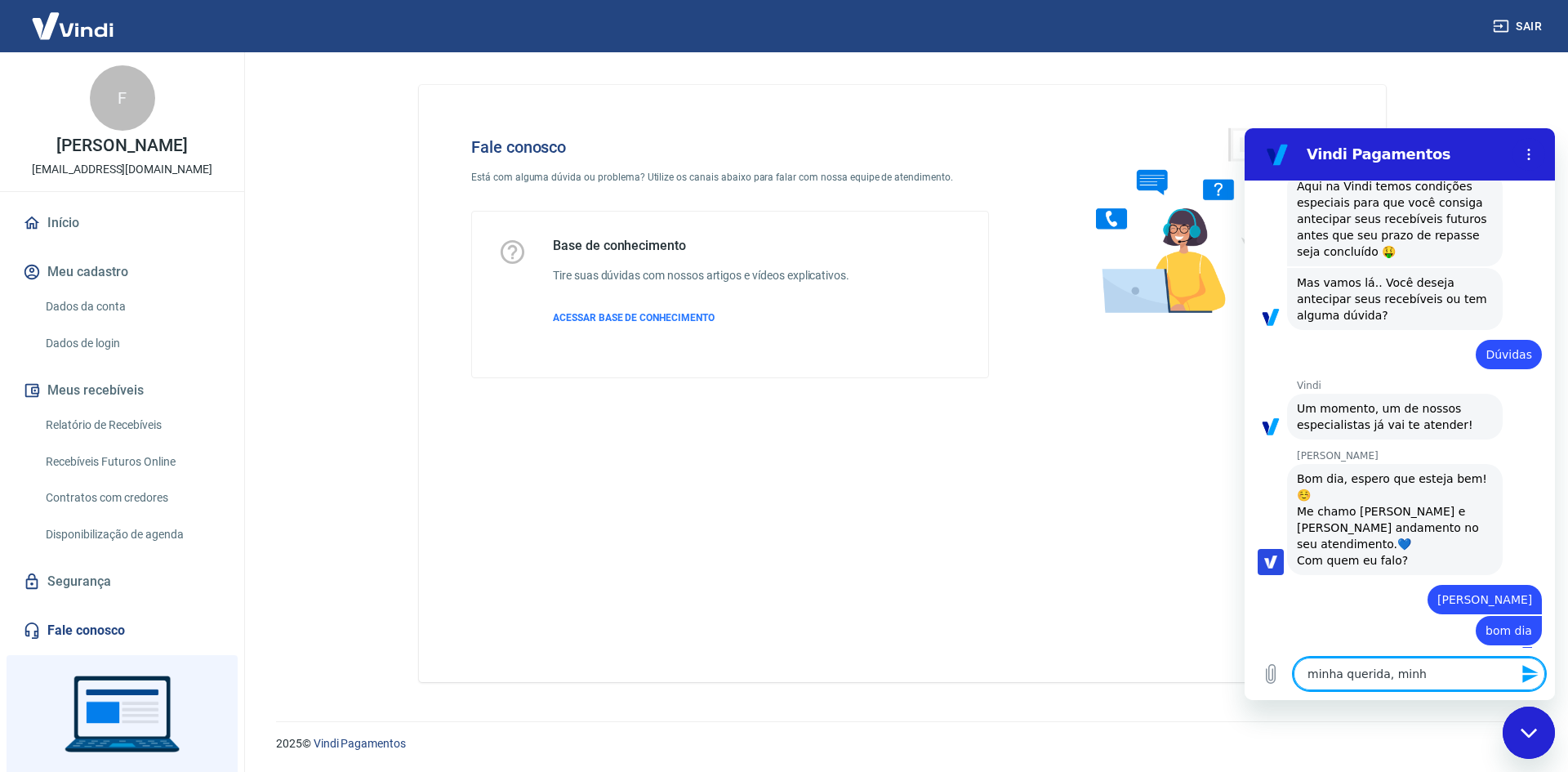
type textarea "minha querida, minha"
type textarea "x"
type textarea "minha querida, minhas"
type textarea "x"
type textarea "minha querida, minhas"
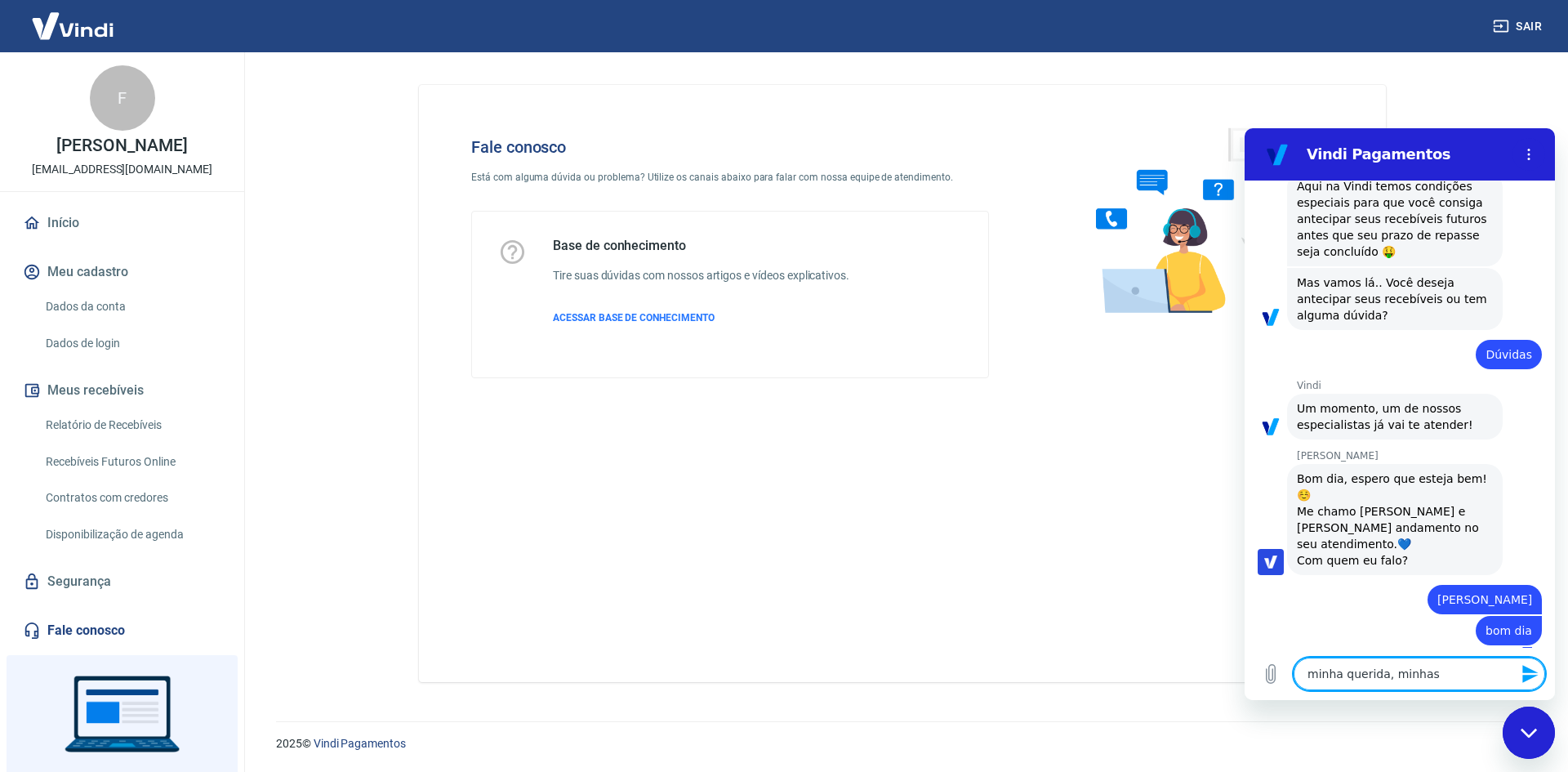
type textarea "x"
type textarea "minha querida, minhas v"
type textarea "x"
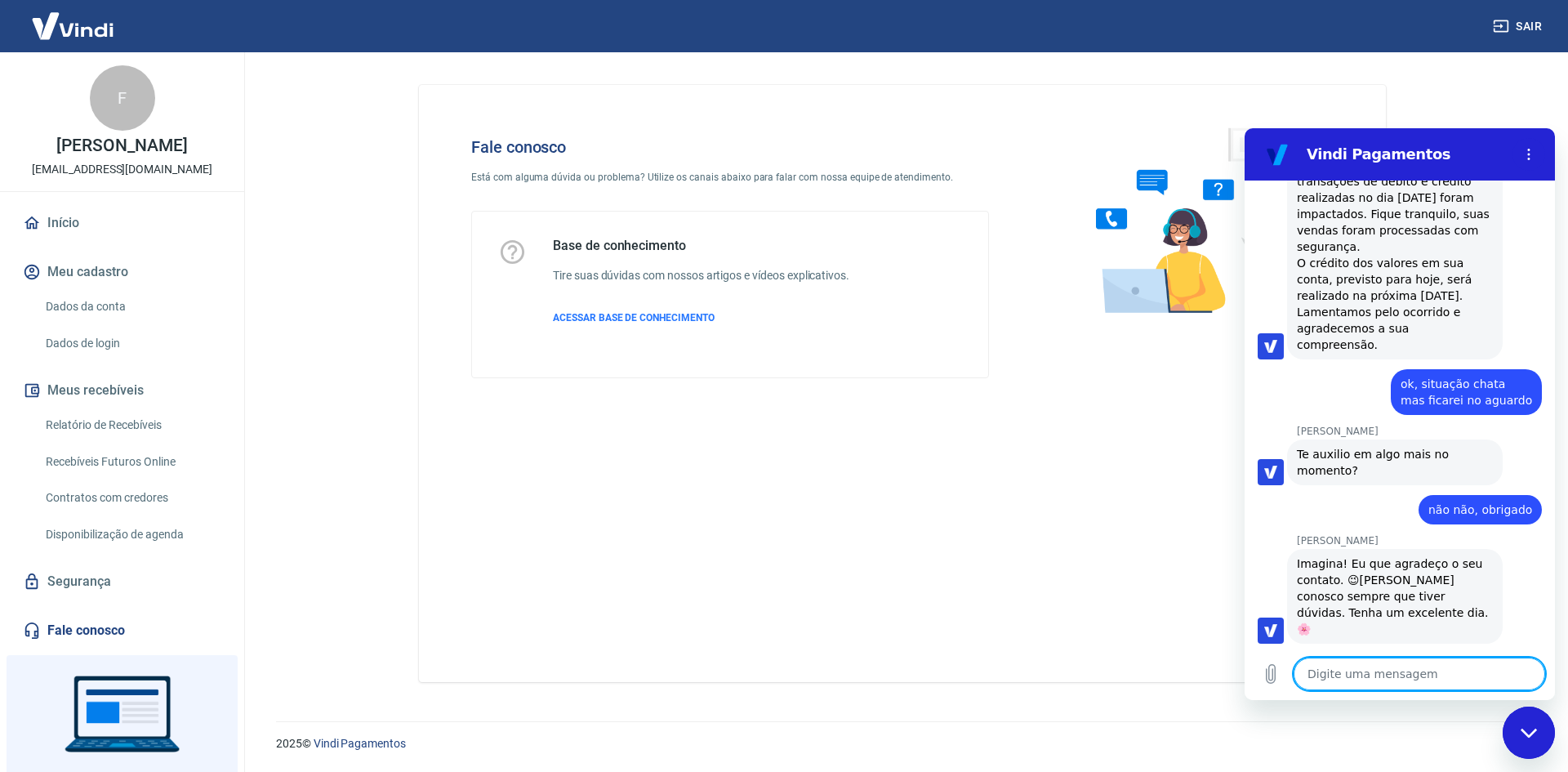
scroll to position [3211, 0]
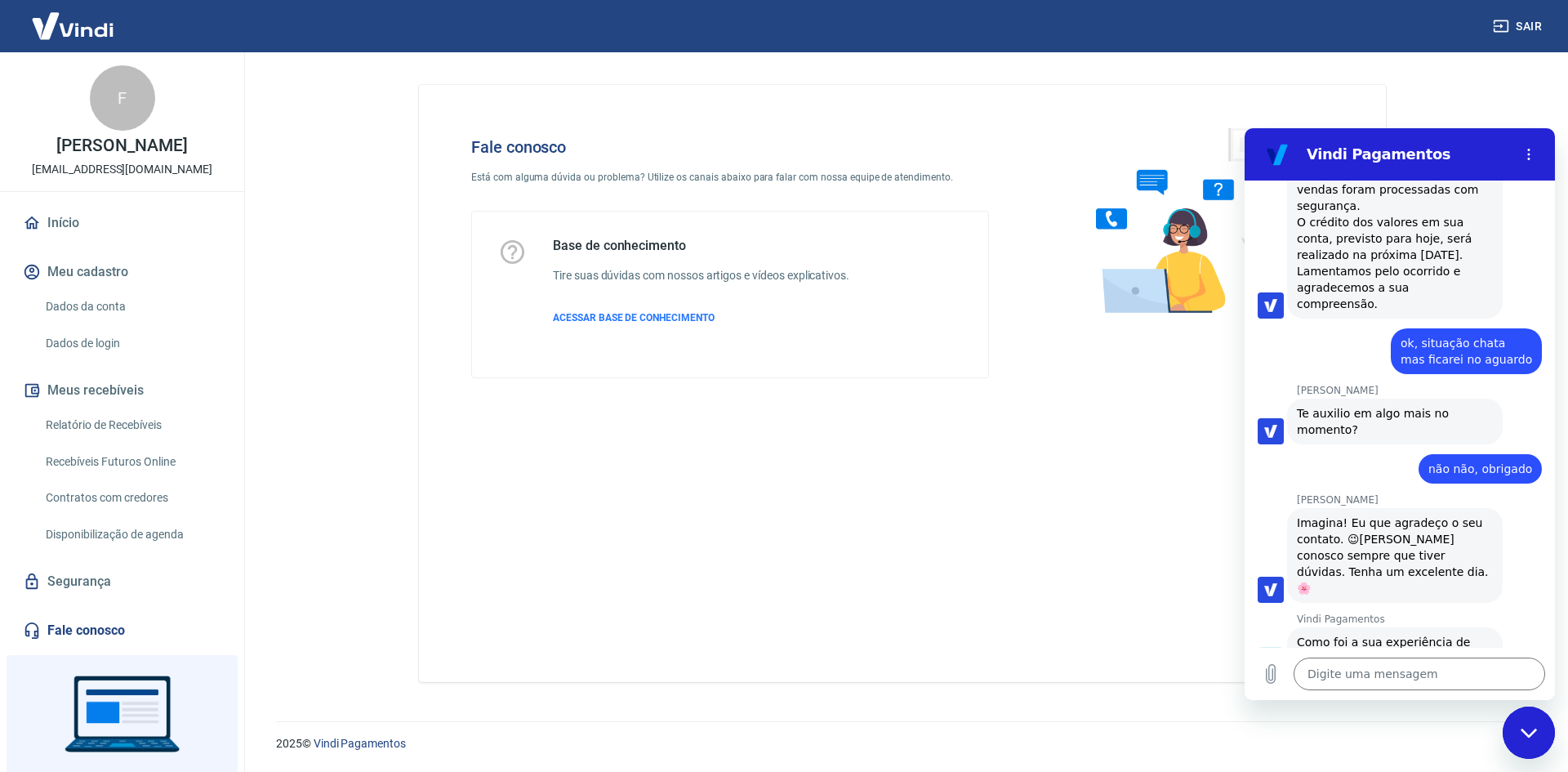
click at [1472, 77] on main "Fale conosco Está com alguma dúvida ou problema? Utilize os canais abaixo para …" at bounding box center [902, 411] width 1331 height 719
